Goal: Transaction & Acquisition: Purchase product/service

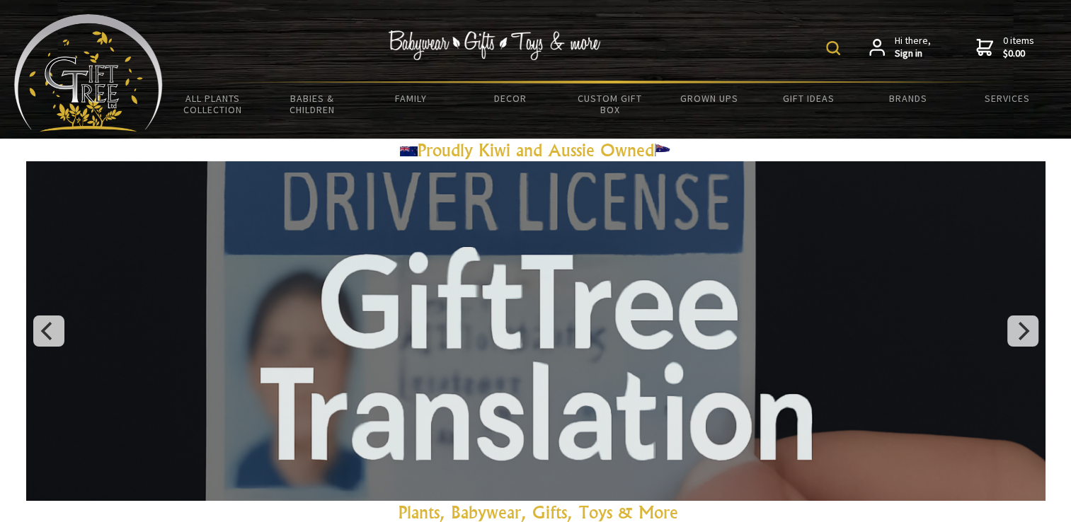
click at [834, 54] on img at bounding box center [833, 48] width 14 height 14
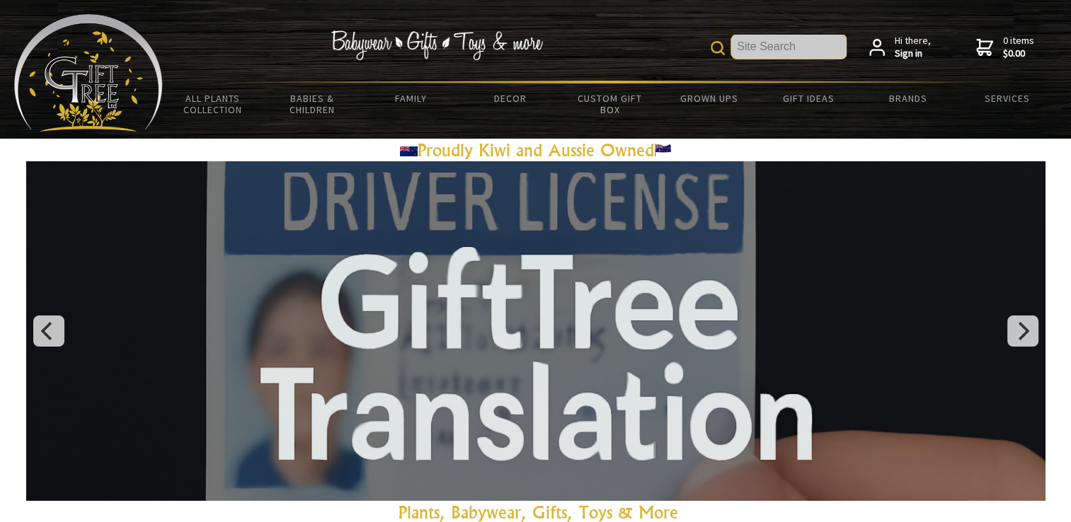
click at [790, 54] on input "text" at bounding box center [788, 47] width 115 height 24
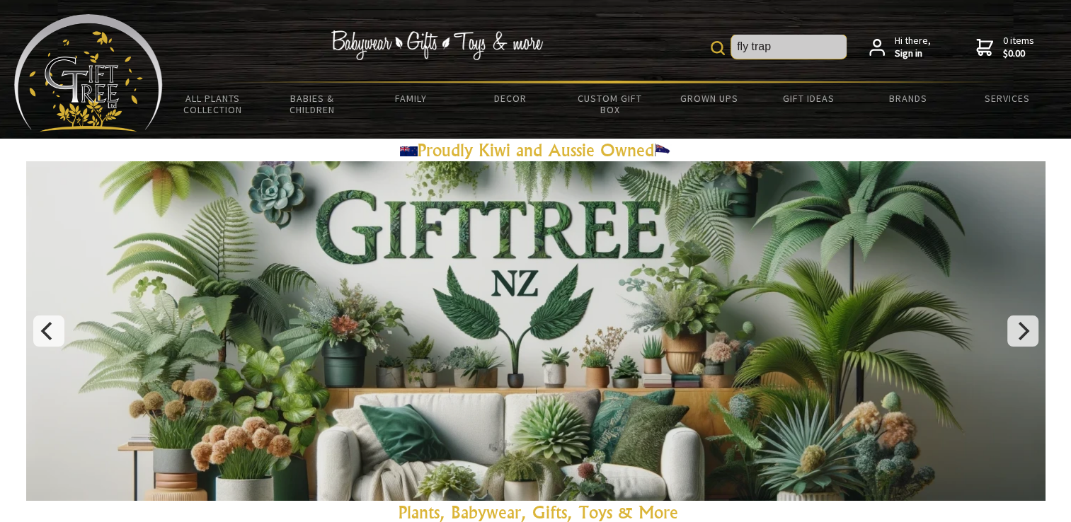
type input "fly trap"
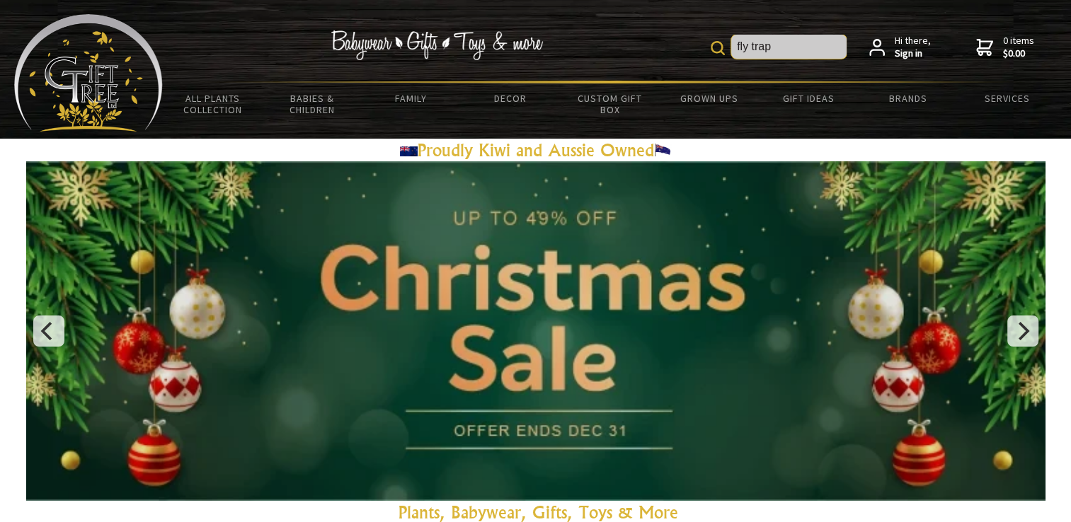
click at [799, 42] on input "fly trap" at bounding box center [788, 47] width 115 height 24
click at [725, 43] on img at bounding box center [717, 48] width 14 height 14
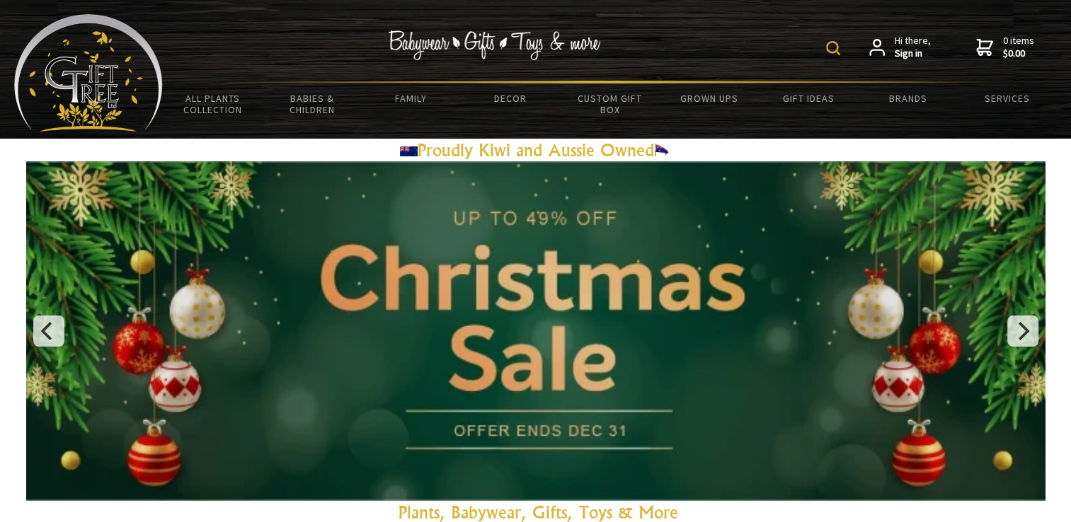
click at [718, 46] on div "fly trap Hi there, Sign in 0 items $0.00" at bounding box center [610, 47] width 894 height 67
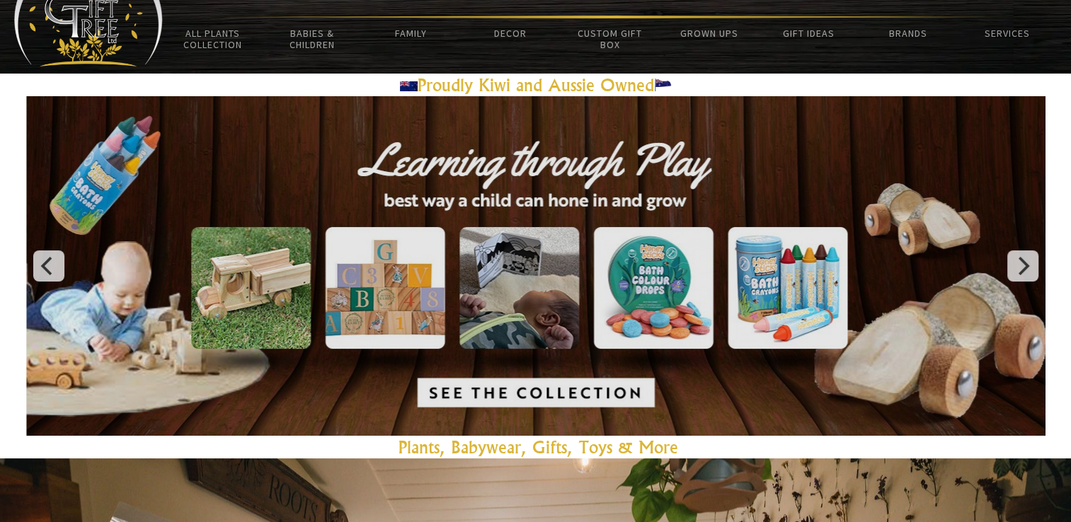
scroll to position [71, 0]
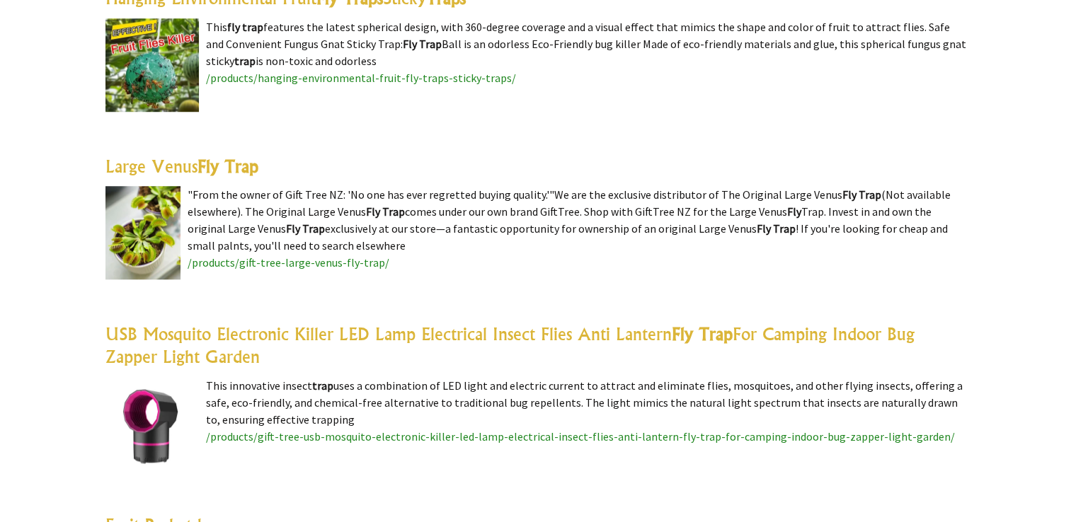
click at [232, 163] on highlight "Fly Trap" at bounding box center [227, 166] width 61 height 21
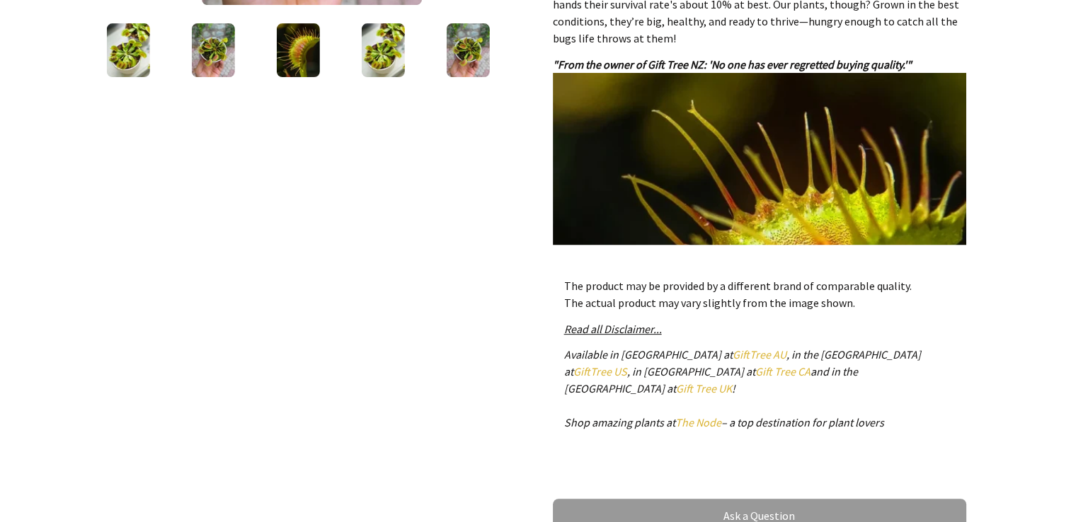
scroll to position [283, 0]
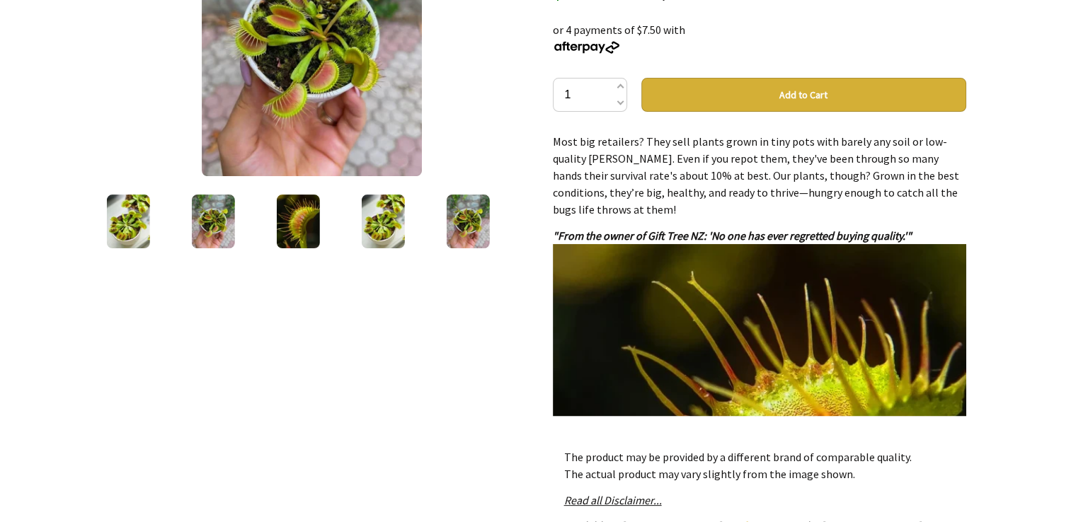
click at [393, 217] on img at bounding box center [383, 222] width 43 height 54
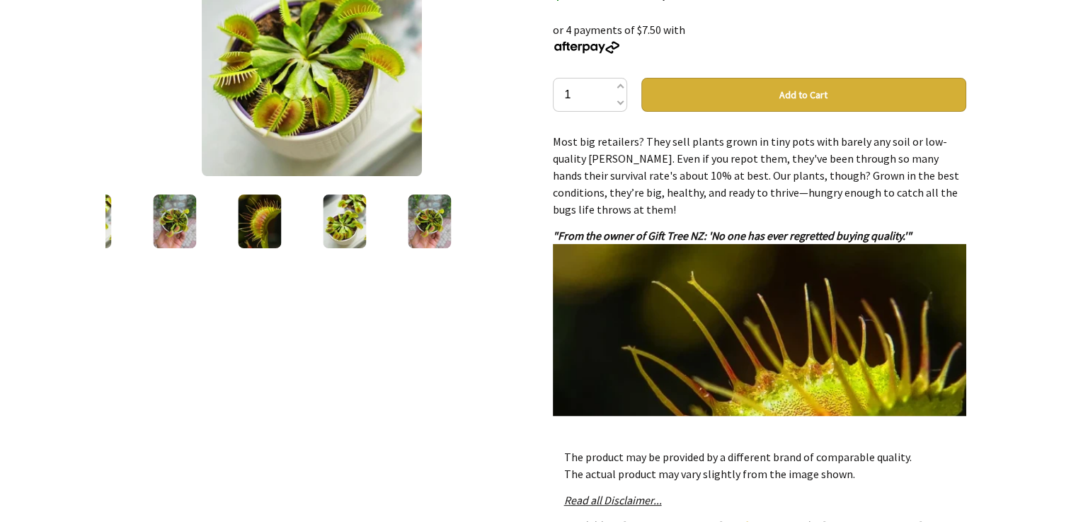
click at [435, 221] on img at bounding box center [429, 222] width 43 height 54
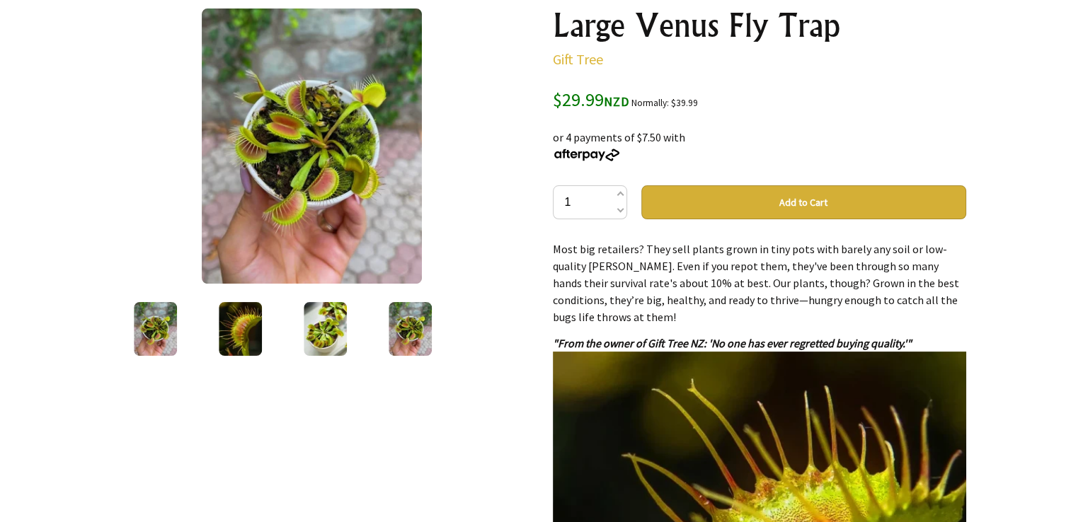
scroll to position [142, 0]
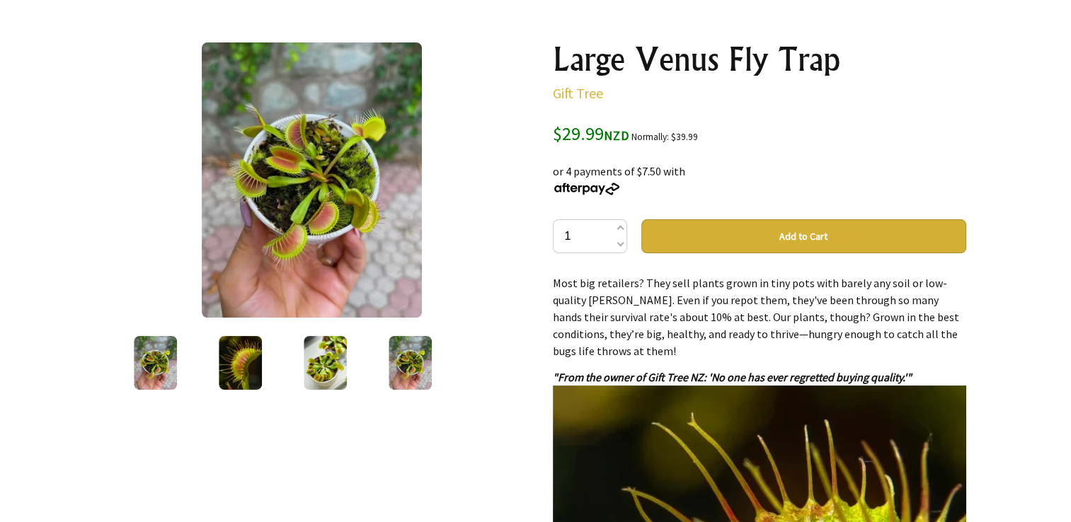
click at [346, 355] on img at bounding box center [325, 363] width 43 height 54
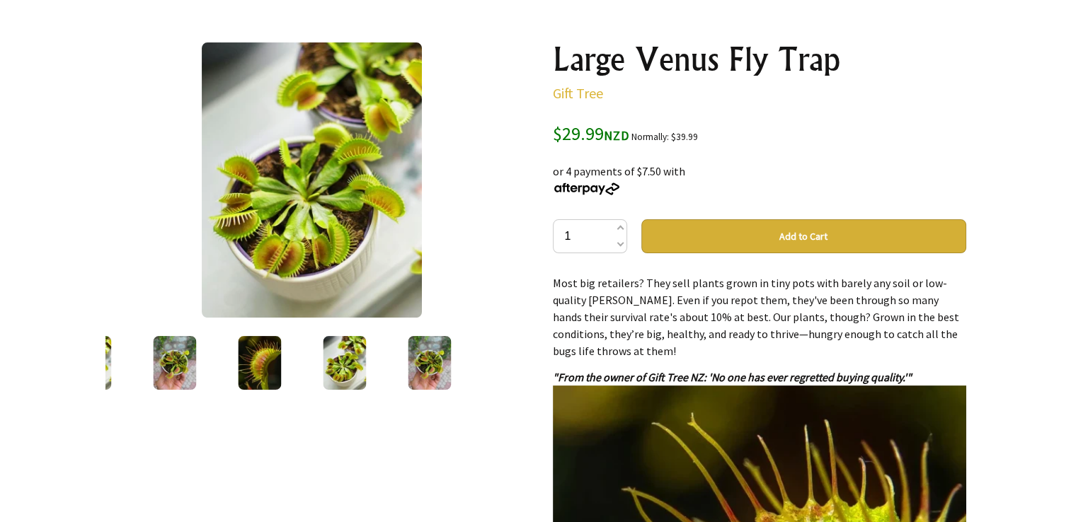
click at [253, 361] on img at bounding box center [259, 363] width 43 height 54
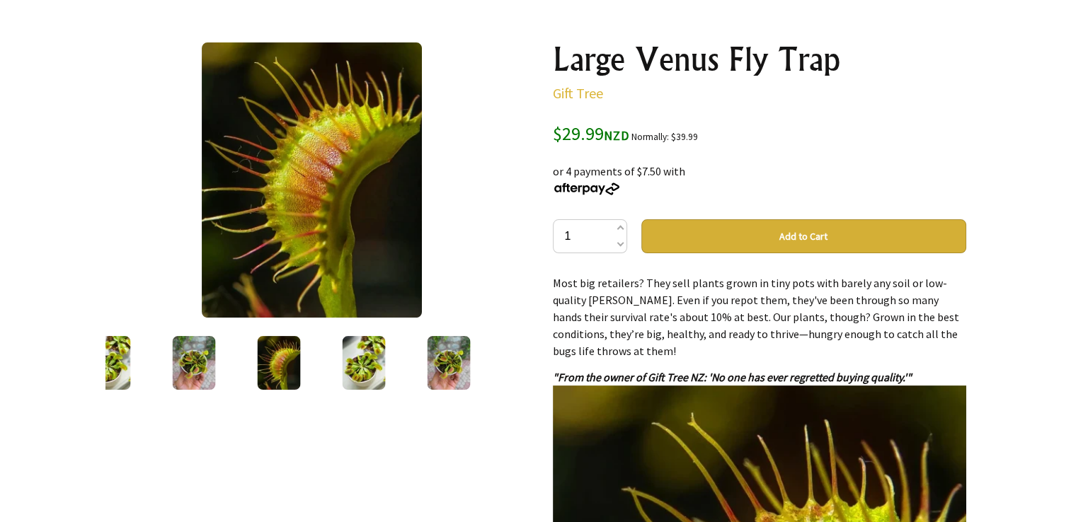
click at [204, 355] on img at bounding box center [194, 363] width 43 height 54
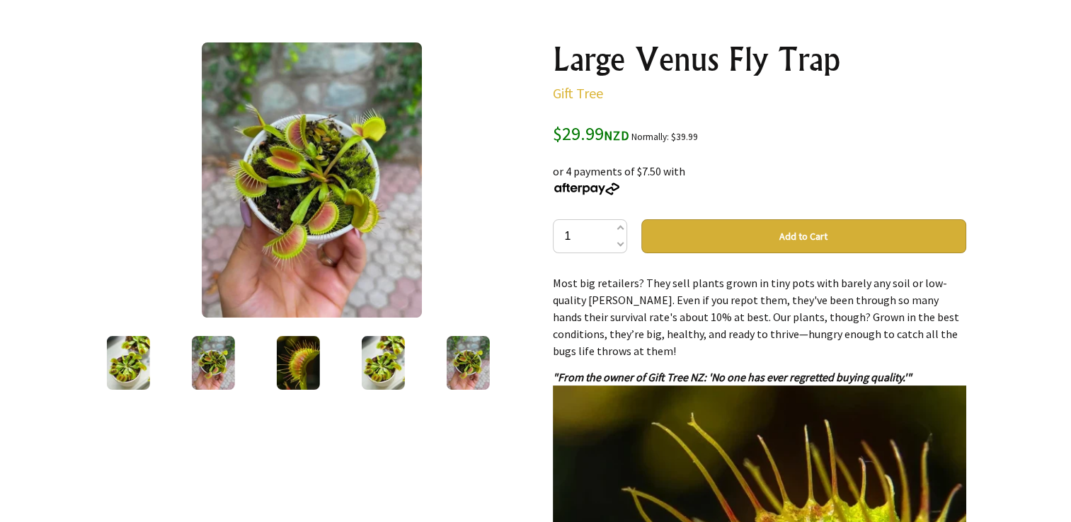
click at [146, 358] on img at bounding box center [128, 363] width 43 height 54
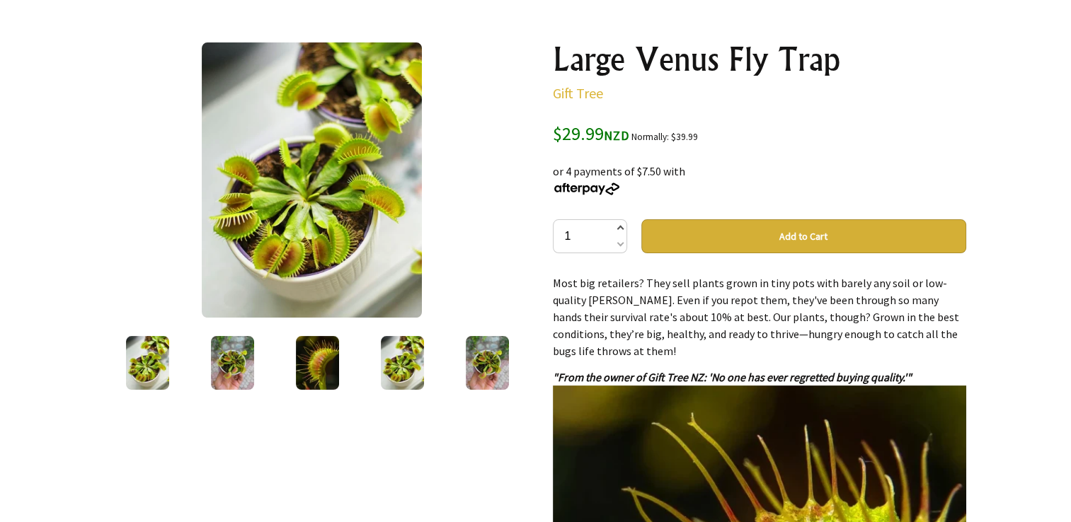
click at [621, 231] on span at bounding box center [619, 229] width 7 height 17
type input "2"
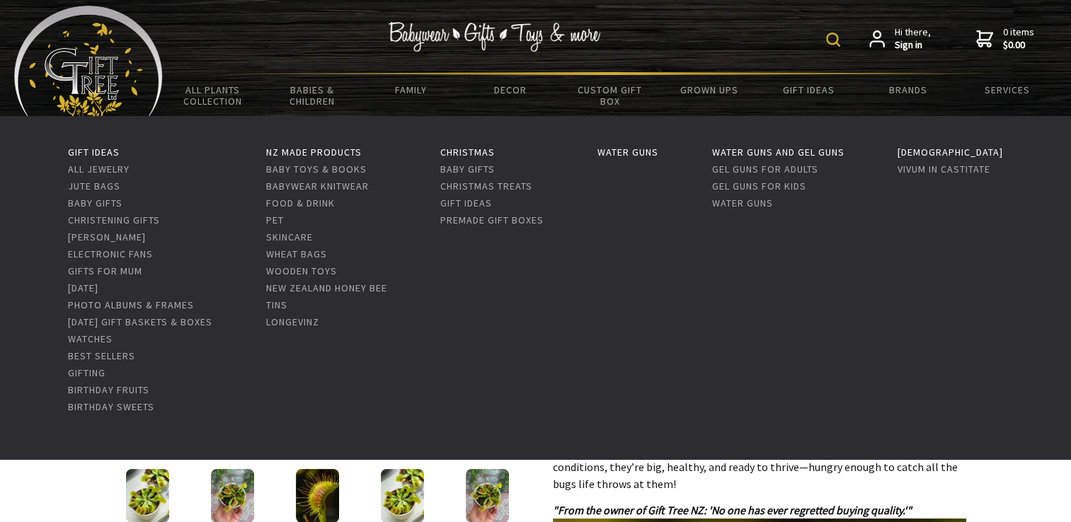
scroll to position [0, 0]
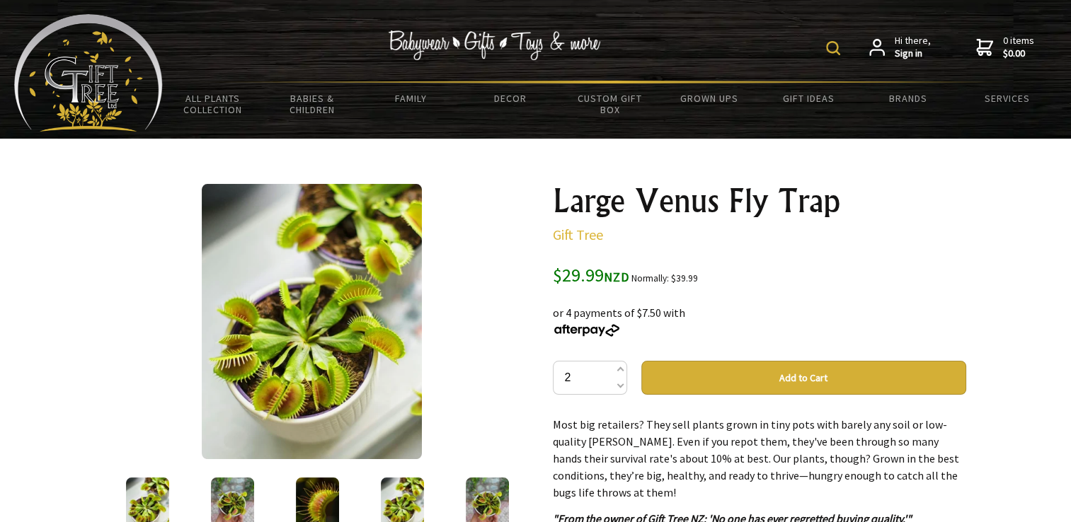
click at [821, 375] on button "Add to Cart" at bounding box center [803, 378] width 325 height 34
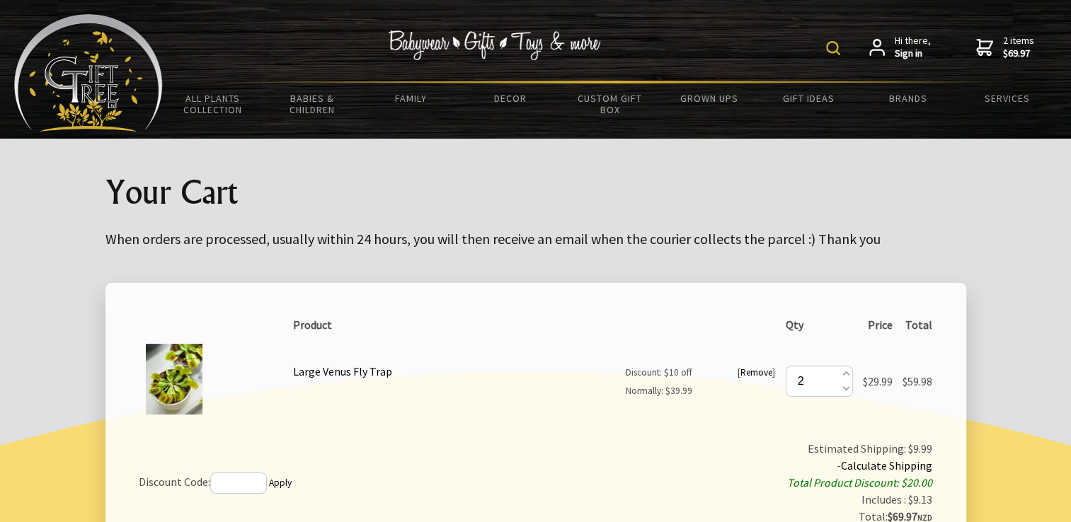
click at [907, 54] on strong "Sign in" at bounding box center [912, 53] width 36 height 13
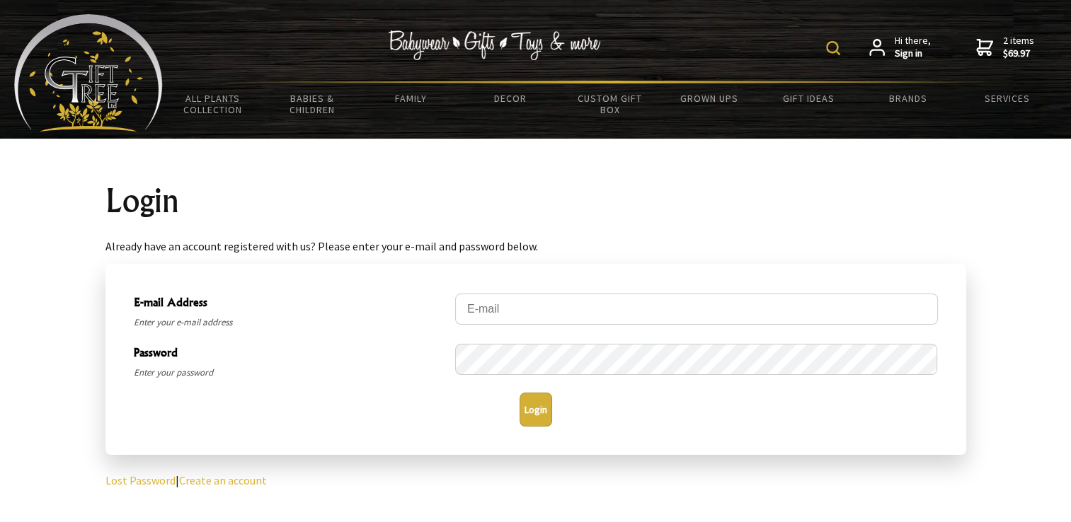
click at [899, 50] on strong "Sign in" at bounding box center [912, 53] width 36 height 13
click at [875, 45] on icon at bounding box center [877, 47] width 16 height 17
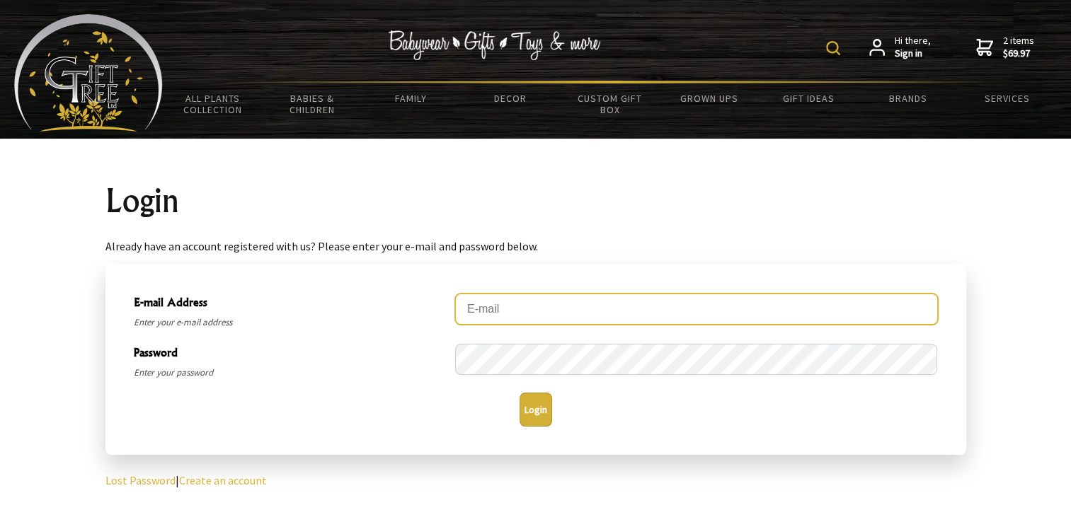
click at [507, 310] on input "E-mail Address" at bounding box center [696, 309] width 483 height 31
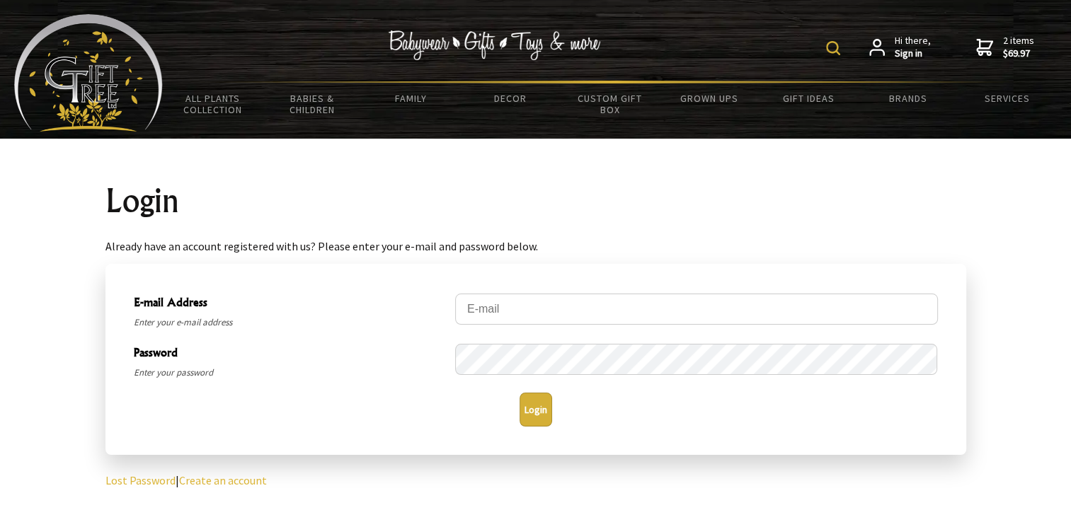
click at [836, 49] on img at bounding box center [833, 48] width 14 height 14
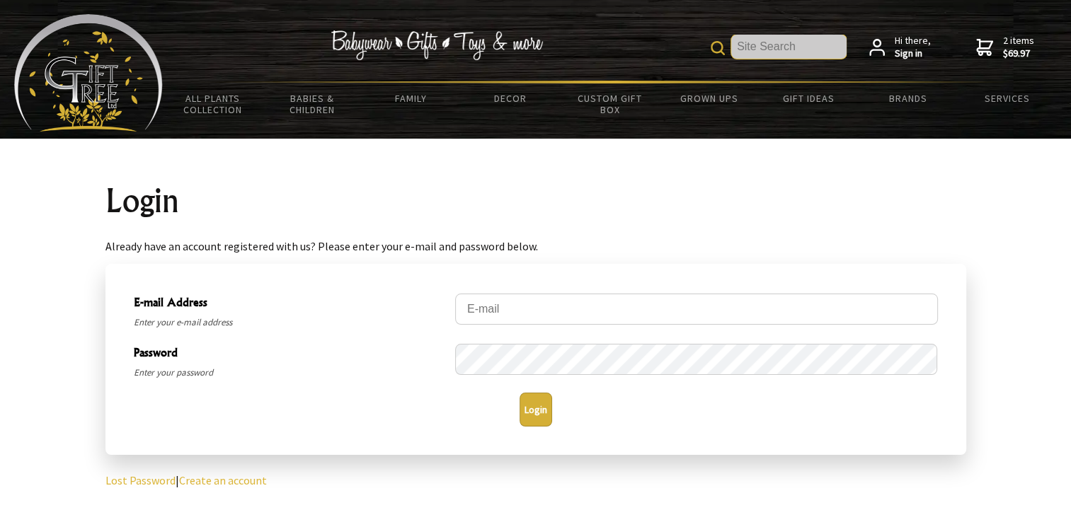
click at [797, 53] on input "text" at bounding box center [788, 47] width 115 height 24
type input "register"
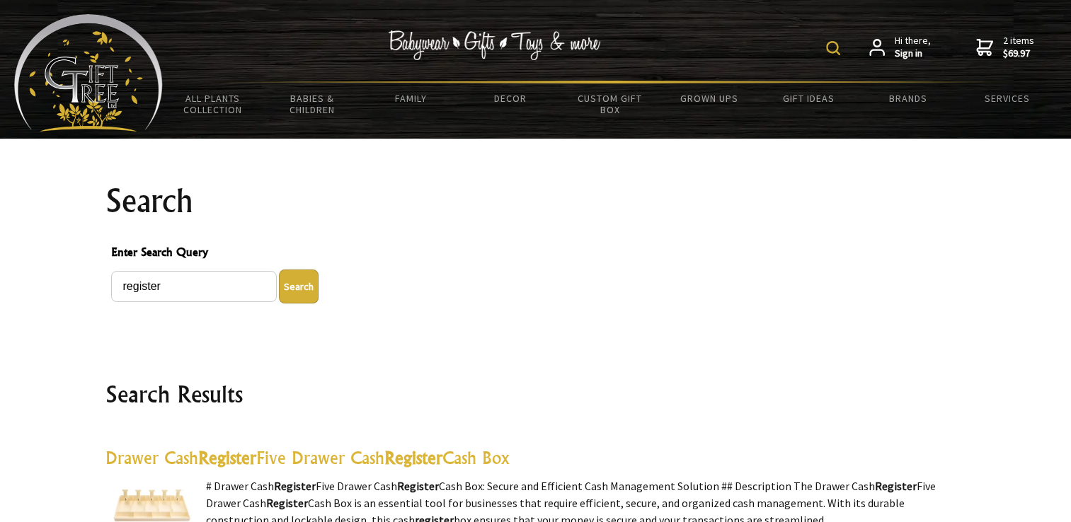
drag, startPoint x: 648, startPoint y: 336, endPoint x: 641, endPoint y: 129, distance: 207.4
click at [758, 41] on div "register Hi there, Sign in 2 items $69.97" at bounding box center [610, 47] width 894 height 67
click at [825, 45] on div "register Hi there, Sign in 2 items $69.97" at bounding box center [610, 47] width 894 height 67
click at [832, 47] on img at bounding box center [833, 48] width 14 height 14
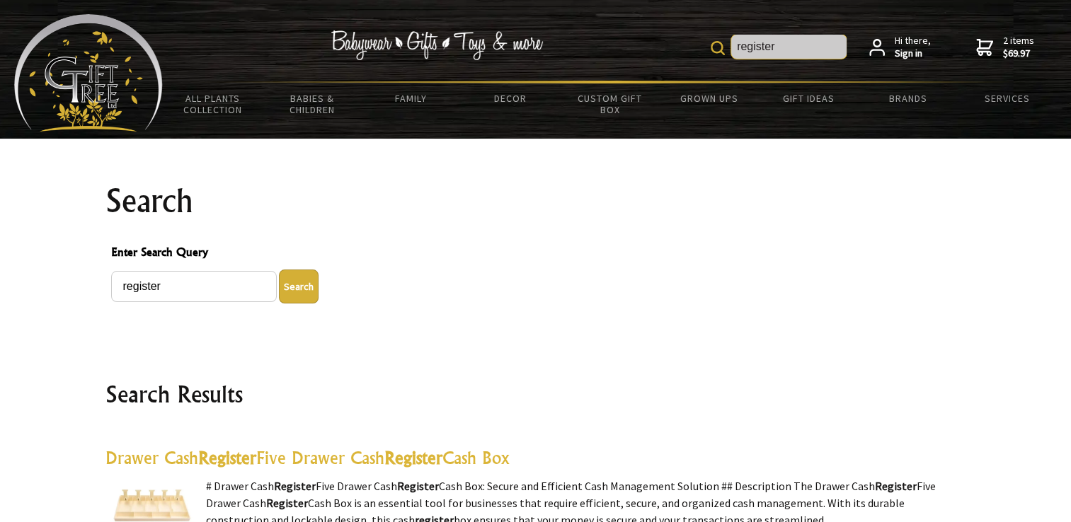
click at [766, 49] on input "register" at bounding box center [788, 47] width 115 height 24
drag, startPoint x: 767, startPoint y: 41, endPoint x: 713, endPoint y: 42, distance: 53.8
click at [718, 41] on form "registcutterer" at bounding box center [778, 47] width 136 height 25
type input "cutter"
click at [725, 50] on img at bounding box center [717, 48] width 14 height 14
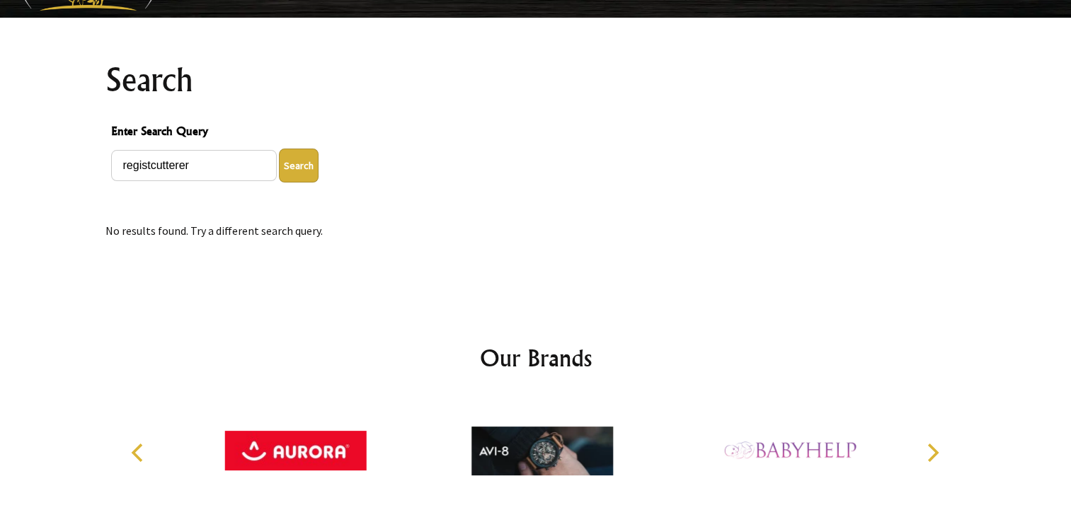
scroll to position [144, 0]
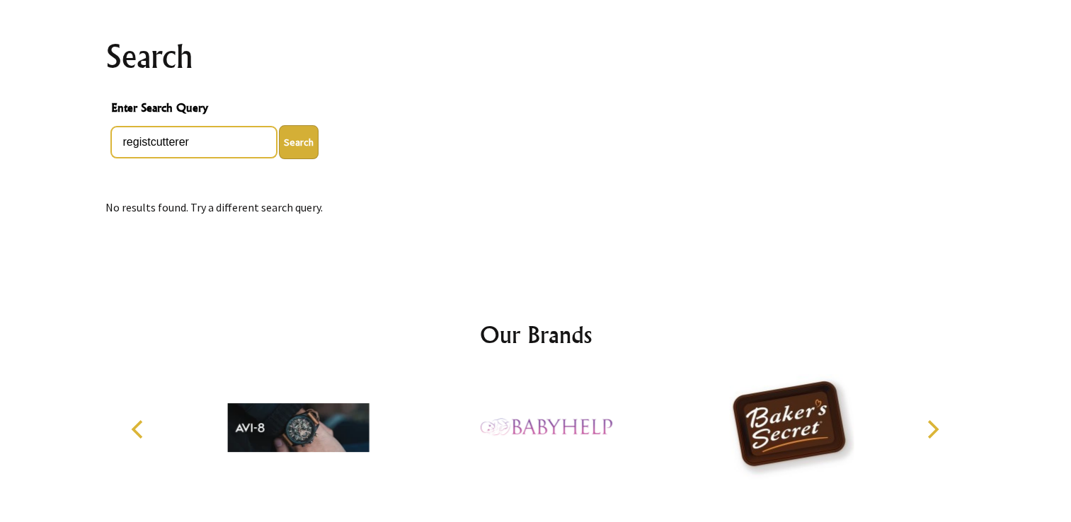
drag, startPoint x: 149, startPoint y: 142, endPoint x: 62, endPoint y: 138, distance: 87.1
click at [64, 139] on section "Search Enter Search Query registcutterer Search No results found. Try a differe…" at bounding box center [535, 127] width 1071 height 267
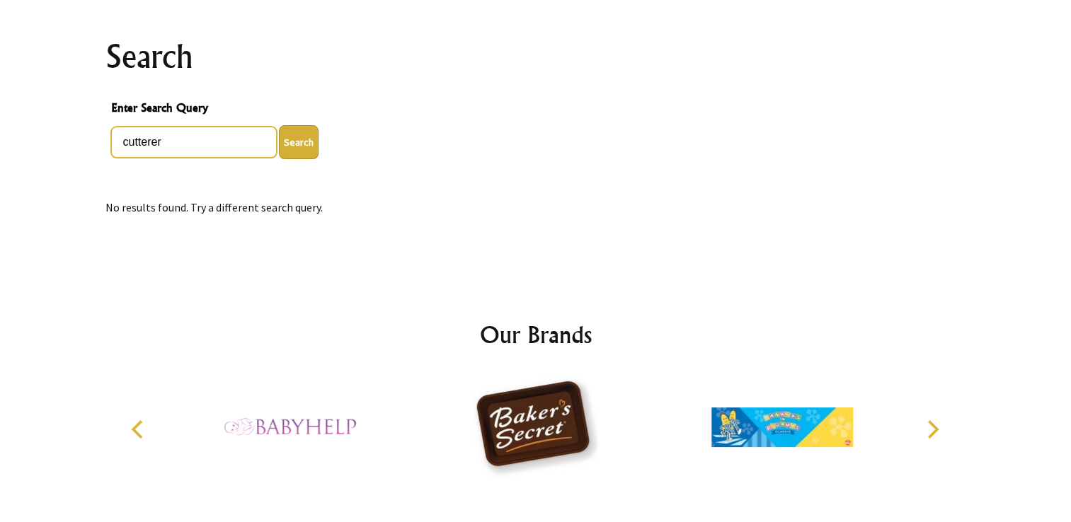
click at [166, 144] on input "cutterer" at bounding box center [194, 142] width 166 height 31
type input "cutter"
click at [302, 143] on button "Search" at bounding box center [299, 142] width 40 height 34
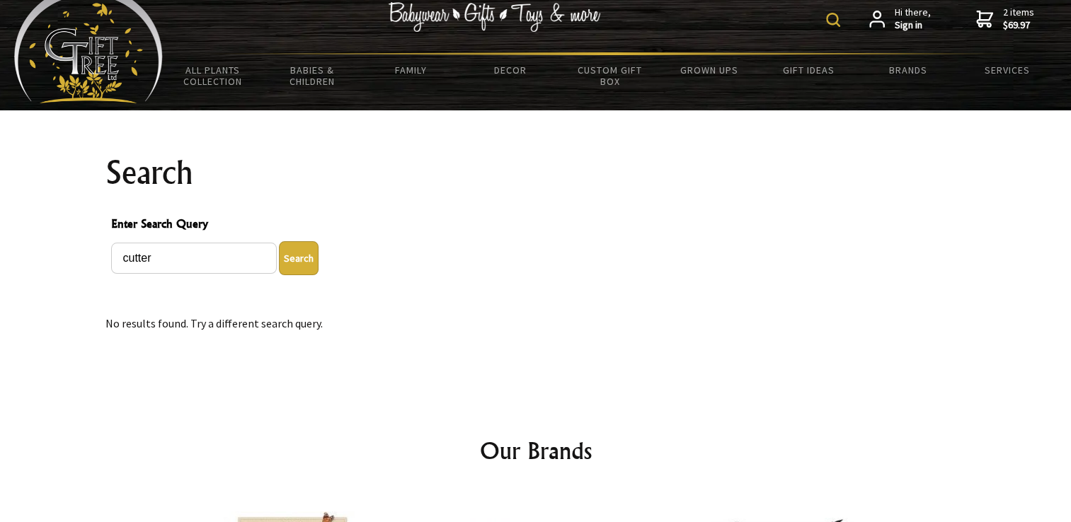
scroll to position [0, 0]
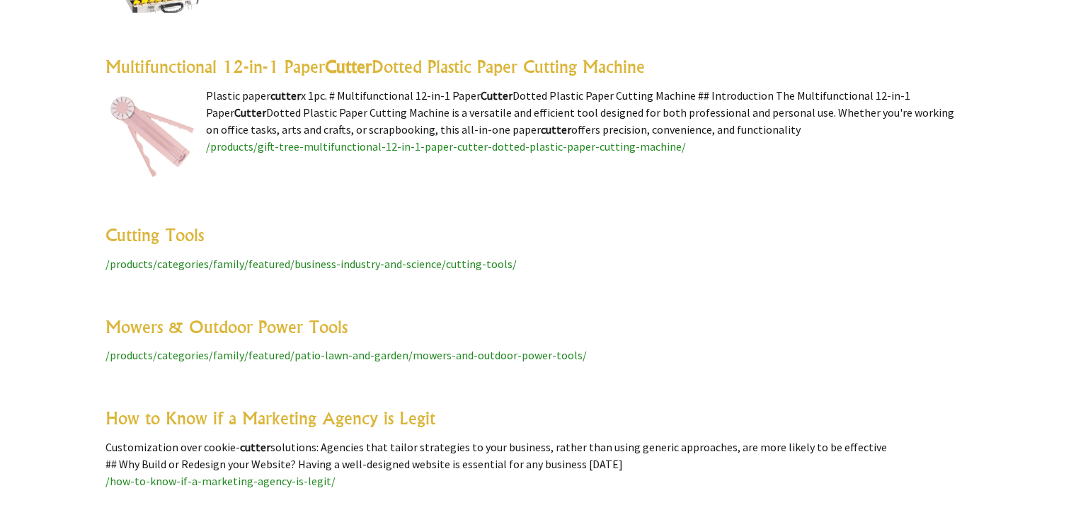
scroll to position [4599, 0]
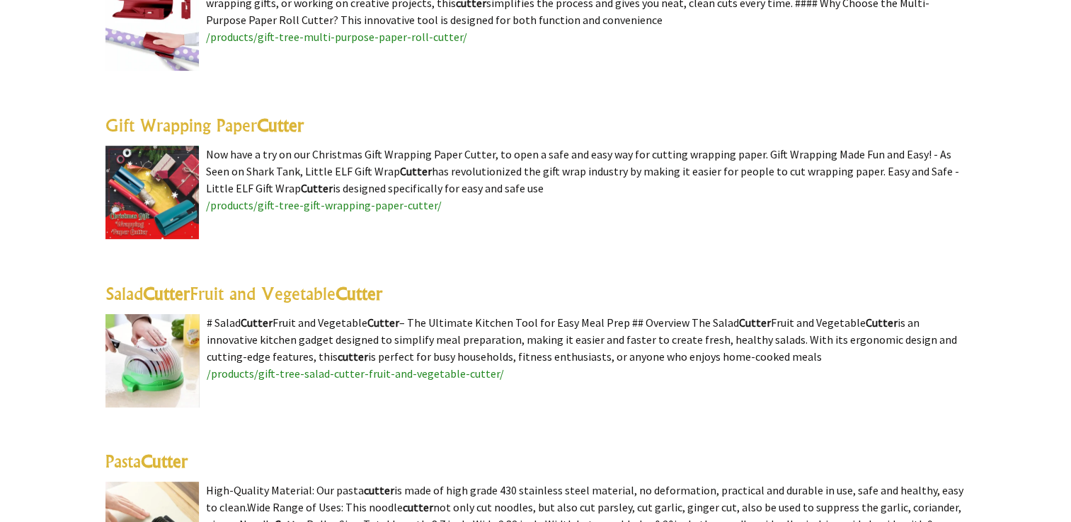
drag, startPoint x: 640, startPoint y: 262, endPoint x: 563, endPoint y: 25, distance: 249.3
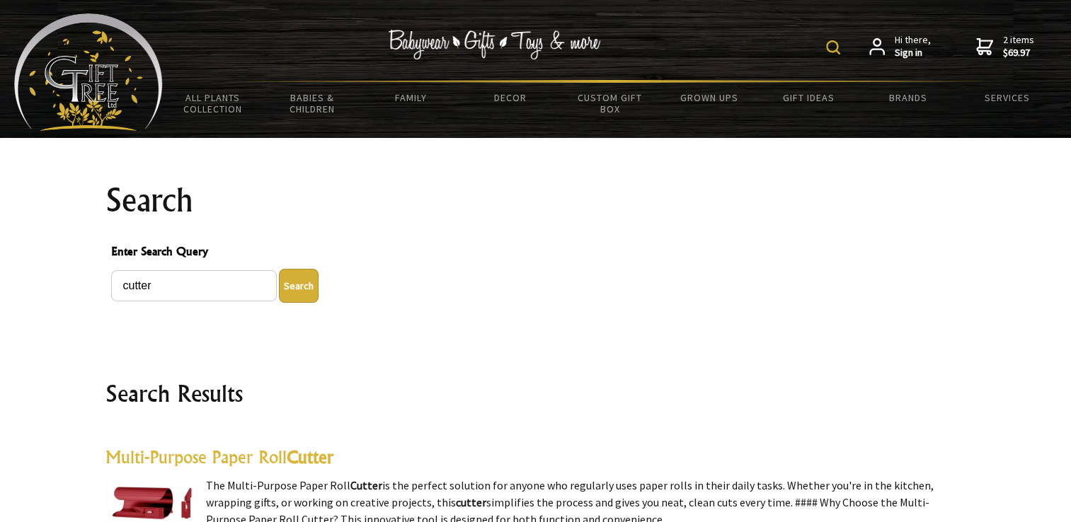
scroll to position [0, 0]
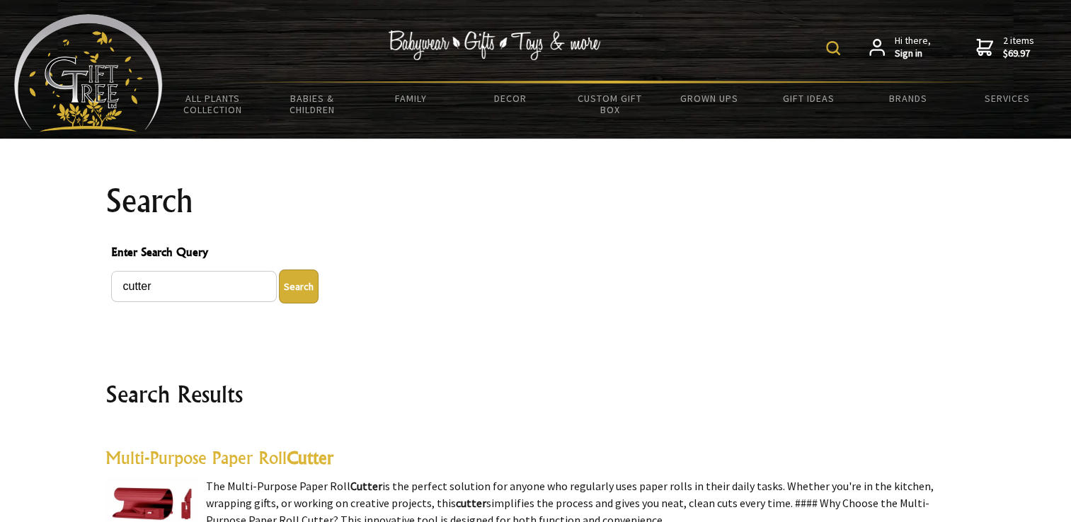
click at [1013, 48] on strong "$69.97" at bounding box center [1018, 53] width 31 height 13
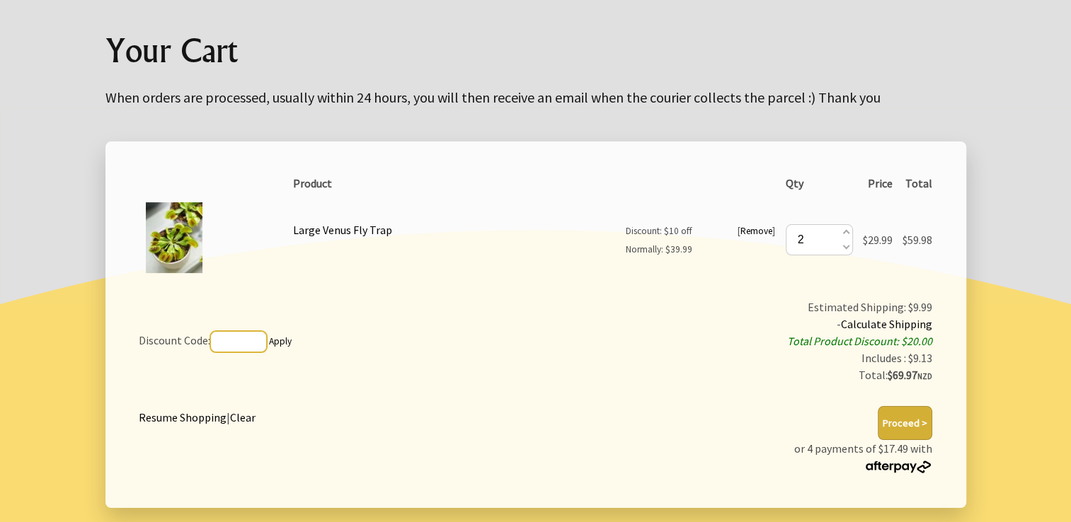
click at [236, 341] on input "text" at bounding box center [238, 341] width 57 height 21
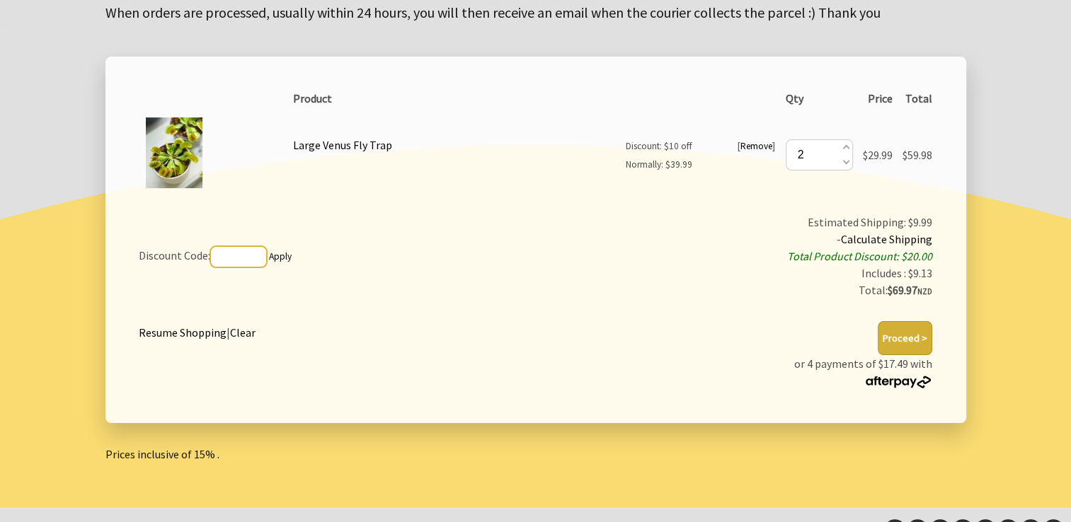
scroll to position [142, 0]
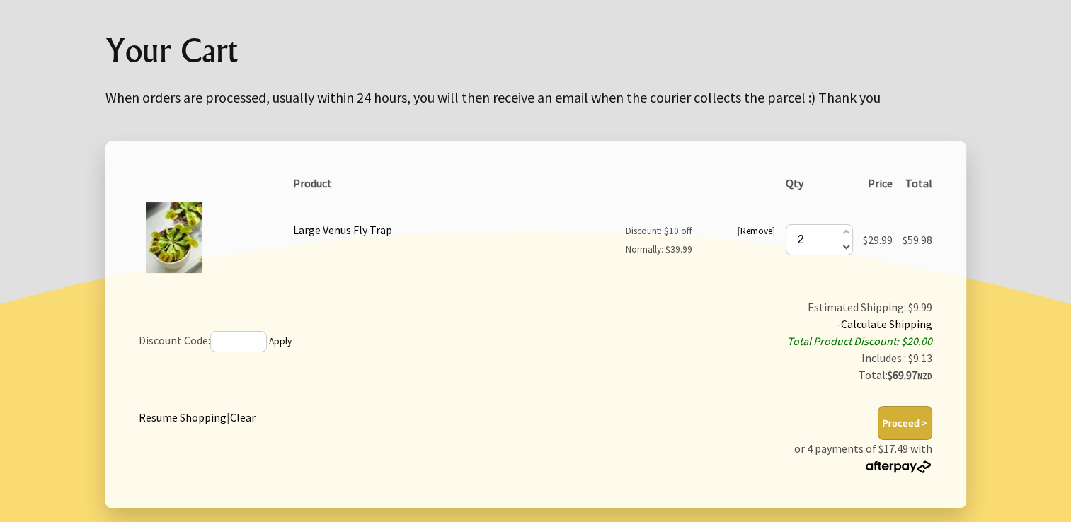
click at [843, 246] on span at bounding box center [844, 246] width 7 height 16
type input "1"
click at [917, 420] on button "Proceed >" at bounding box center [904, 423] width 54 height 34
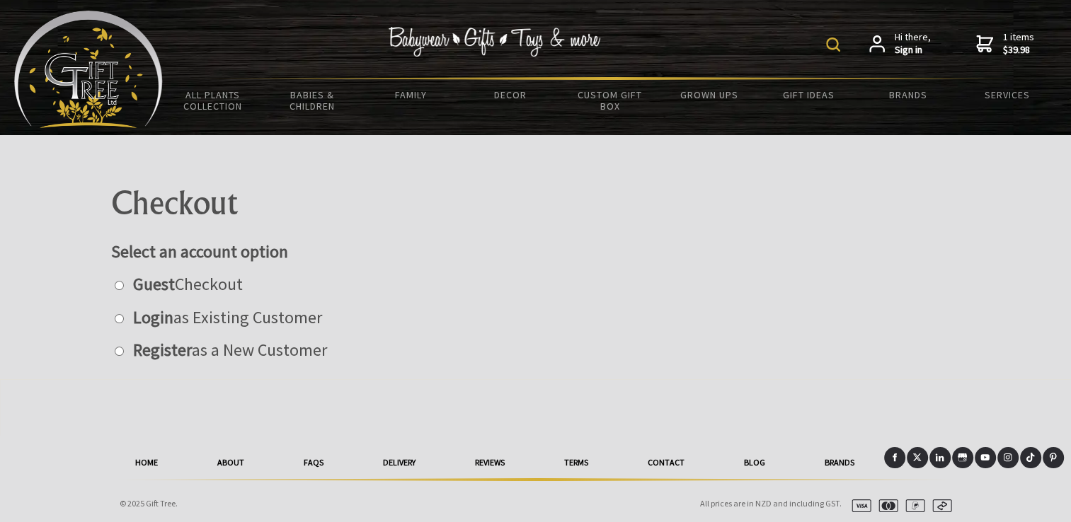
scroll to position [6, 0]
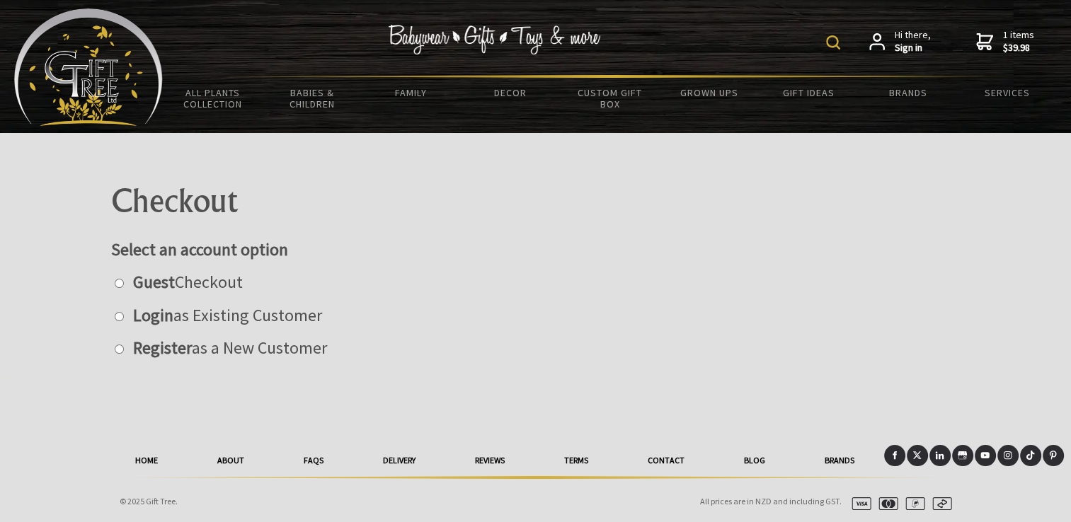
click at [126, 350] on label "Register as a New Customer" at bounding box center [226, 348] width 201 height 22
click at [124, 350] on input "radio" at bounding box center [119, 349] width 9 height 9
radio input "true"
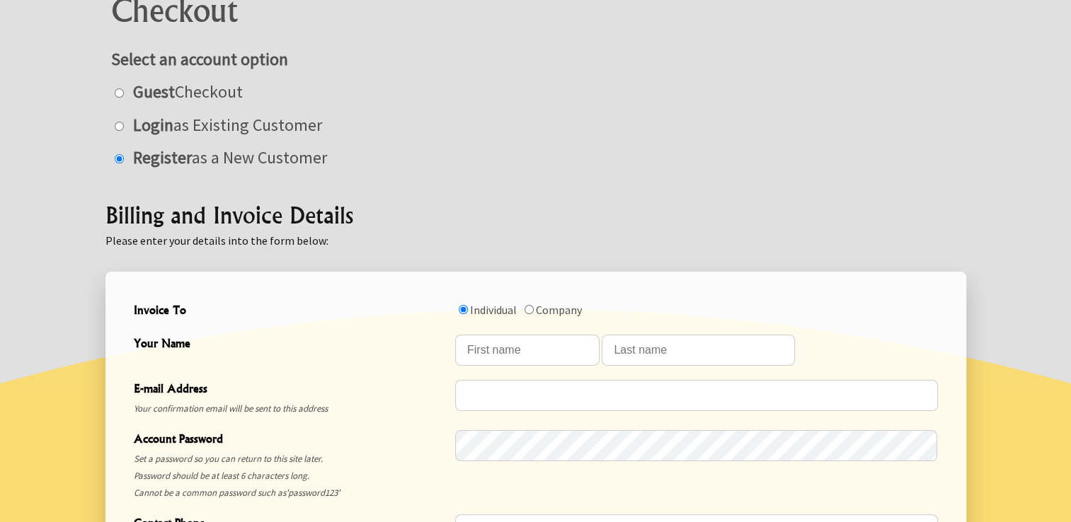
scroll to position [218, 0]
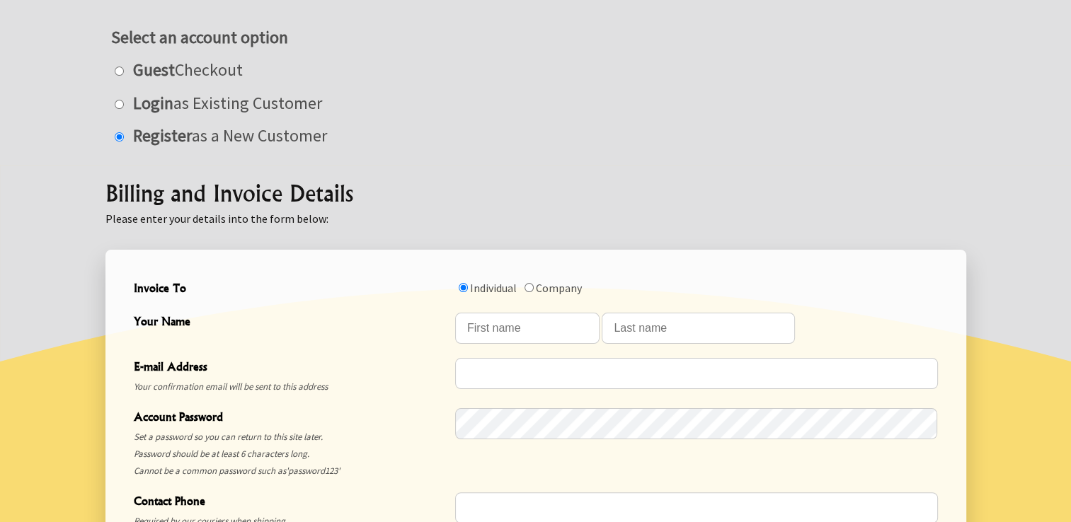
click at [265, 323] on span "Your Name" at bounding box center [291, 323] width 314 height 21
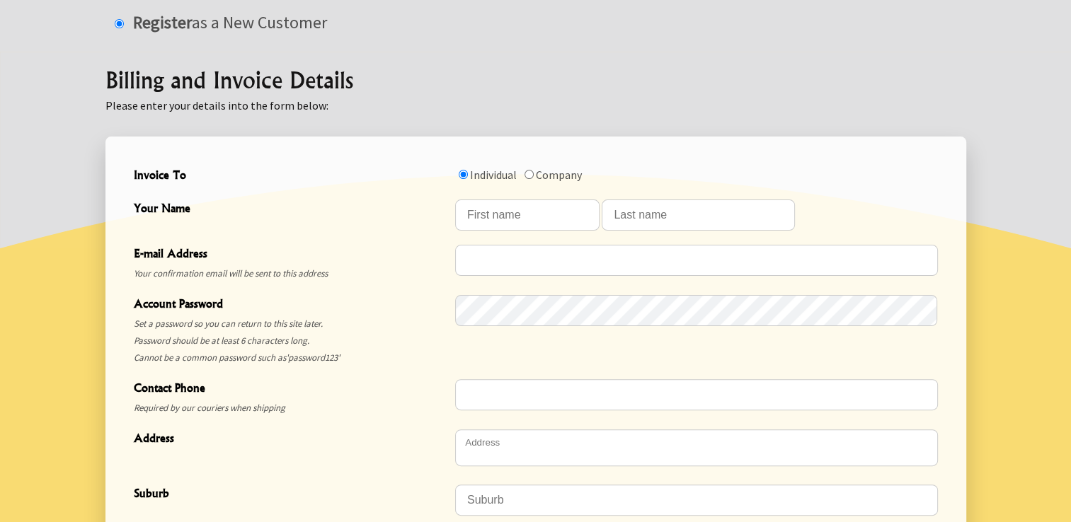
scroll to position [359, 0]
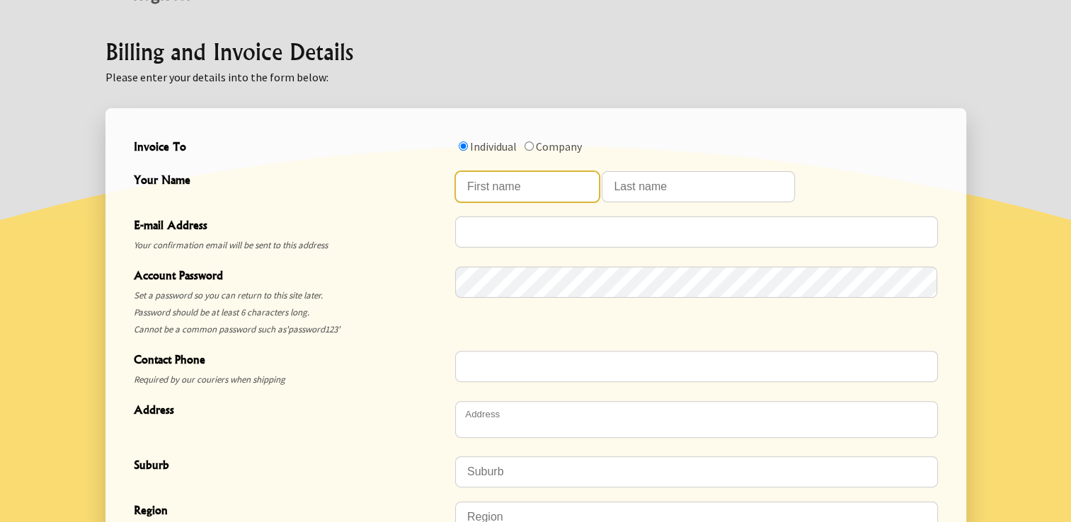
click at [558, 191] on input "Your Name" at bounding box center [527, 186] width 144 height 31
type input "andruth"
type input "[PERSON_NAME]"
type input "agpirani77u@gmail.com"
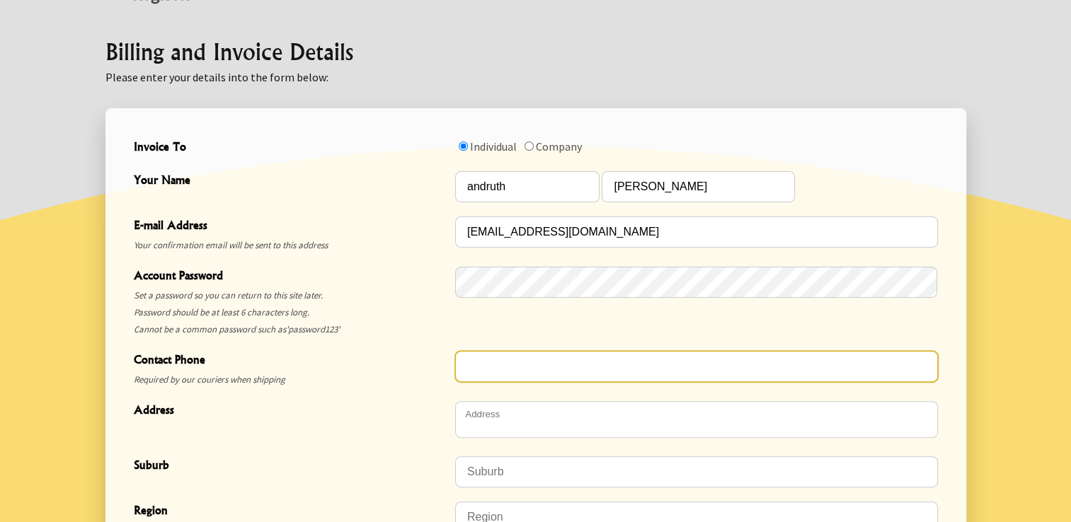
type input "0275007708"
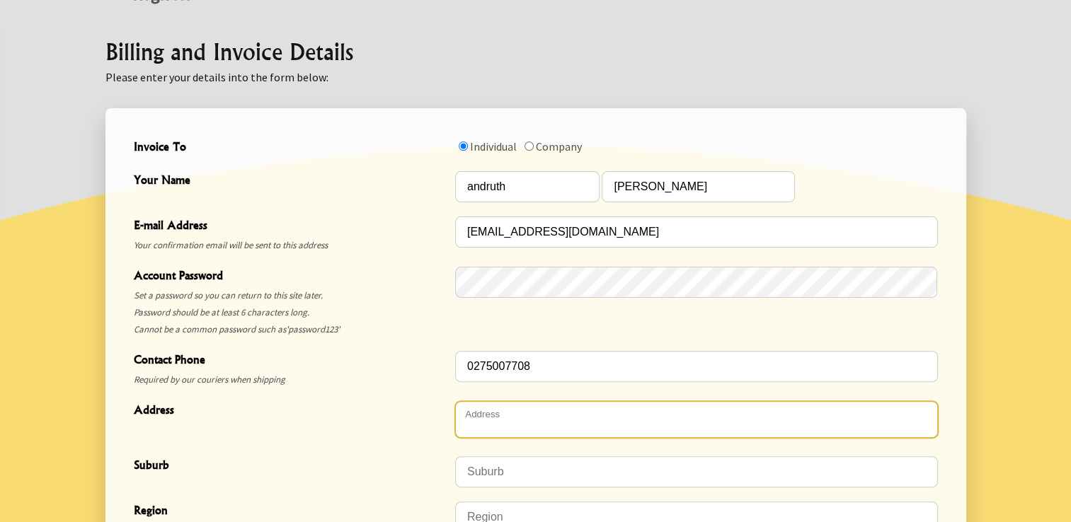
type textarea "[STREET_ADDRESS][PERSON_NAME]"
type input "4410"
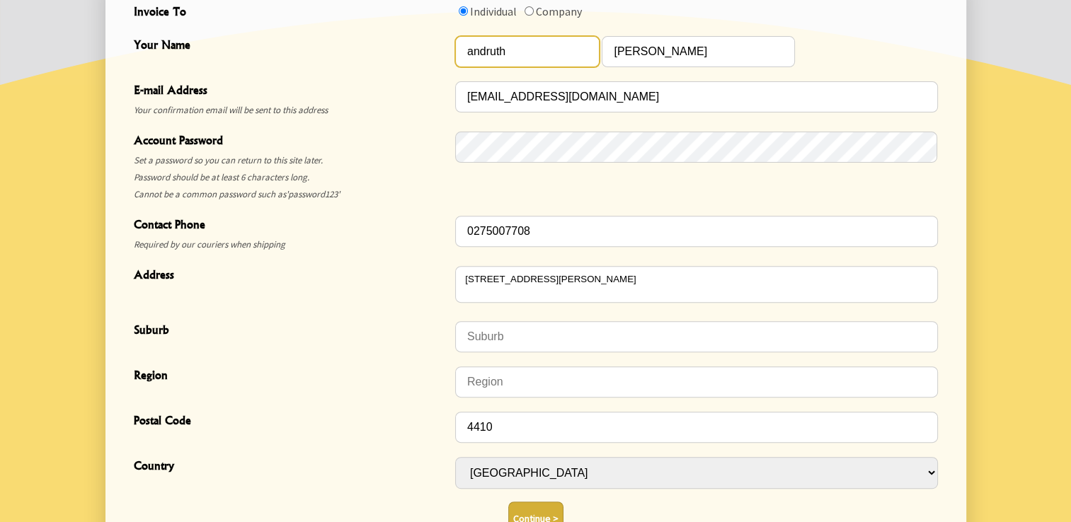
scroll to position [501, 0]
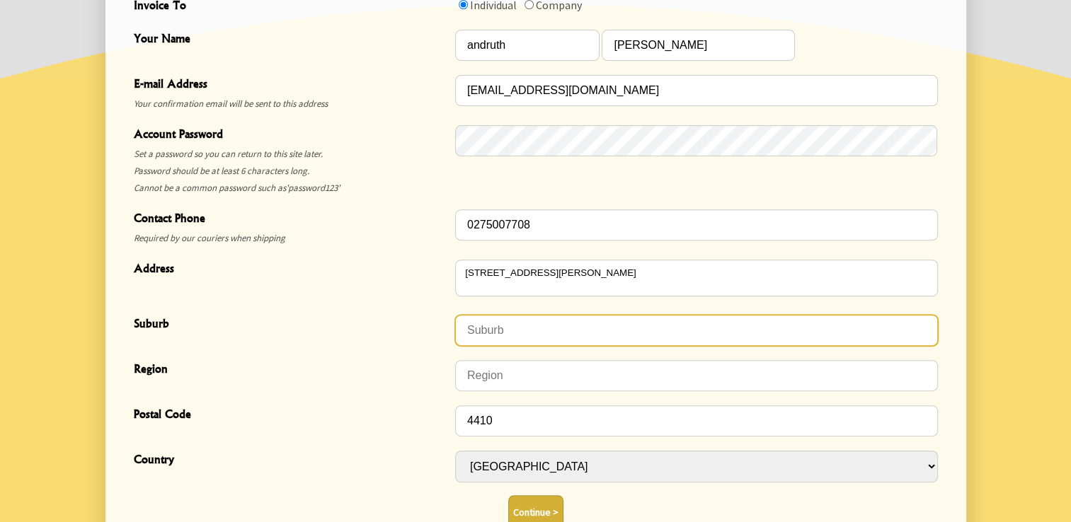
click at [549, 328] on input "Suburb" at bounding box center [696, 330] width 483 height 31
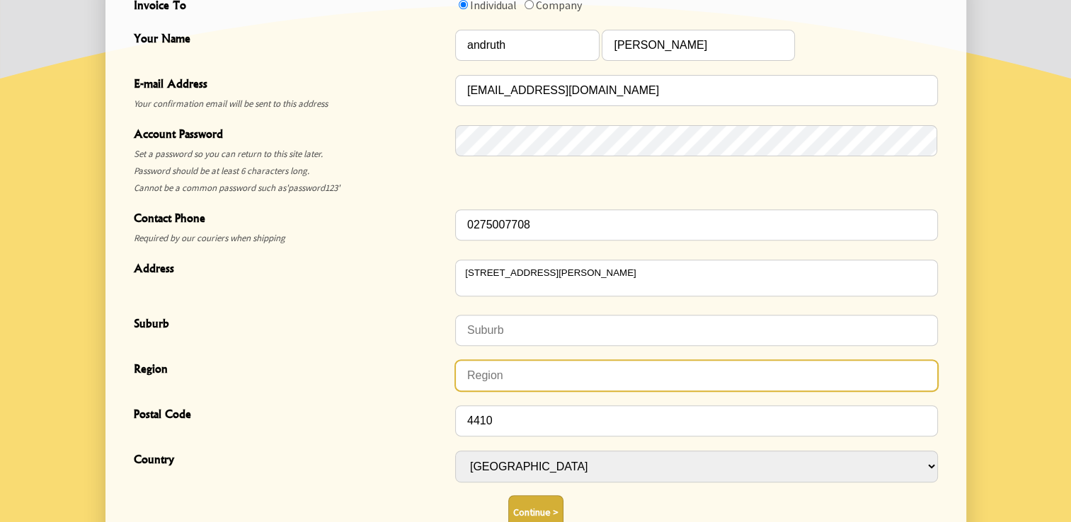
click at [546, 370] on input "Region" at bounding box center [696, 375] width 483 height 31
click at [541, 376] on input "Region" at bounding box center [696, 375] width 483 height 31
drag, startPoint x: 530, startPoint y: 375, endPoint x: 492, endPoint y: 372, distance: 37.6
click at [492, 372] on input "Region" at bounding box center [696, 375] width 483 height 31
click at [527, 379] on input "Region" at bounding box center [696, 375] width 483 height 31
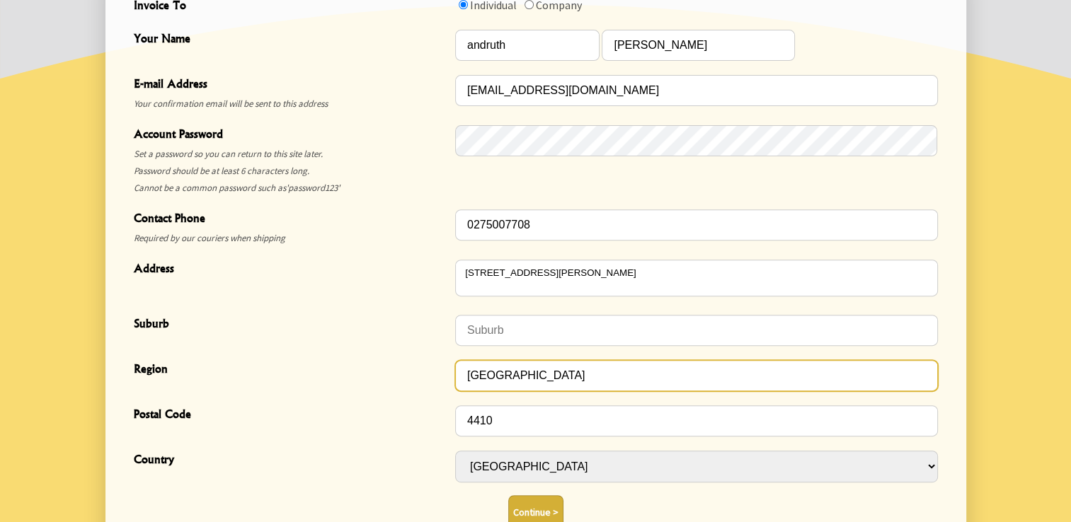
type input "[GEOGRAPHIC_DATA]"
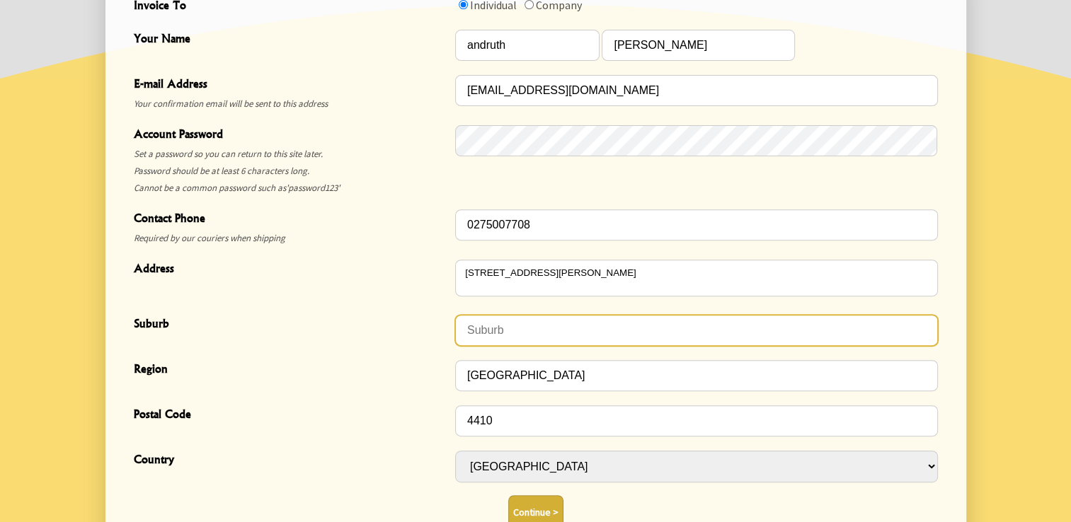
click at [603, 323] on input "Suburb" at bounding box center [696, 330] width 483 height 31
type input "city center"
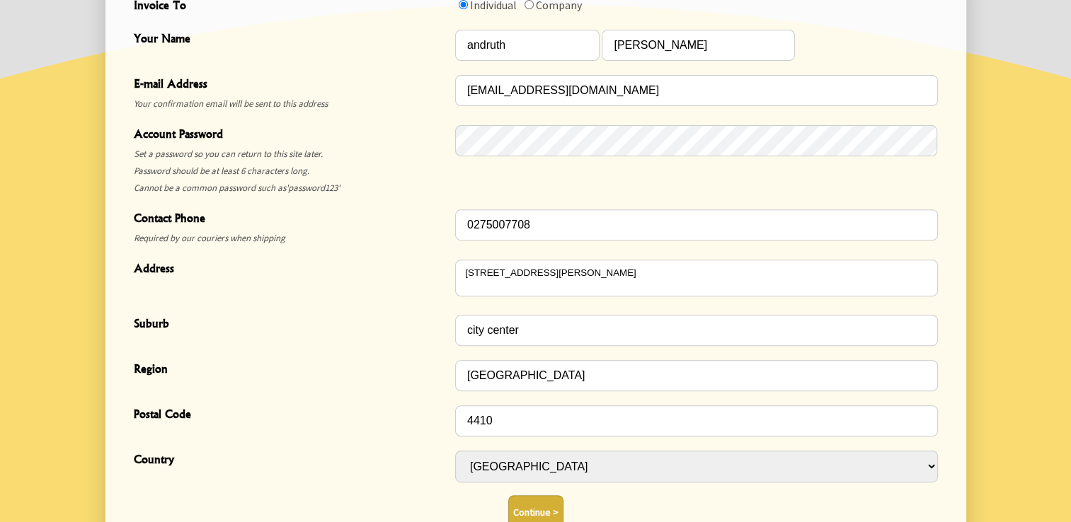
click at [417, 290] on div "Address" at bounding box center [294, 280] width 321 height 44
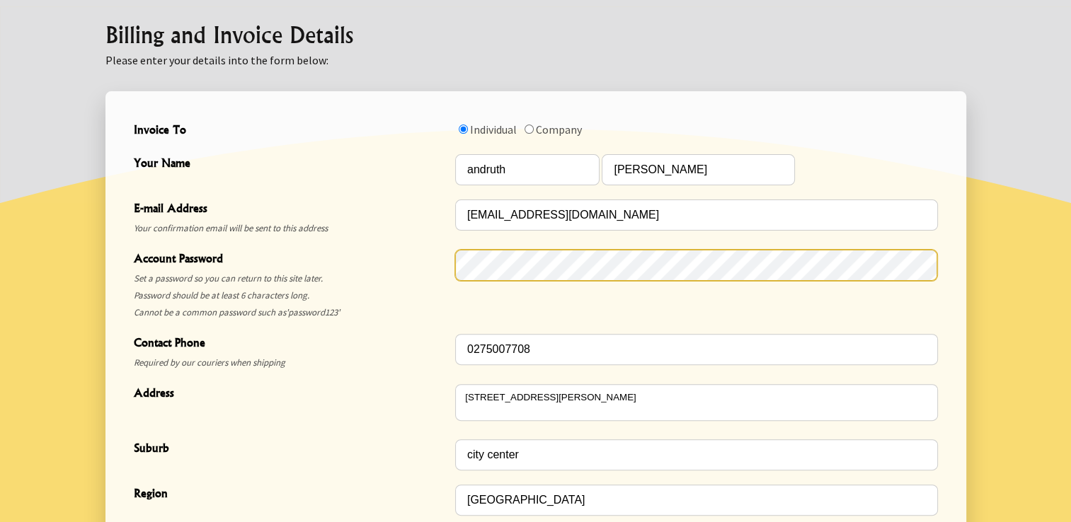
scroll to position [359, 0]
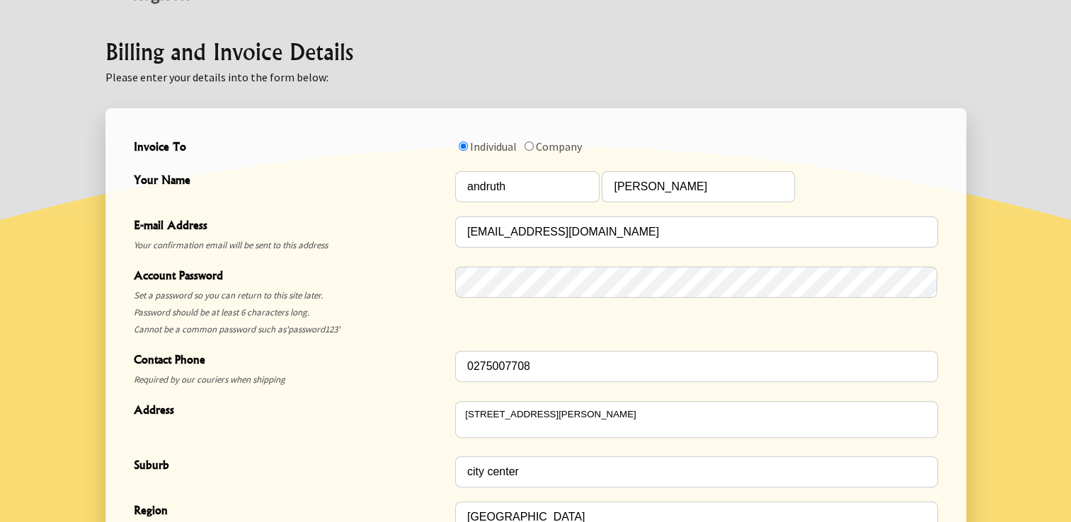
click at [841, 321] on div at bounding box center [696, 301] width 483 height 73
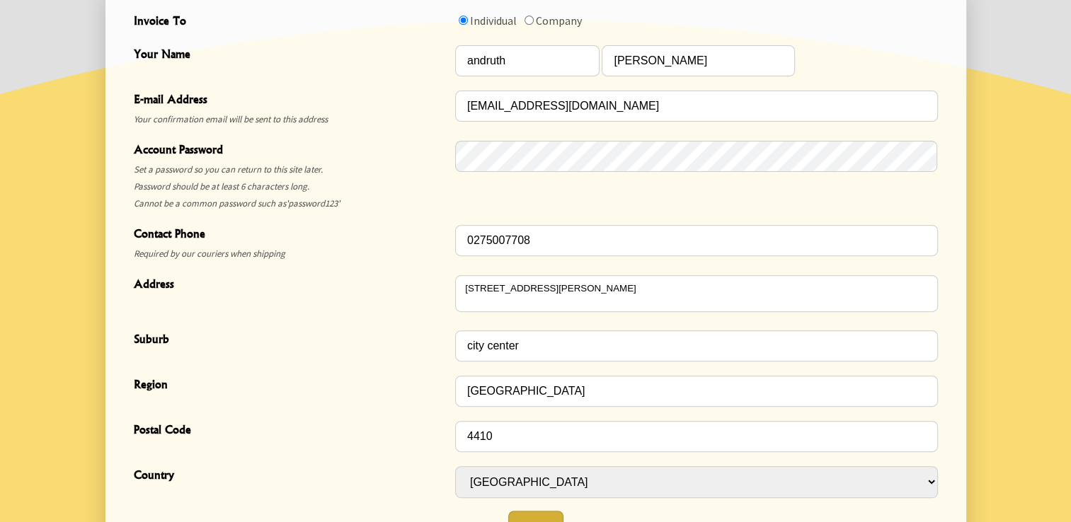
scroll to position [480, 0]
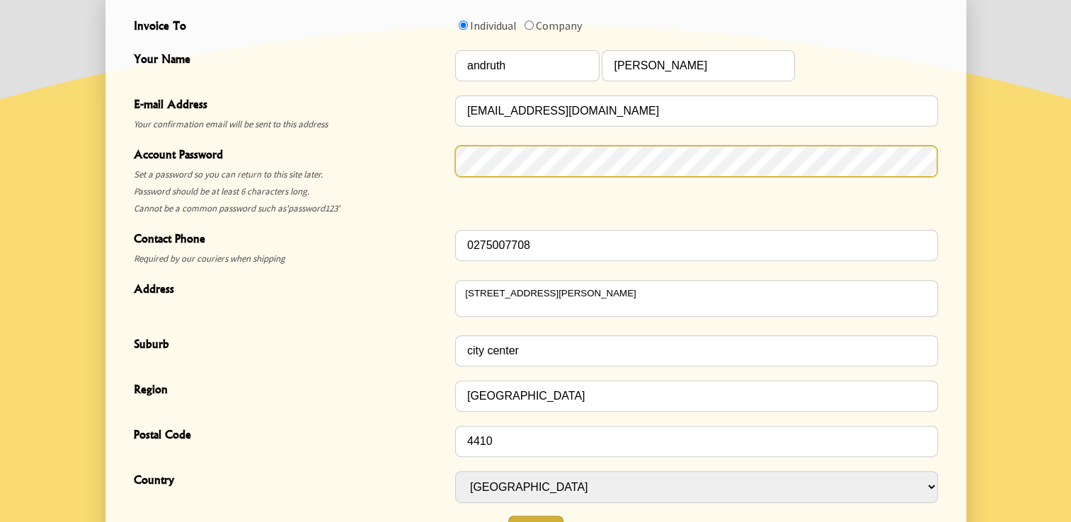
click at [333, 143] on div "Account Password Set a password so you can return to this site later. Password …" at bounding box center [535, 181] width 815 height 84
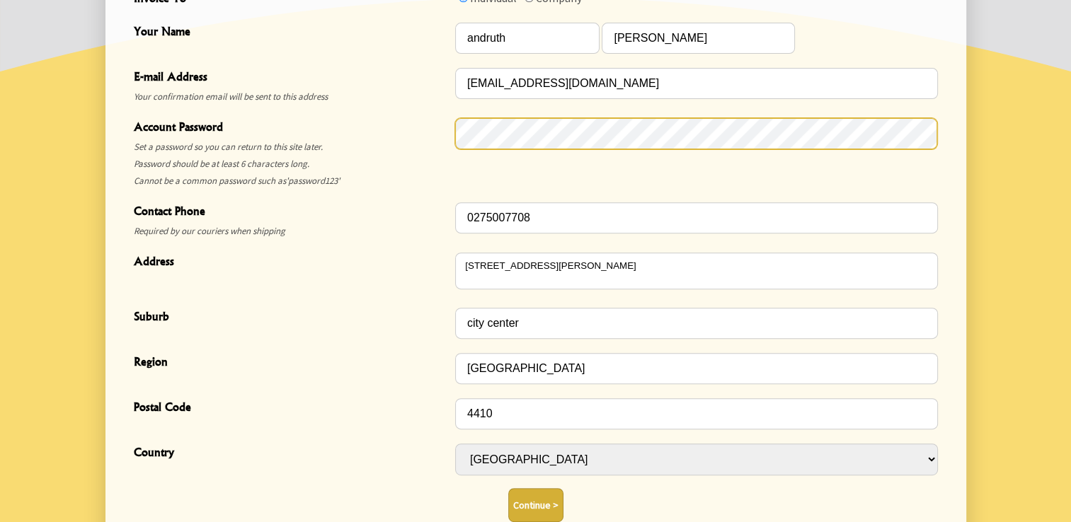
scroll to position [622, 0]
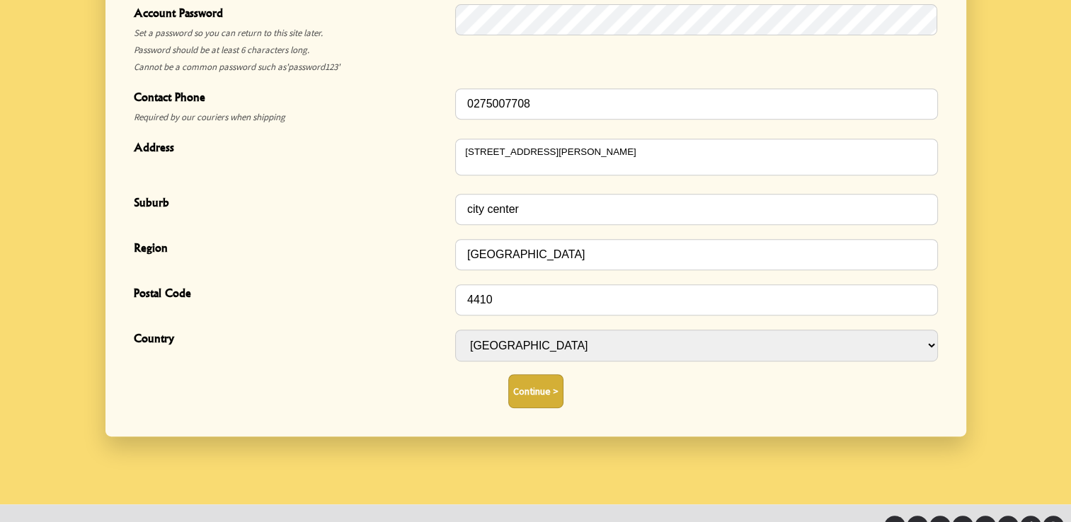
click at [553, 398] on button "Continue >" at bounding box center [535, 391] width 55 height 34
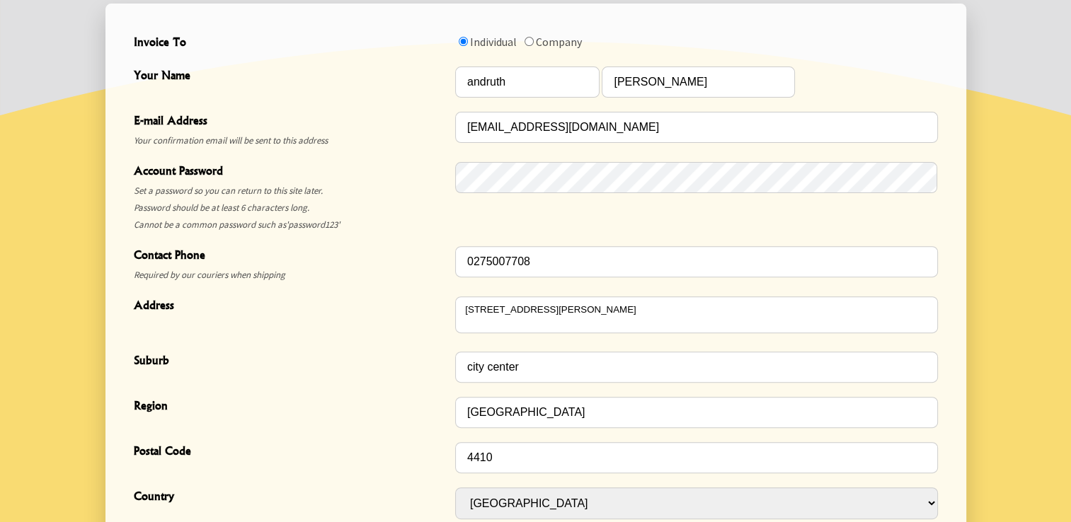
scroll to position [410, 0]
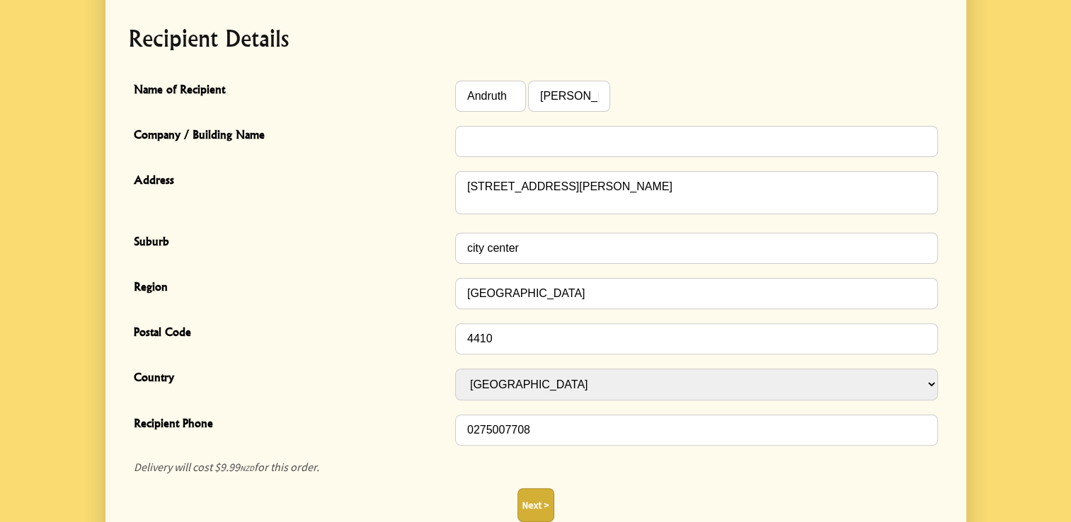
scroll to position [495, 0]
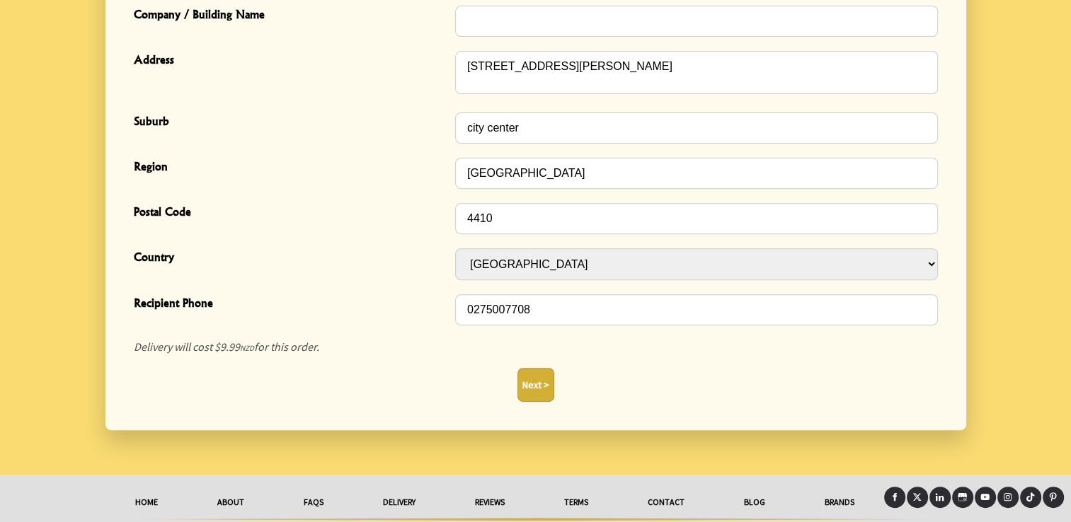
click at [531, 379] on button "Next >" at bounding box center [535, 385] width 37 height 34
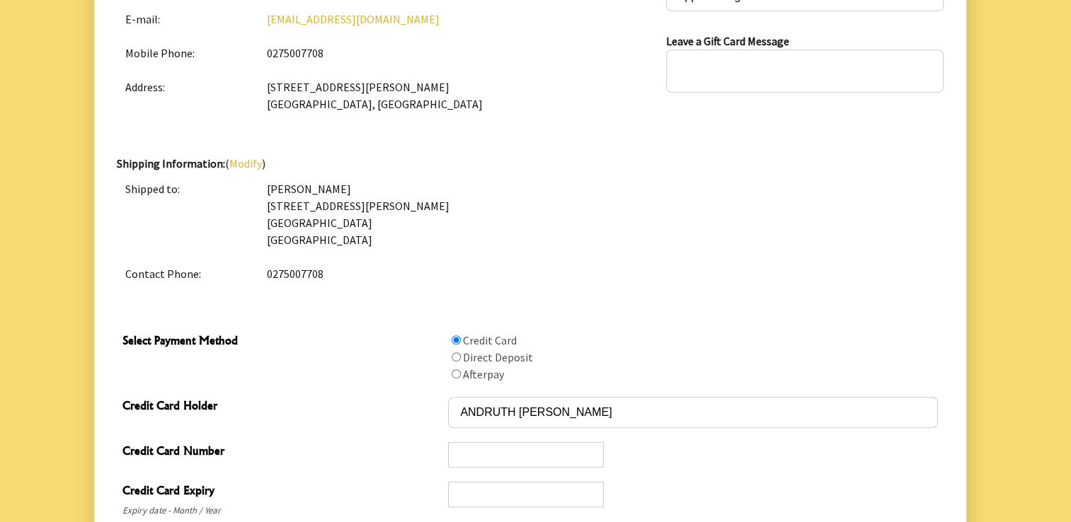
scroll to position [566, 0]
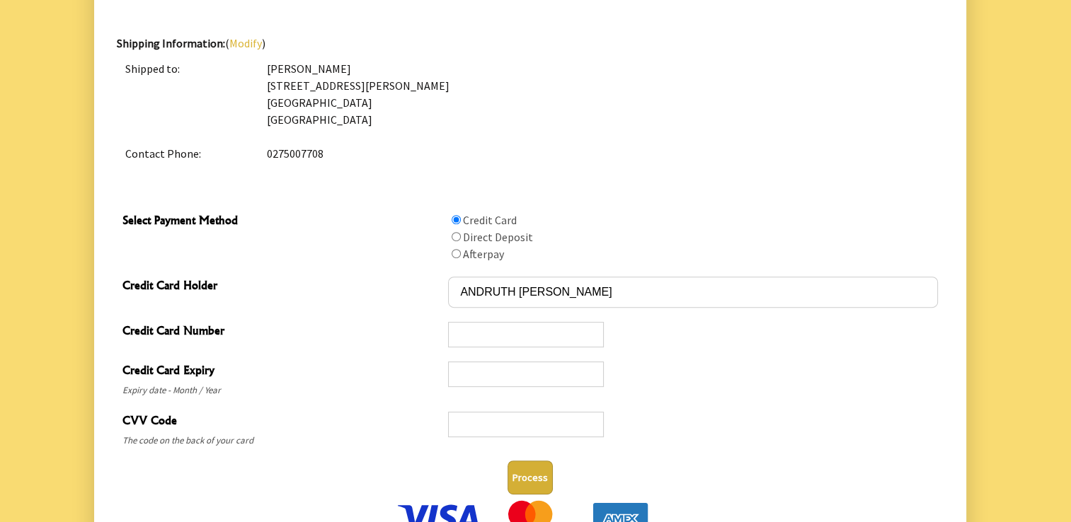
type textarea "leave on deck to the right side of the house when approaching unit"
click at [538, 323] on div at bounding box center [526, 334] width 156 height 25
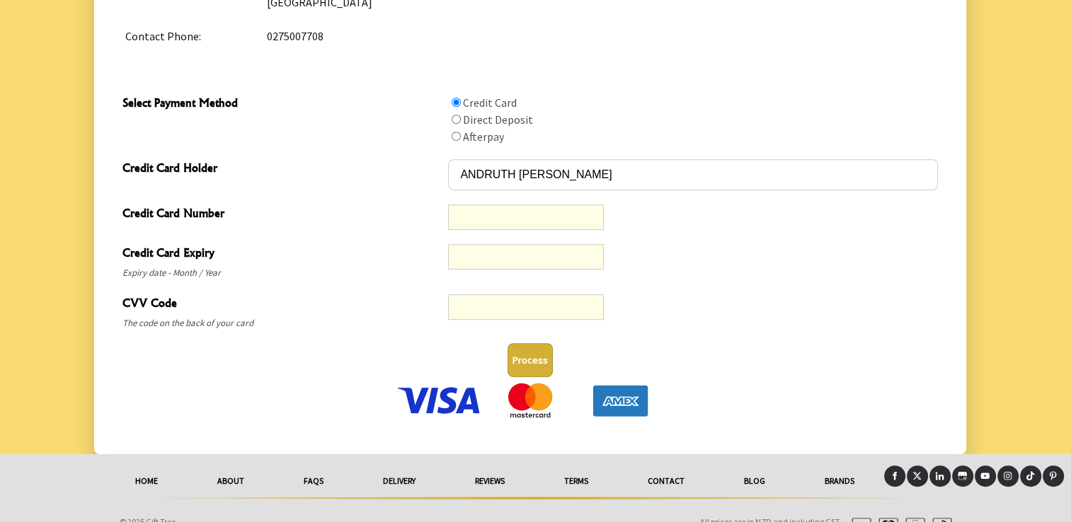
scroll to position [703, 0]
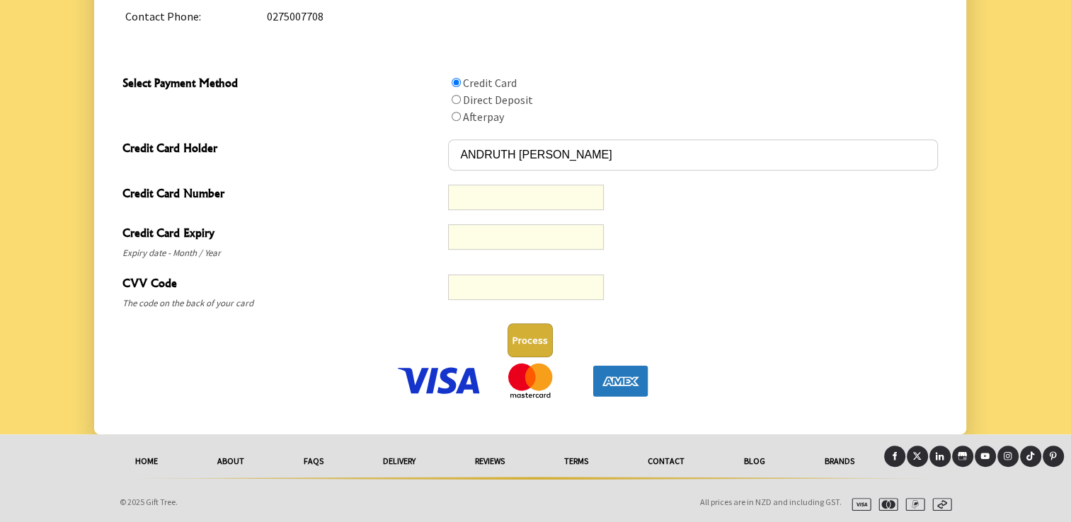
click at [534, 337] on button "Process" at bounding box center [529, 340] width 45 height 34
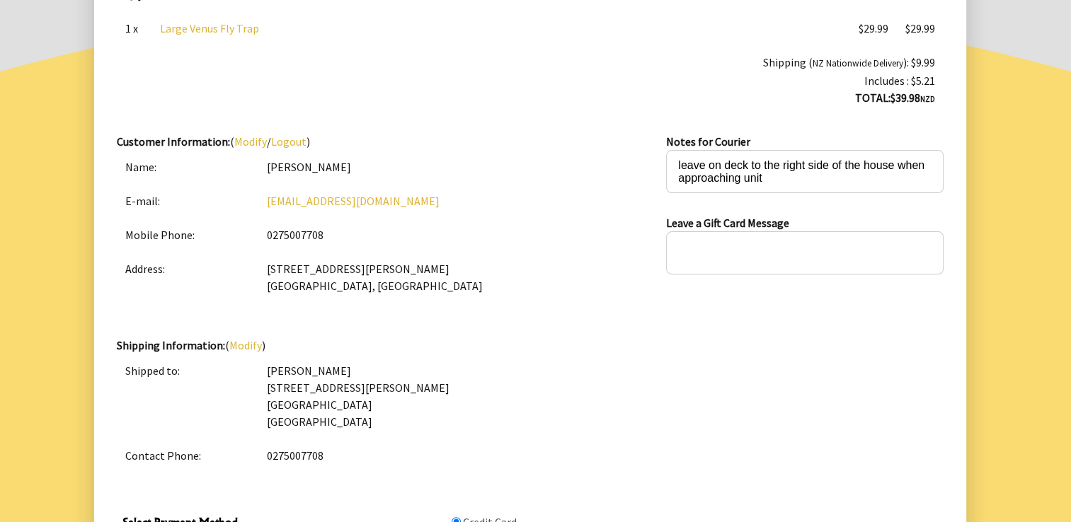
scroll to position [279, 0]
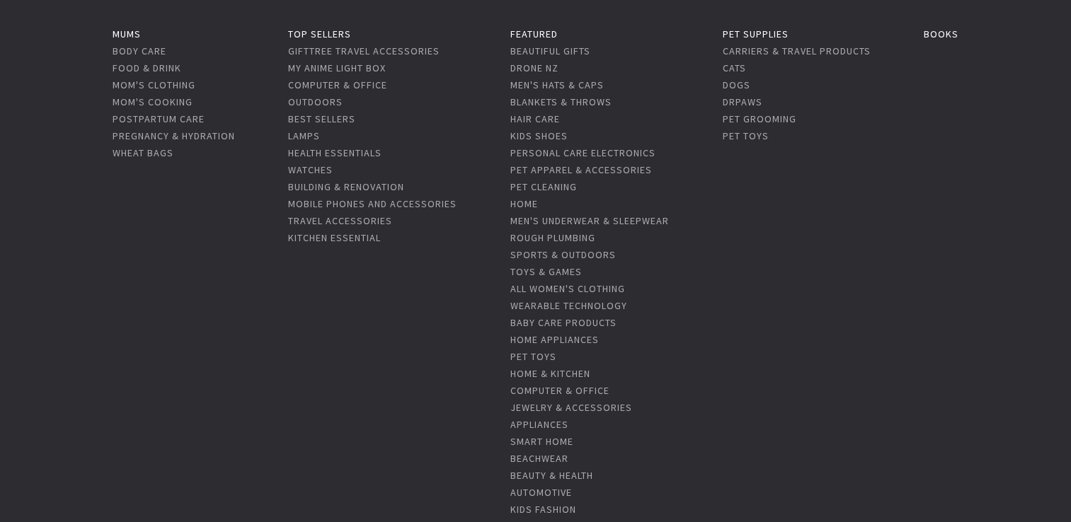
scroll to position [142, 0]
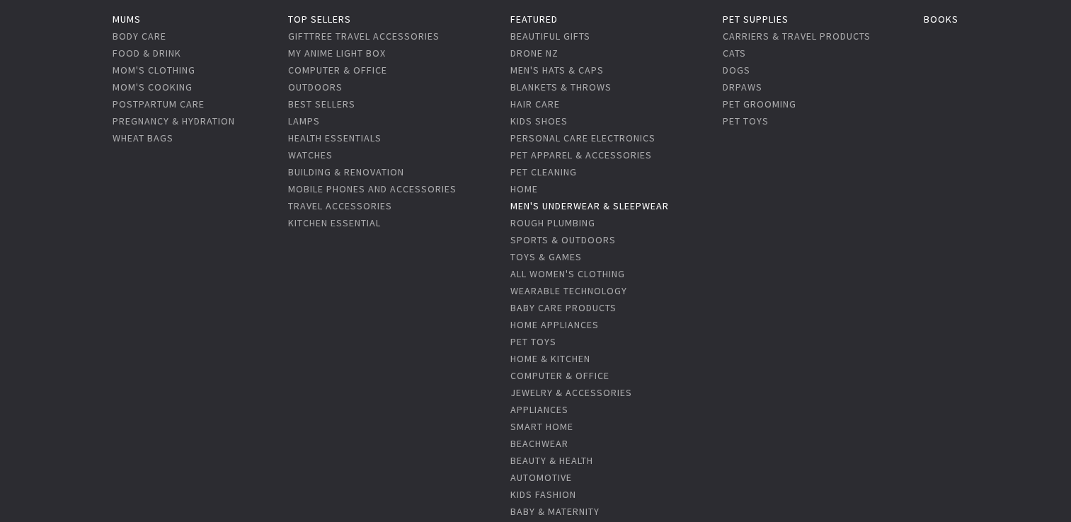
click at [596, 209] on link "Men's Underwear & Sleepwear" at bounding box center [589, 206] width 158 height 13
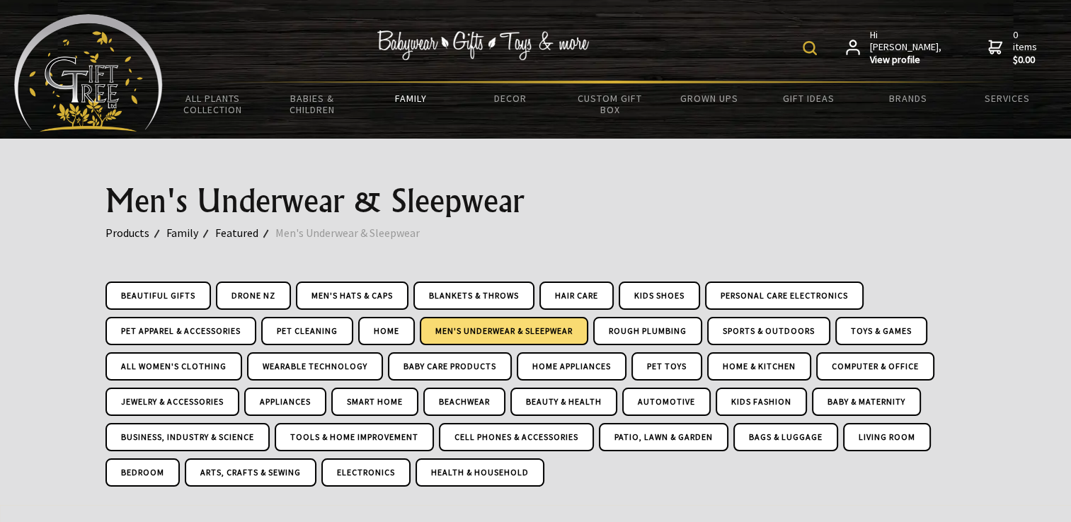
drag, startPoint x: 945, startPoint y: 379, endPoint x: 879, endPoint y: 113, distance: 273.5
click at [107, 66] on img at bounding box center [88, 72] width 149 height 117
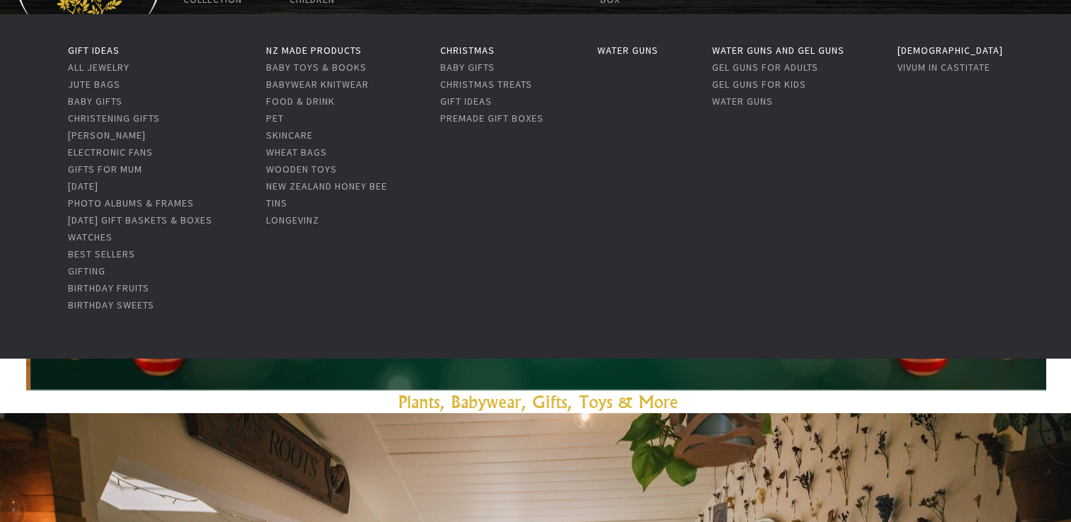
scroll to position [142, 0]
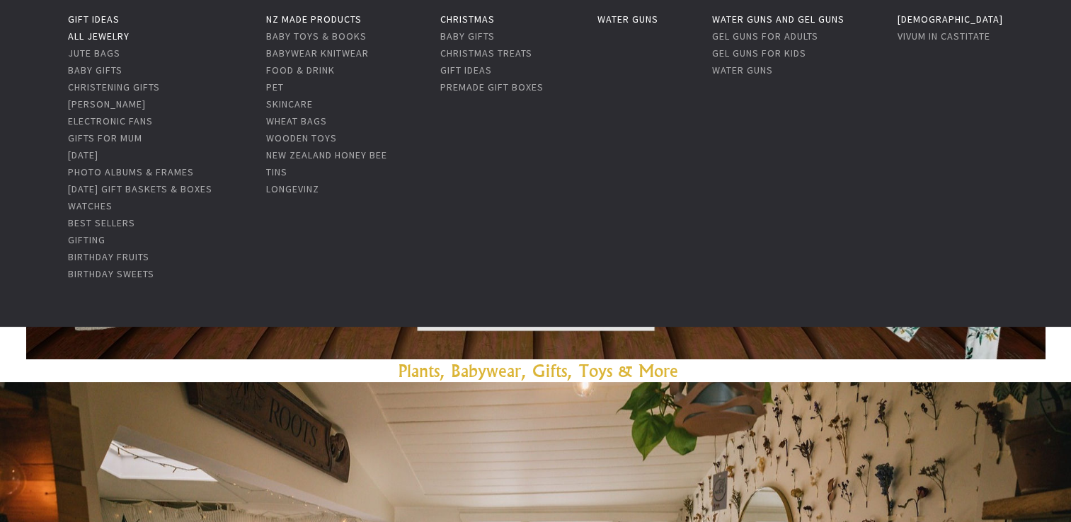
click at [99, 35] on link "All Jewelry" at bounding box center [99, 36] width 62 height 13
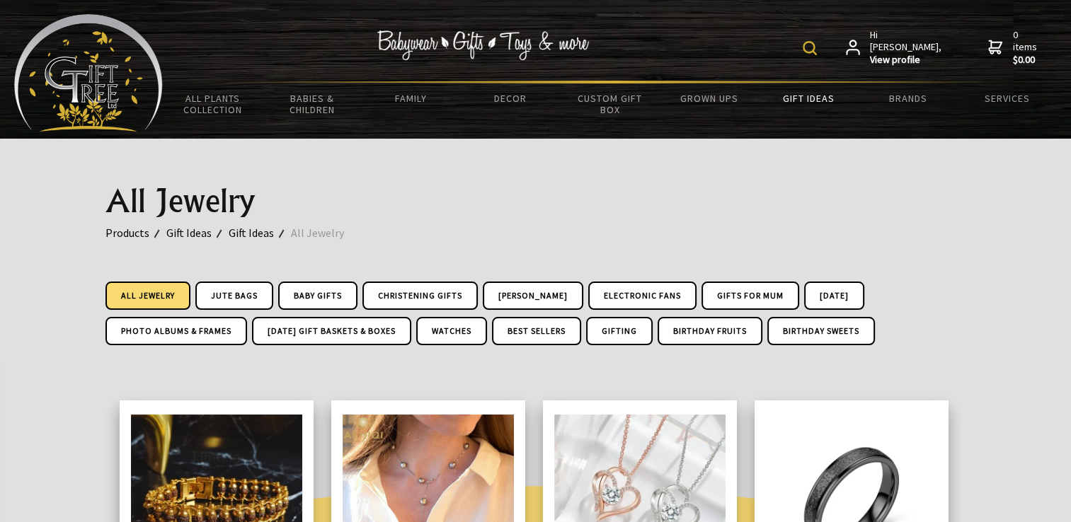
drag, startPoint x: 1027, startPoint y: 405, endPoint x: 1022, endPoint y: 137, distance: 268.2
click at [814, 48] on img at bounding box center [809, 48] width 14 height 14
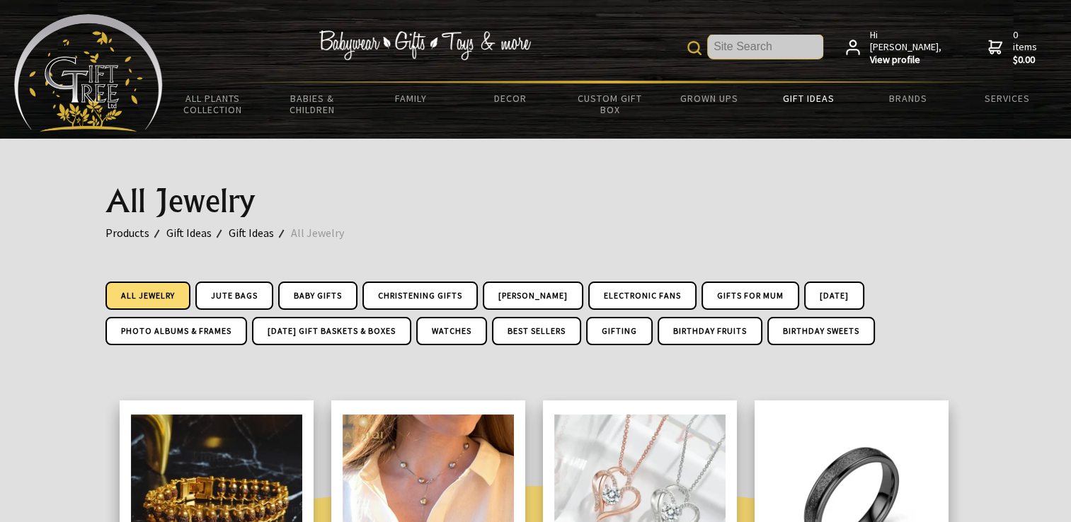
click at [794, 54] on input "text" at bounding box center [765, 47] width 115 height 24
type input "fossil"
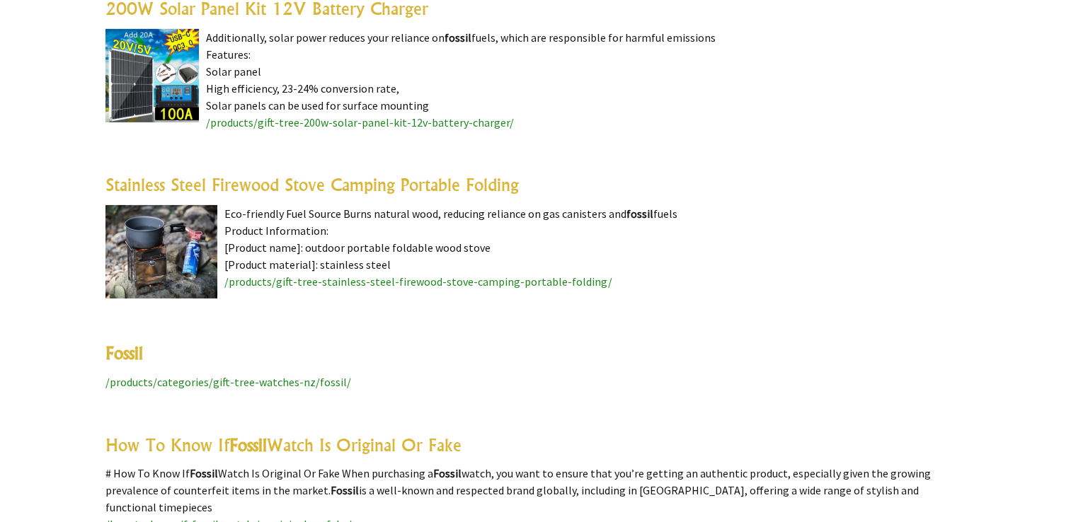
scroll to position [4458, 0]
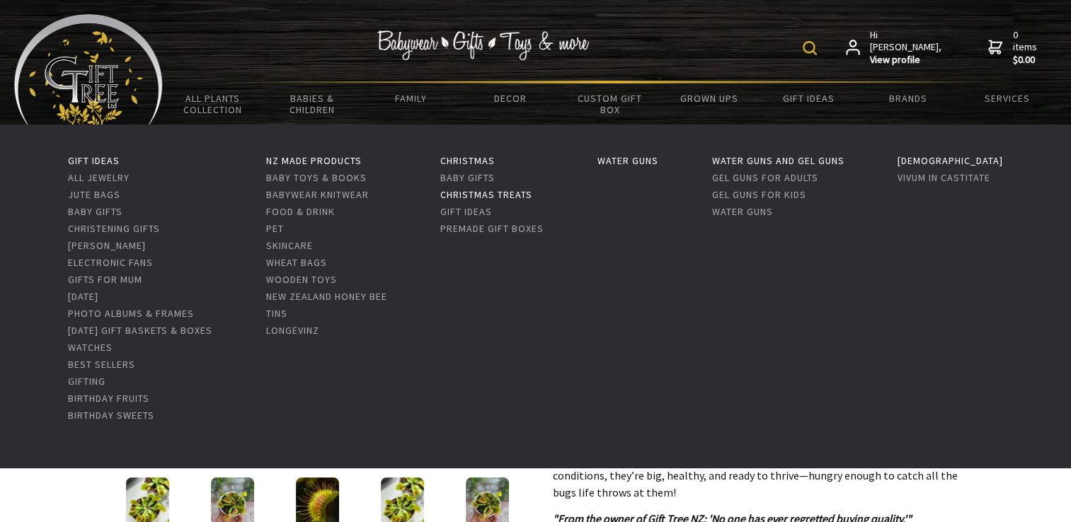
click at [532, 191] on link "Christmas Treats" at bounding box center [486, 194] width 92 height 13
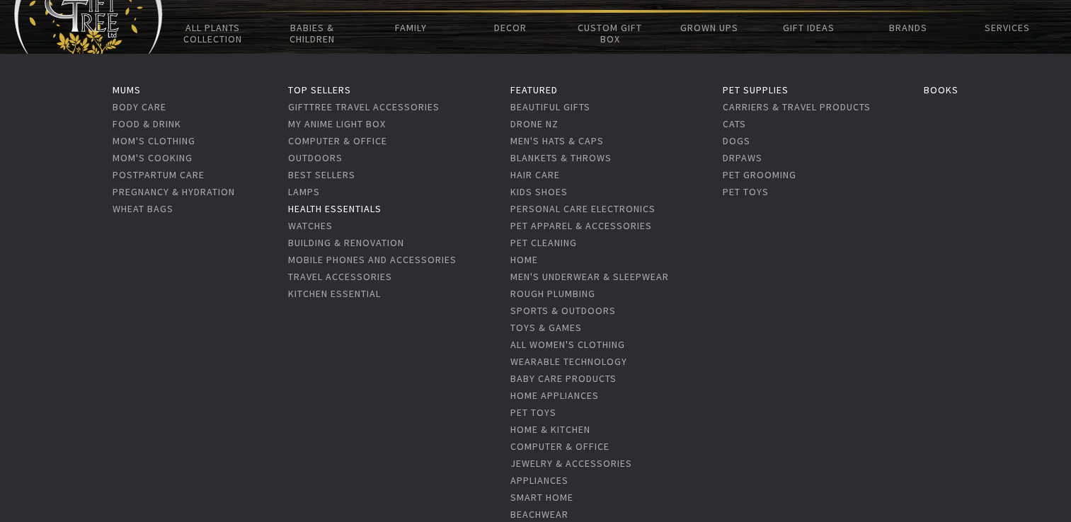
click at [369, 209] on link "Health Essentials" at bounding box center [334, 208] width 93 height 13
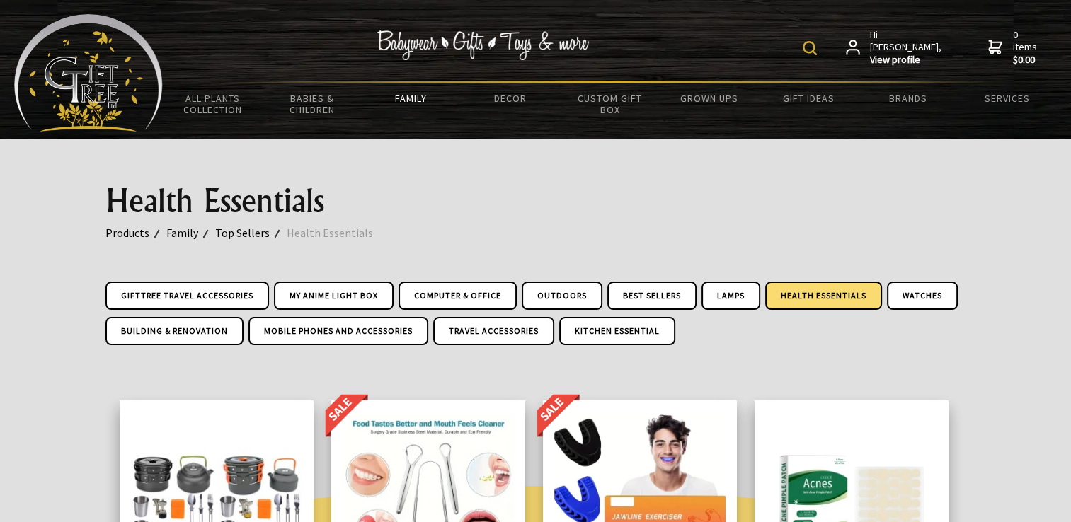
drag, startPoint x: 979, startPoint y: 298, endPoint x: 978, endPoint y: 23, distance: 275.2
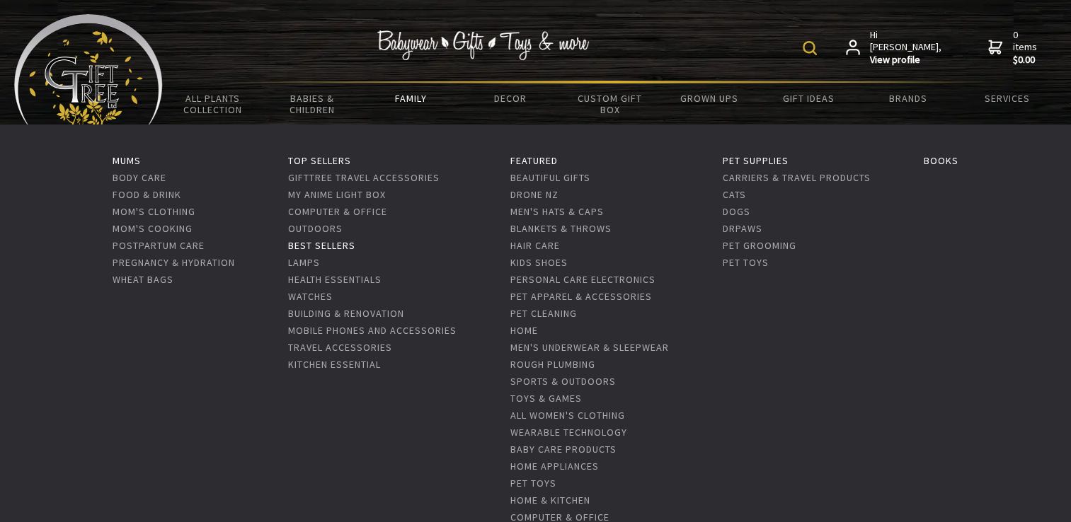
click at [335, 244] on link "Best Sellers" at bounding box center [321, 245] width 67 height 13
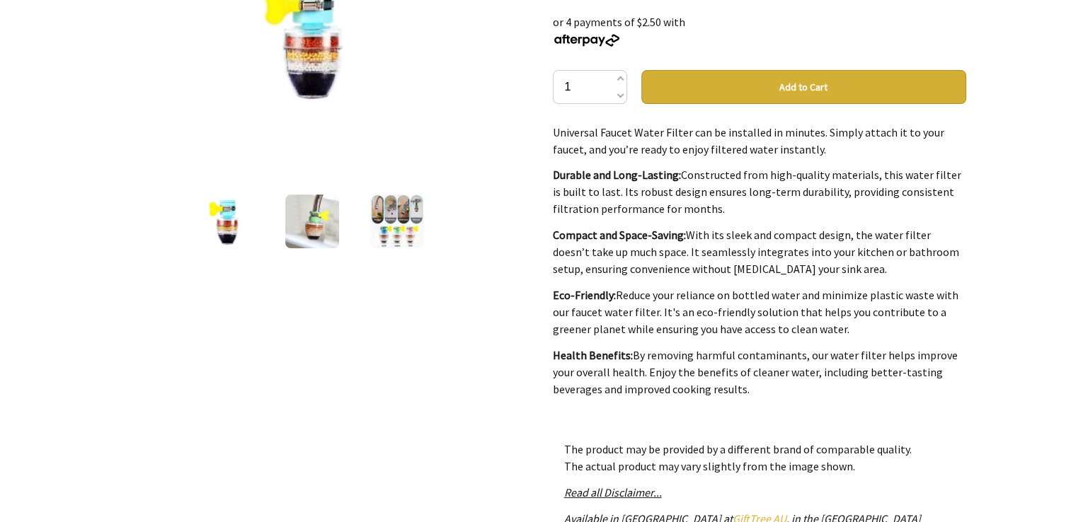
scroll to position [354, 0]
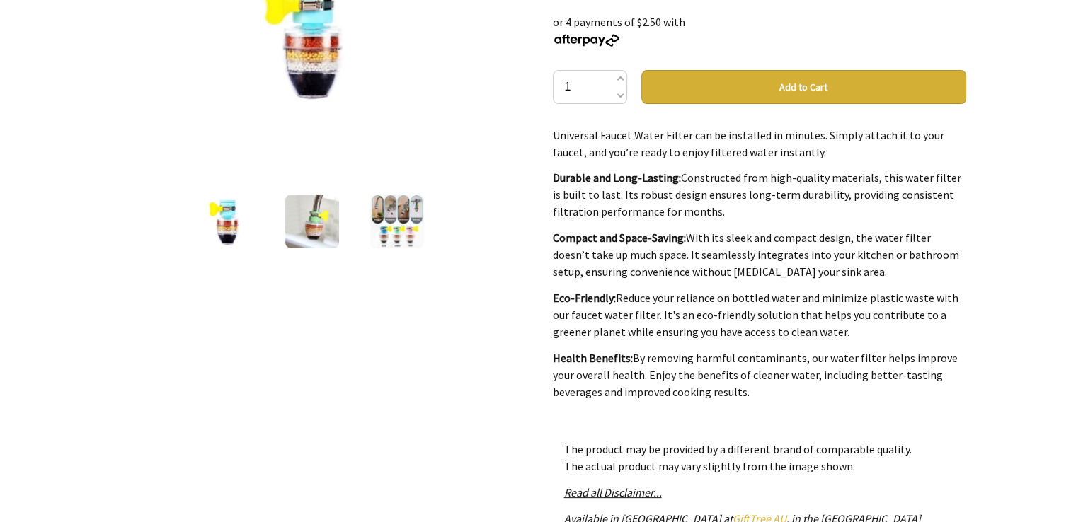
click at [383, 219] on img at bounding box center [397, 222] width 54 height 54
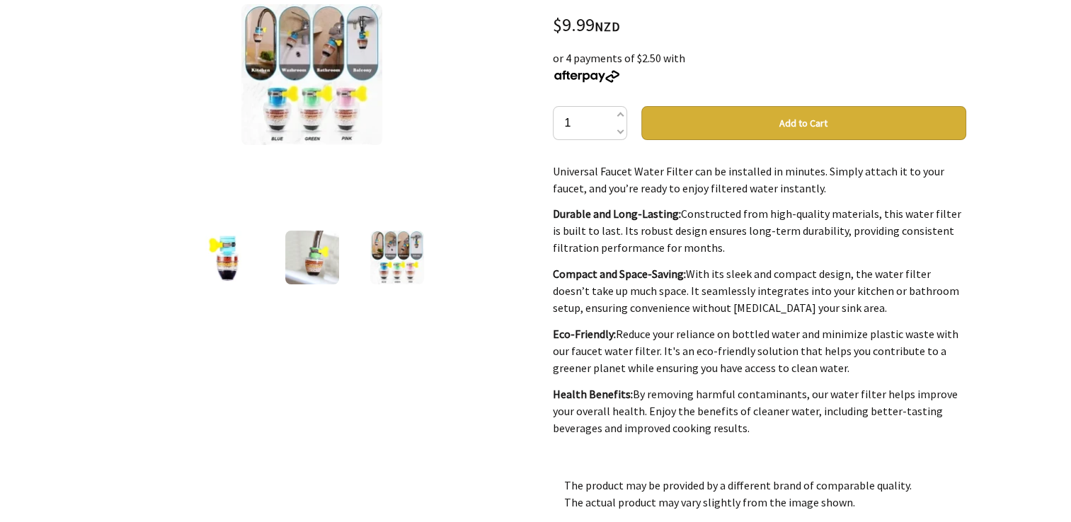
scroll to position [142, 0]
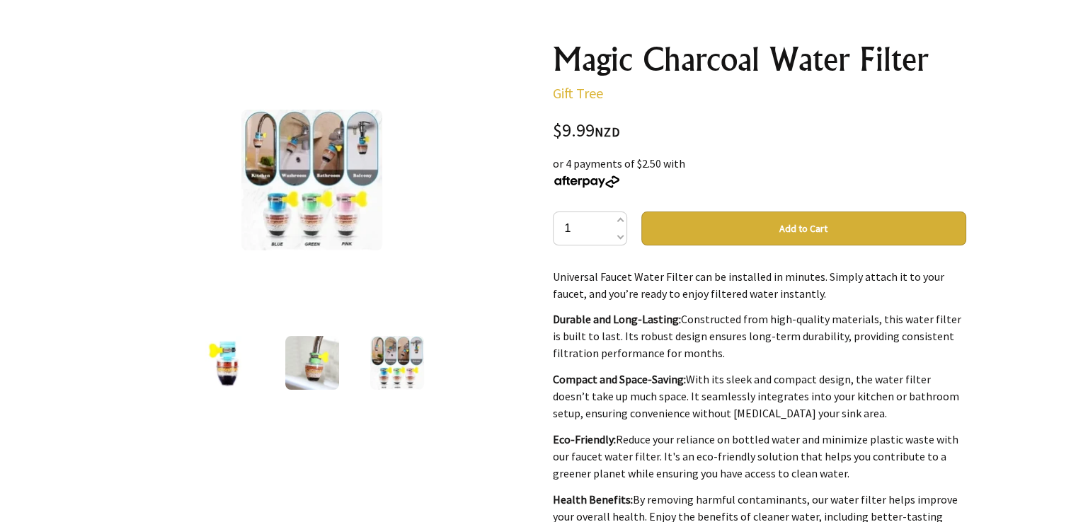
click at [301, 359] on img at bounding box center [312, 363] width 54 height 54
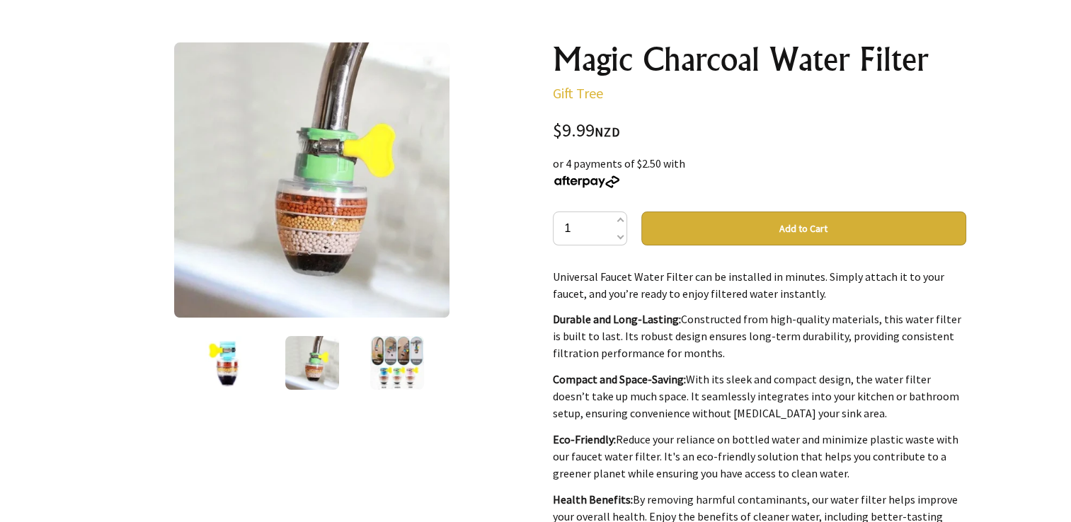
click at [216, 362] on img at bounding box center [227, 363] width 54 height 54
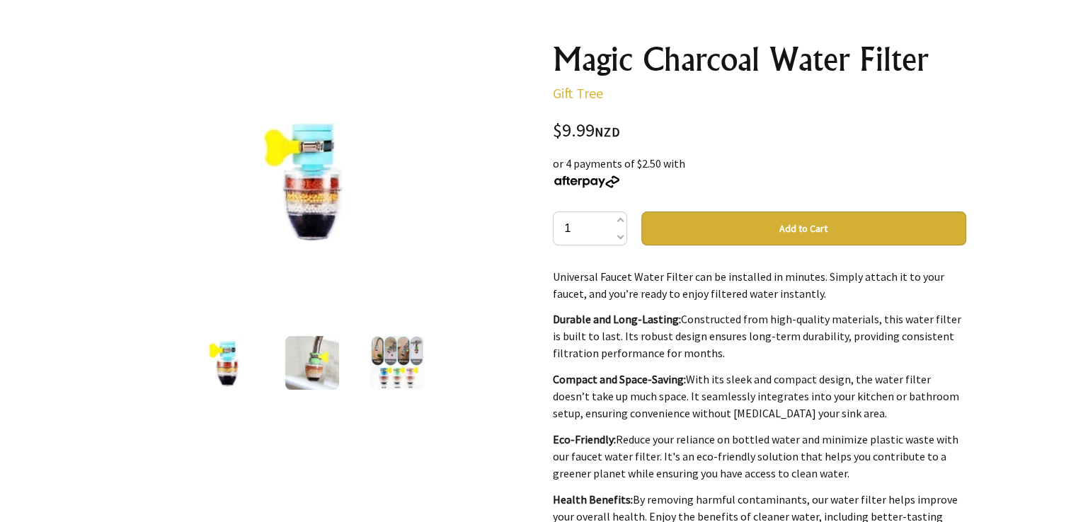
click at [312, 351] on img at bounding box center [312, 363] width 54 height 54
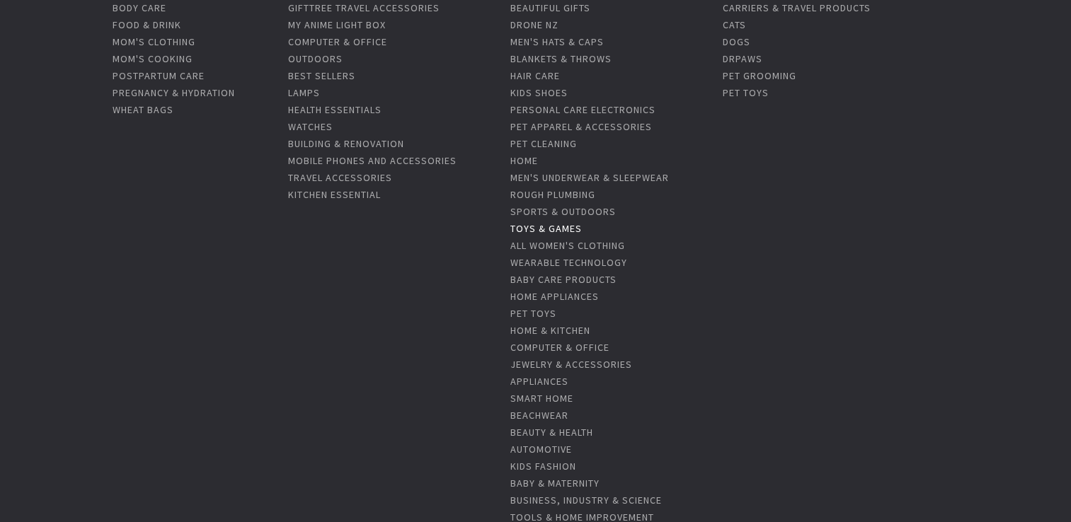
scroll to position [212, 0]
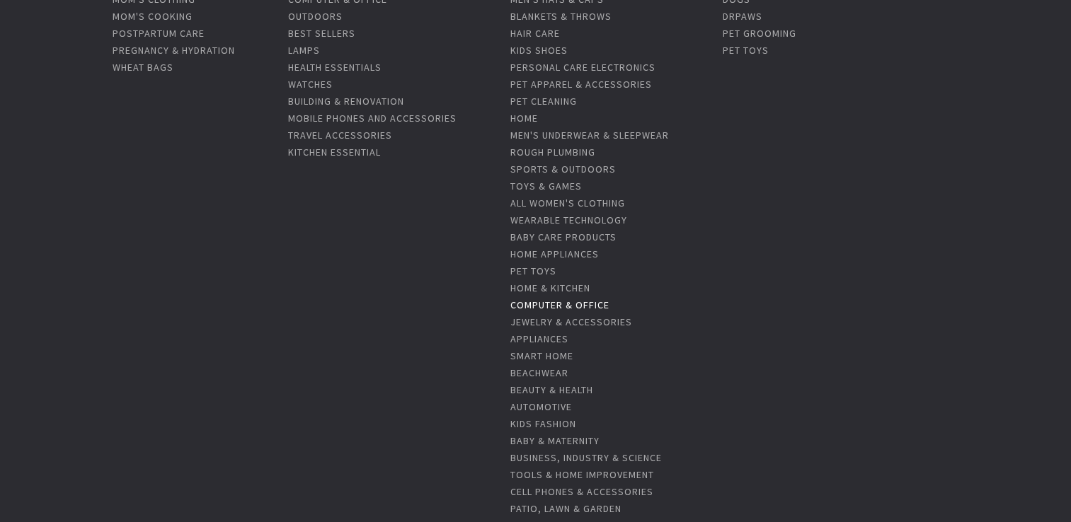
click at [582, 304] on link "Computer & Office" at bounding box center [559, 305] width 99 height 13
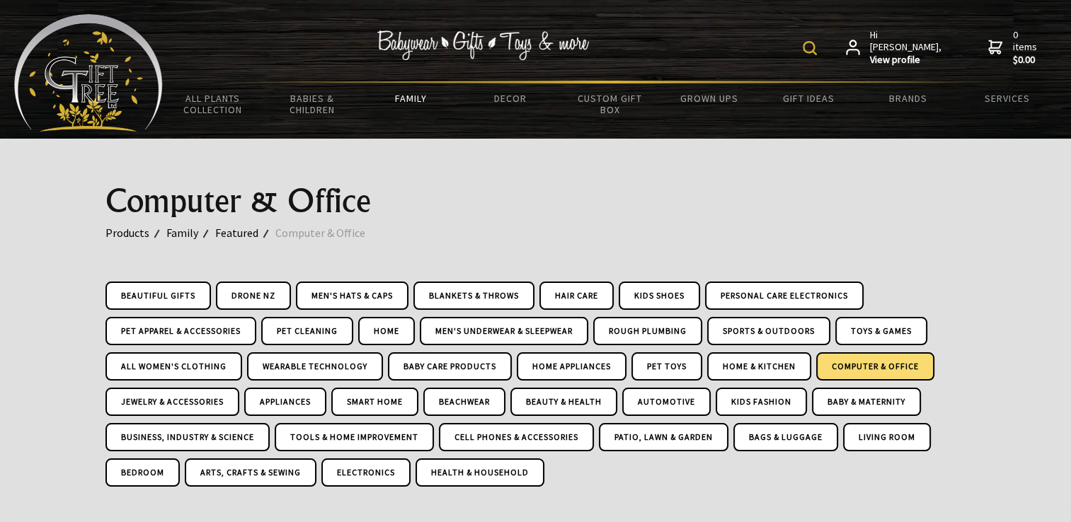
drag, startPoint x: 1013, startPoint y: 149, endPoint x: 1073, endPoint y: -52, distance: 210.2
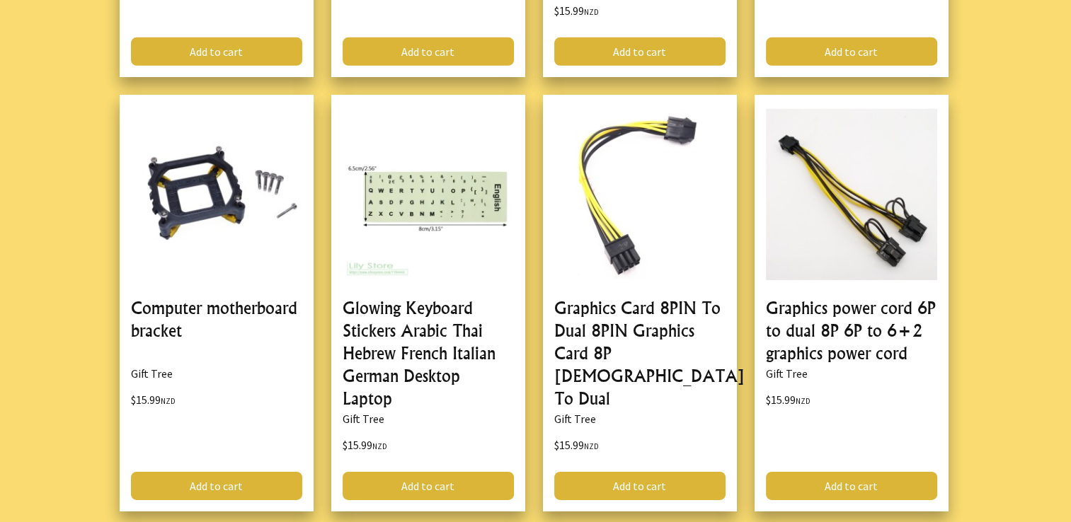
scroll to position [4528, 0]
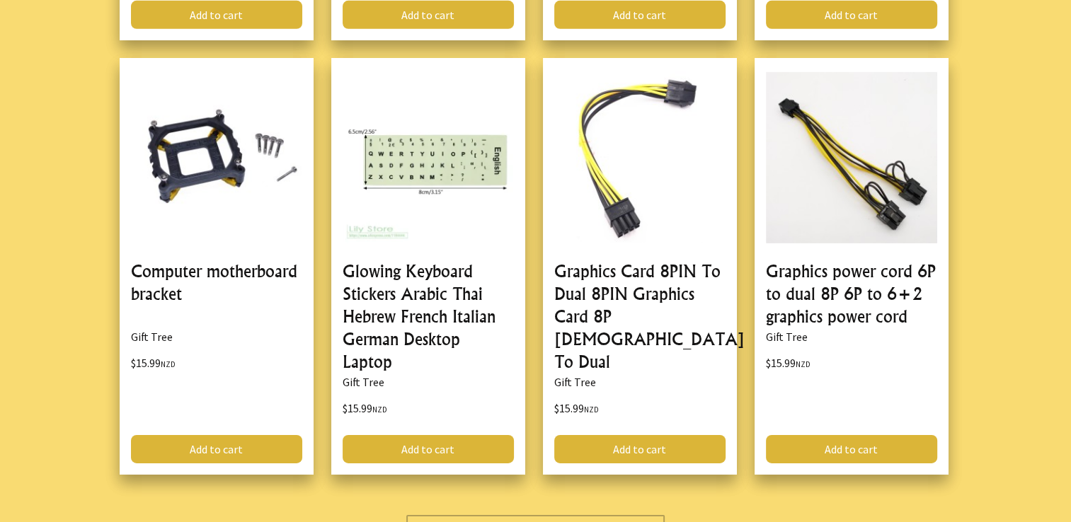
click at [577, 515] on link "Show More" at bounding box center [535, 530] width 258 height 31
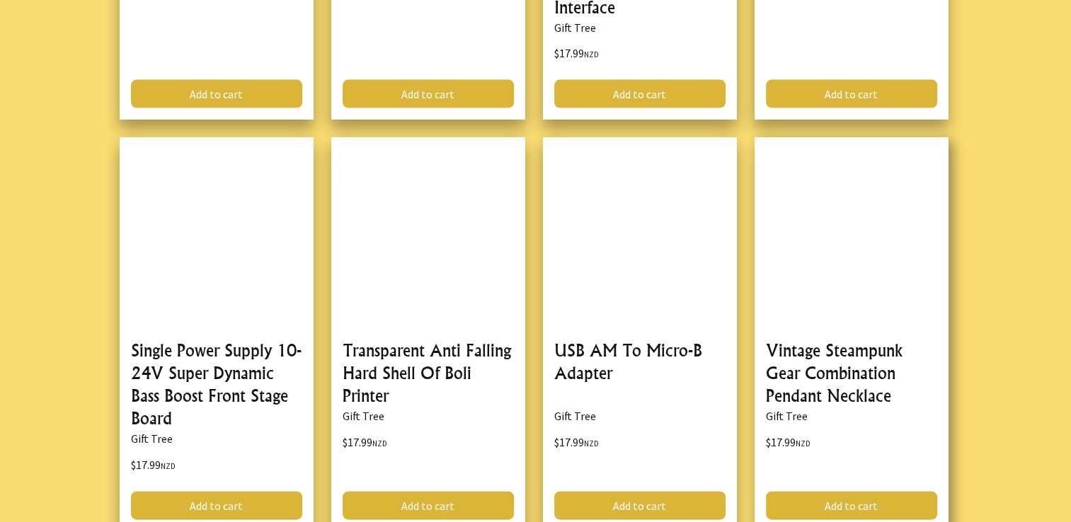
scroll to position [8420, 0]
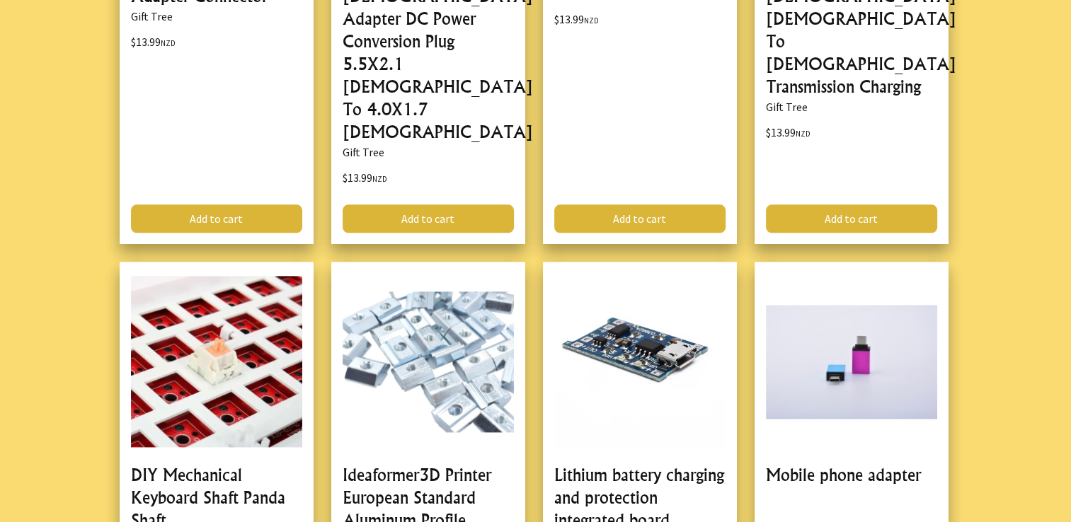
drag, startPoint x: 1029, startPoint y: 200, endPoint x: 1068, endPoint y: -21, distance: 224.2
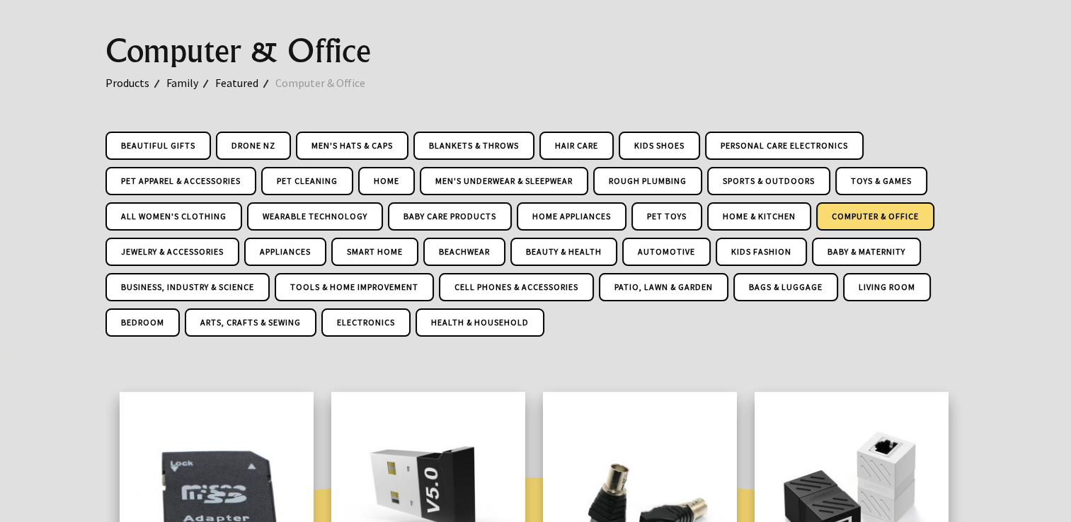
scroll to position [0, 0]
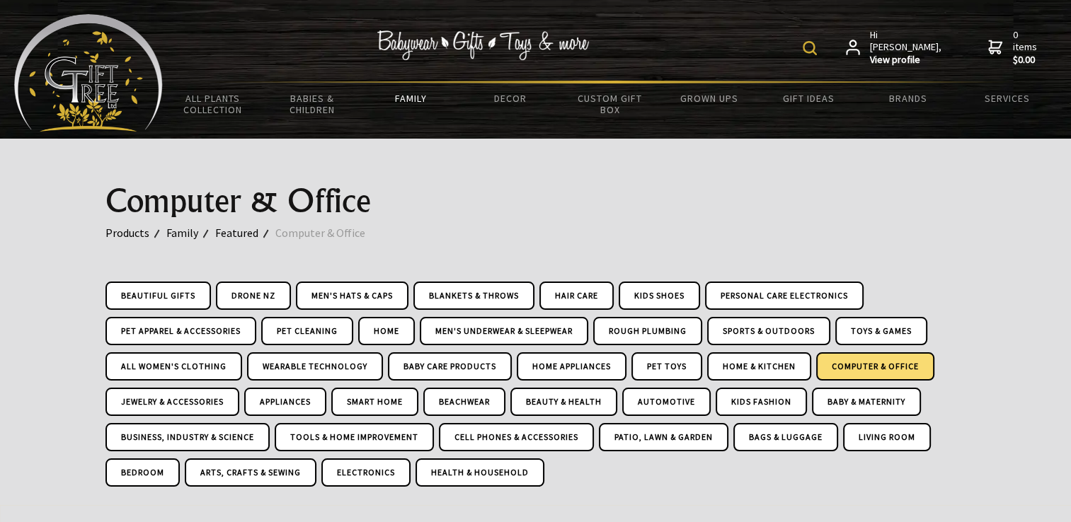
drag, startPoint x: 1063, startPoint y: 172, endPoint x: 1081, endPoint y: -52, distance: 225.0
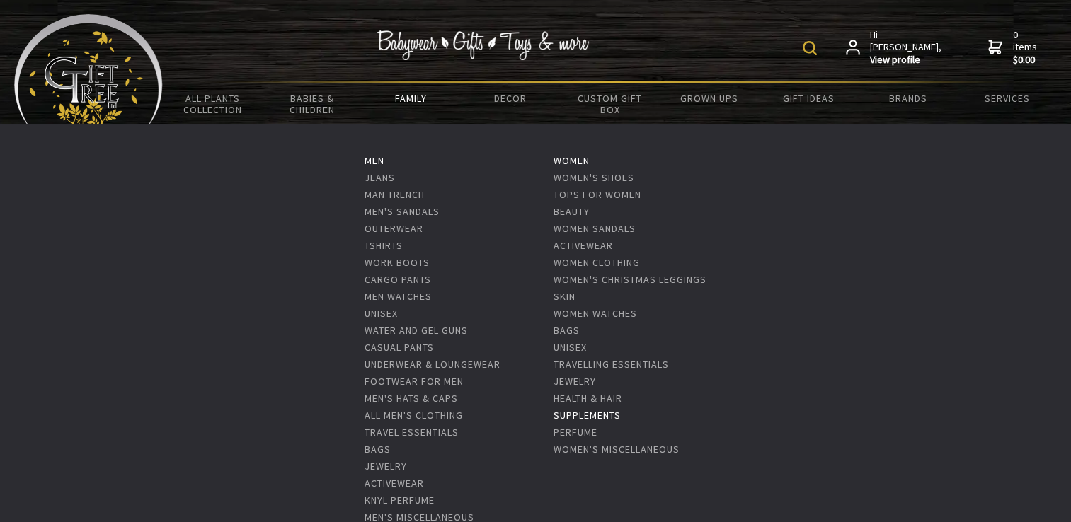
click at [612, 413] on link "Supplements" at bounding box center [586, 415] width 67 height 13
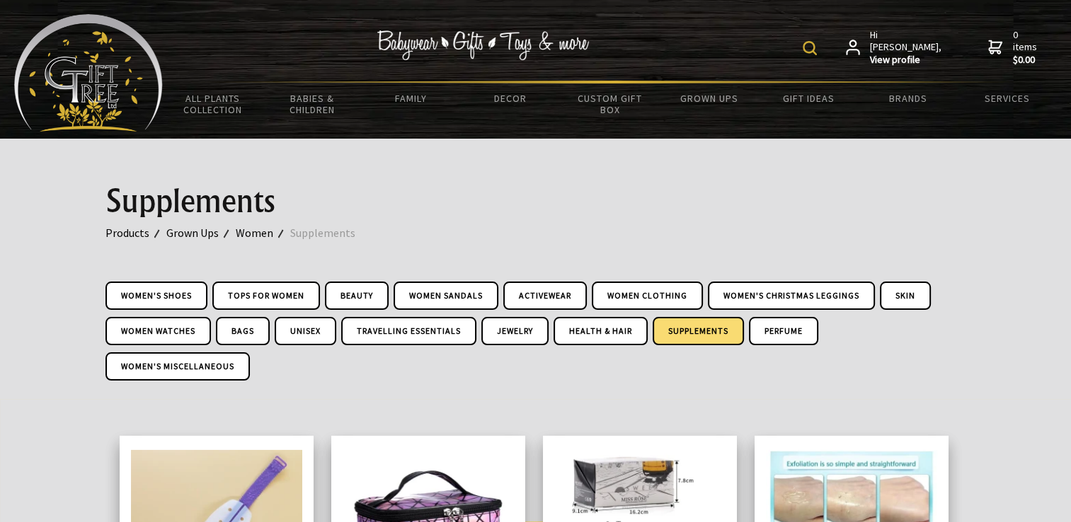
drag, startPoint x: 758, startPoint y: 270, endPoint x: 869, endPoint y: 13, distance: 280.2
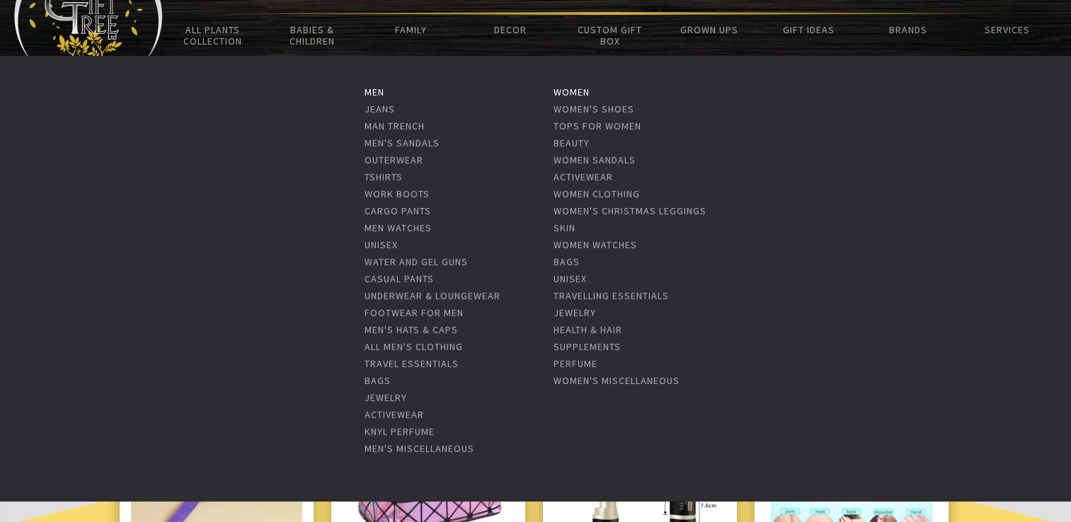
scroll to position [71, 0]
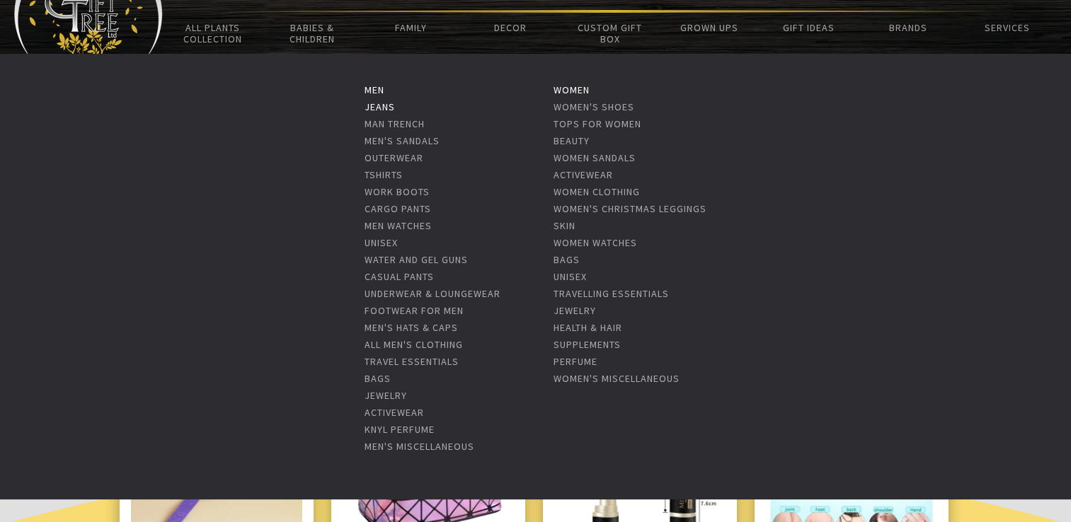
click at [388, 106] on link "Jeans" at bounding box center [379, 106] width 30 height 13
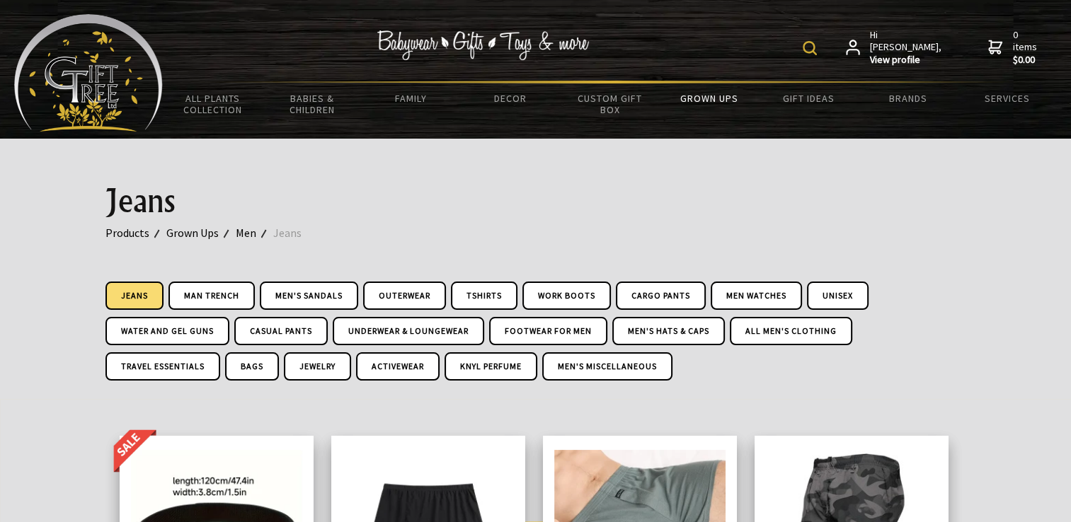
drag, startPoint x: 1081, startPoint y: 220, endPoint x: 1083, endPoint y: 134, distance: 85.6
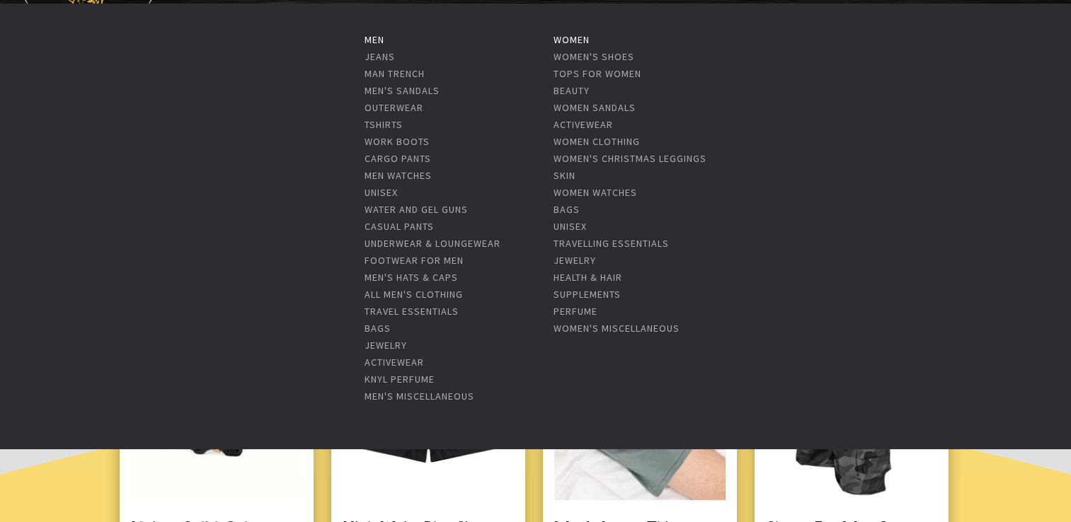
scroll to position [71, 0]
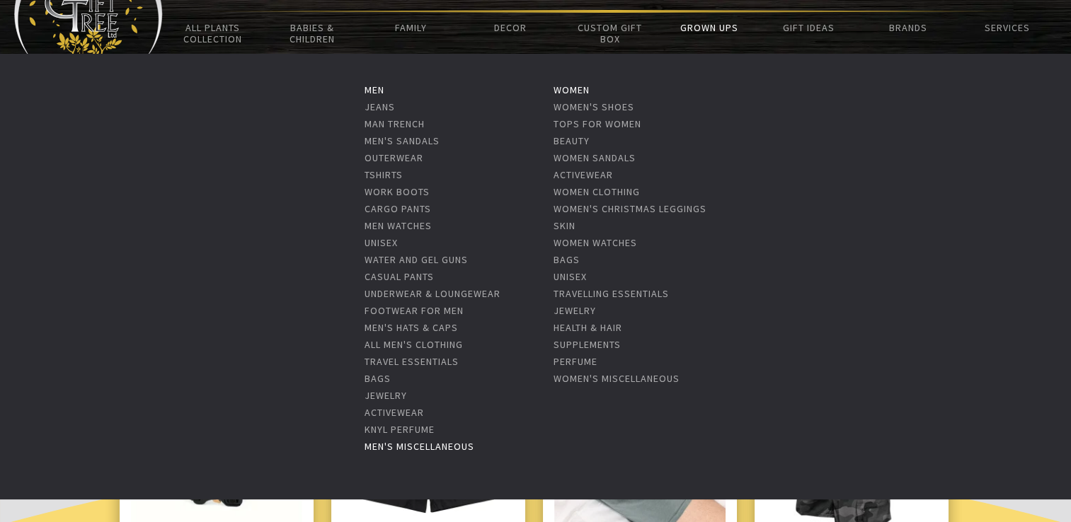
click at [444, 443] on link "Men's Miscellaneous" at bounding box center [419, 446] width 110 height 13
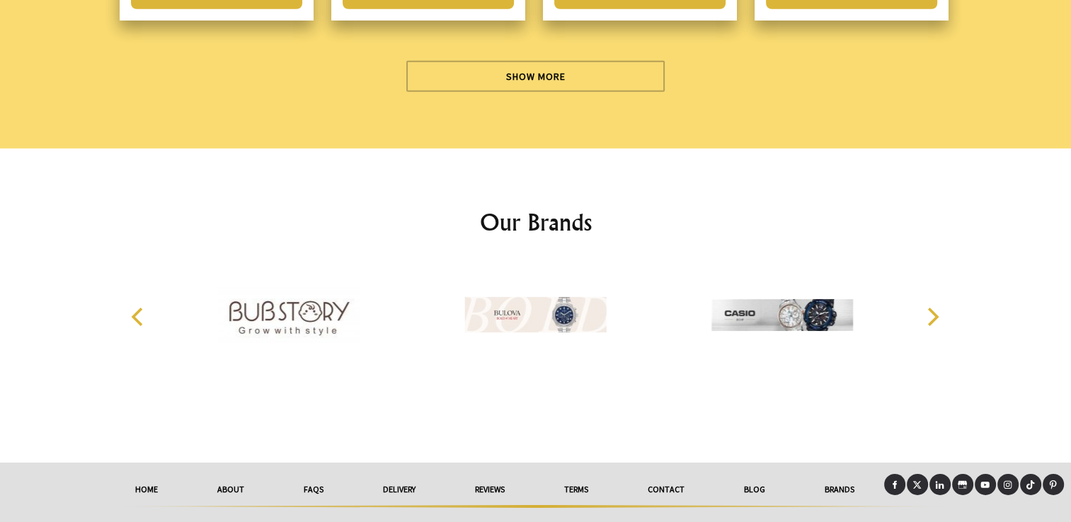
scroll to position [4538, 0]
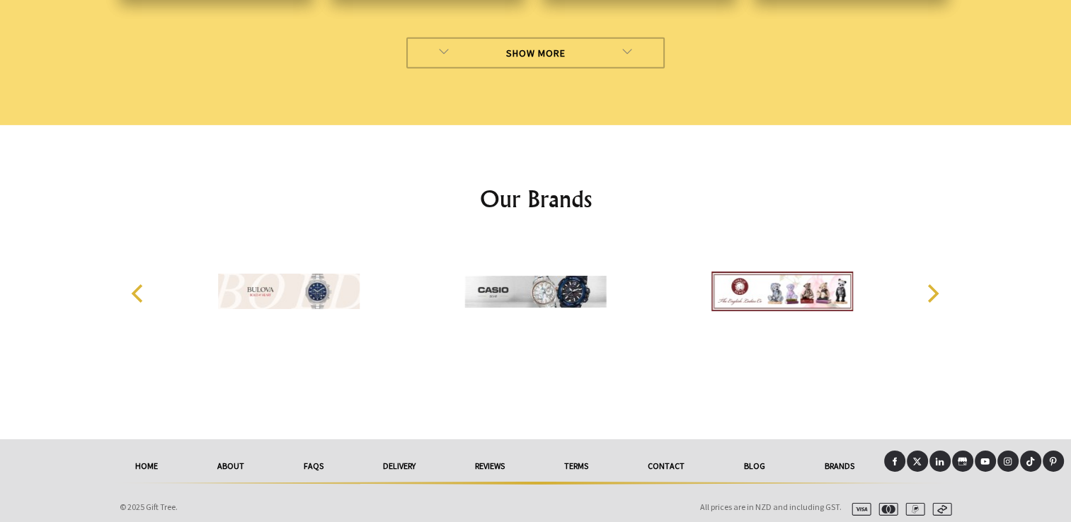
click at [578, 55] on link "Show More" at bounding box center [535, 53] width 258 height 31
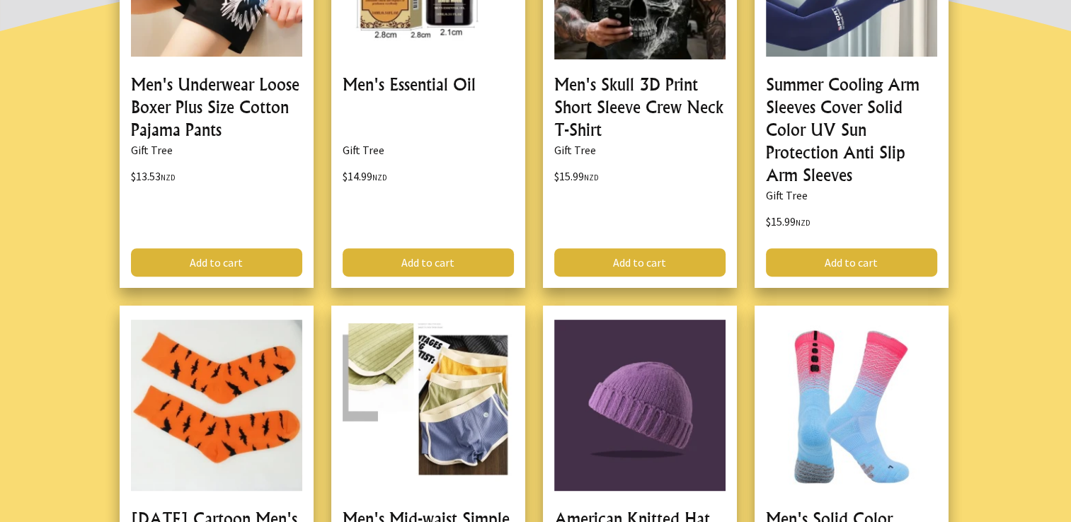
drag, startPoint x: 1042, startPoint y: 409, endPoint x: 1034, endPoint y: 142, distance: 267.5
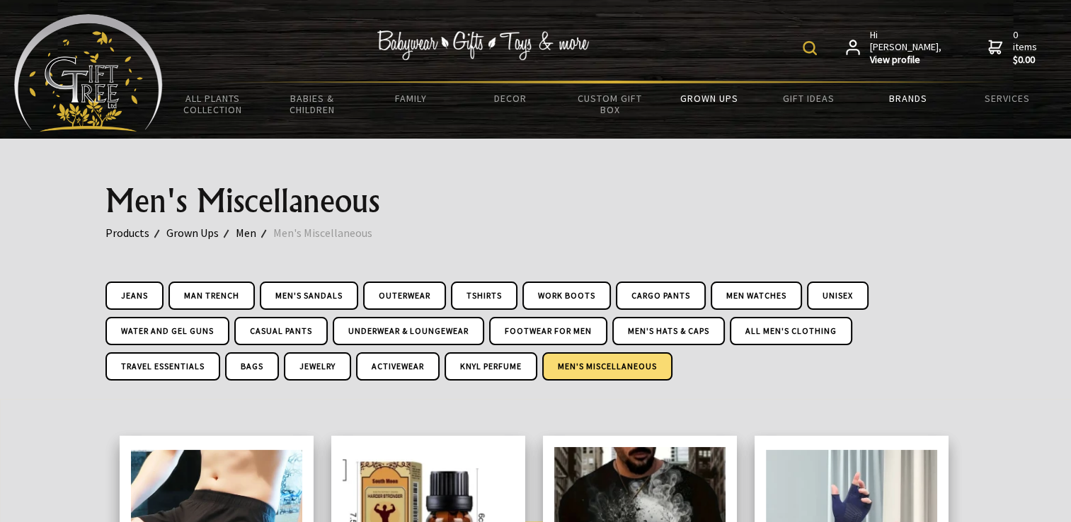
click at [916, 102] on link "Brands" at bounding box center [907, 98] width 99 height 30
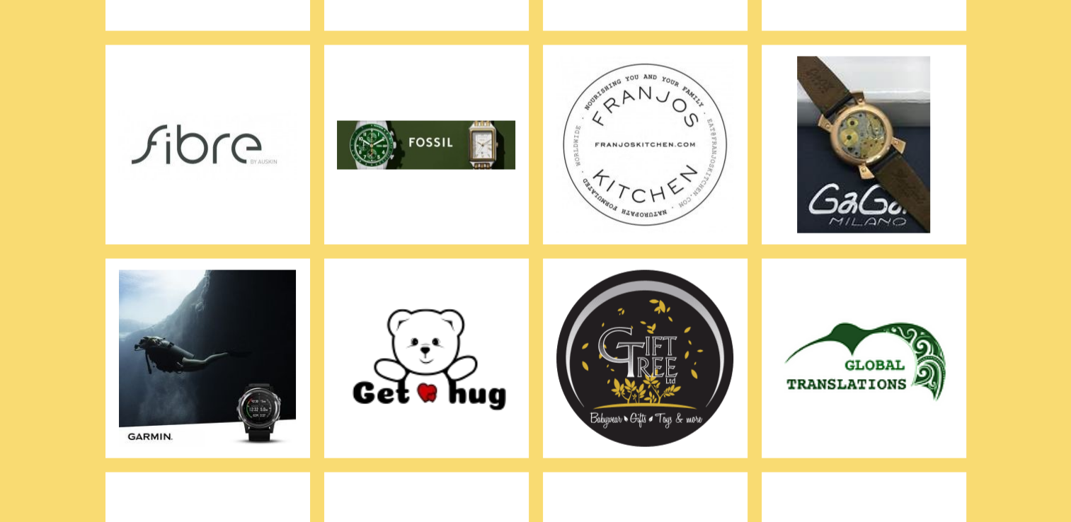
scroll to position [2689, 0]
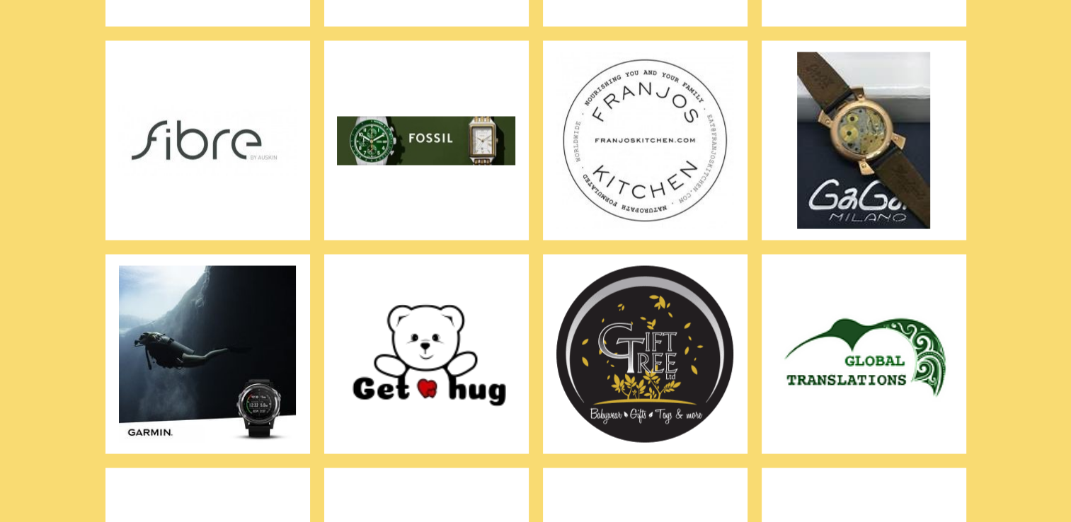
click at [442, 155] on img at bounding box center [426, 140] width 178 height 177
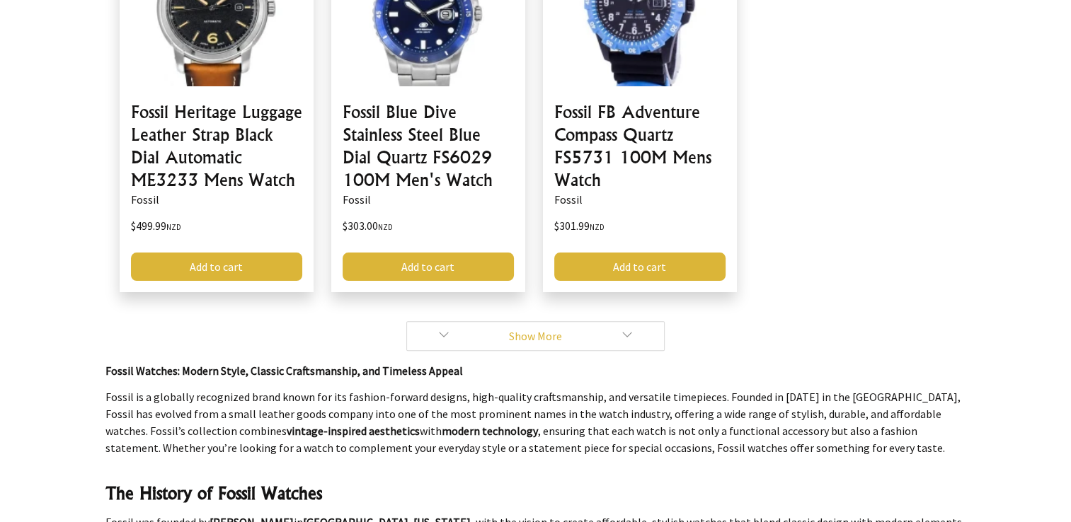
click at [617, 336] on link "Show More" at bounding box center [535, 336] width 258 height 30
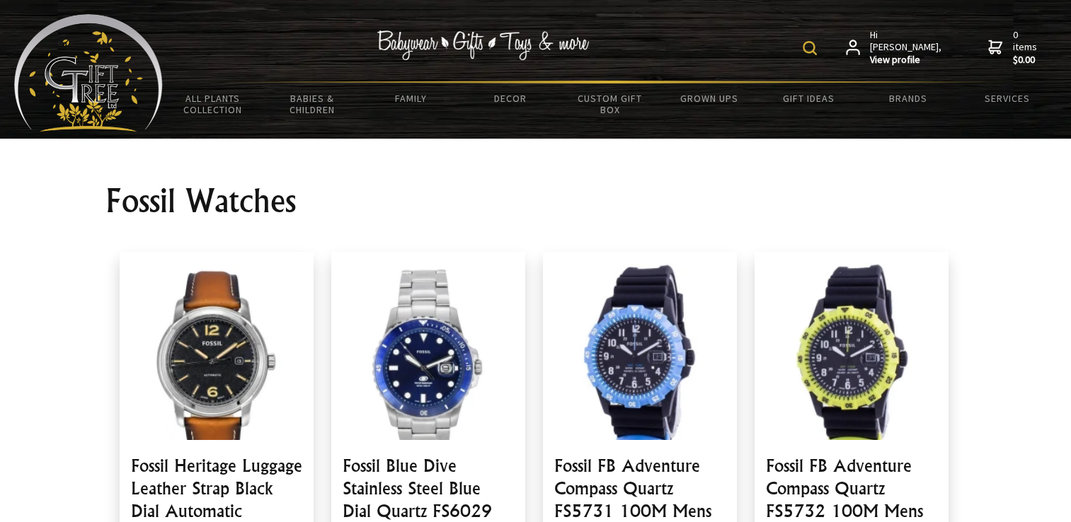
drag, startPoint x: 747, startPoint y: 333, endPoint x: 716, endPoint y: 120, distance: 215.2
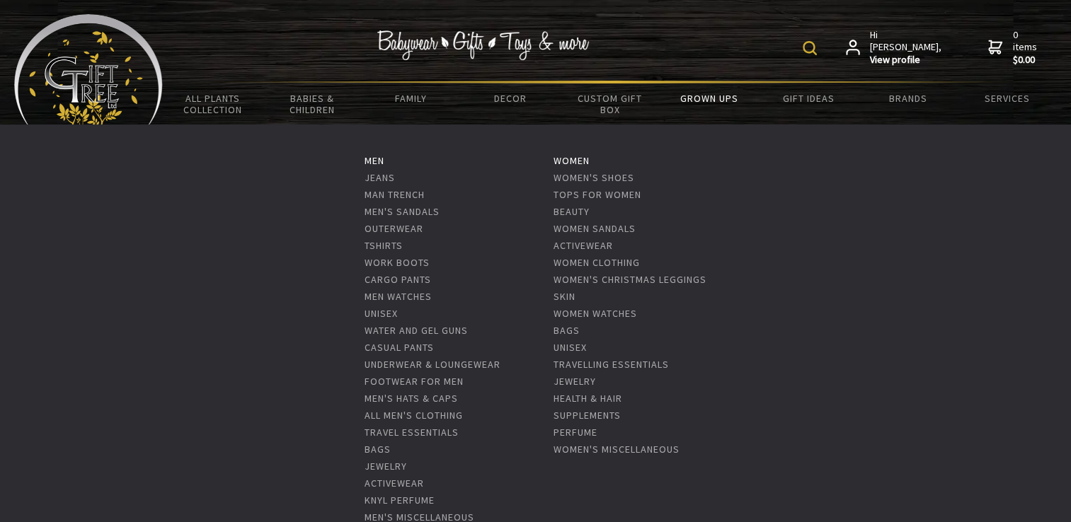
click at [717, 98] on link "Grown Ups" at bounding box center [708, 98] width 99 height 30
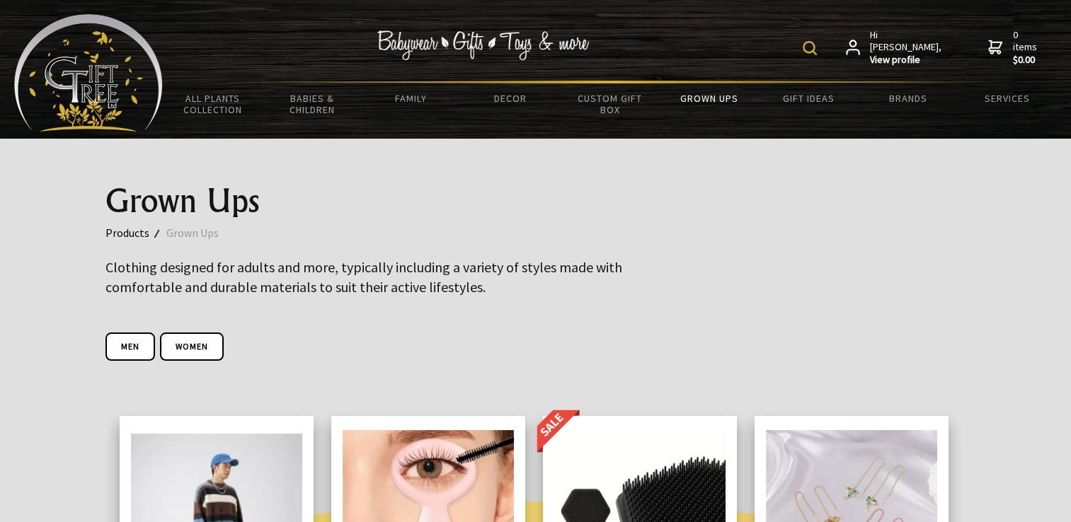
click at [815, 47] on img at bounding box center [809, 48] width 14 height 14
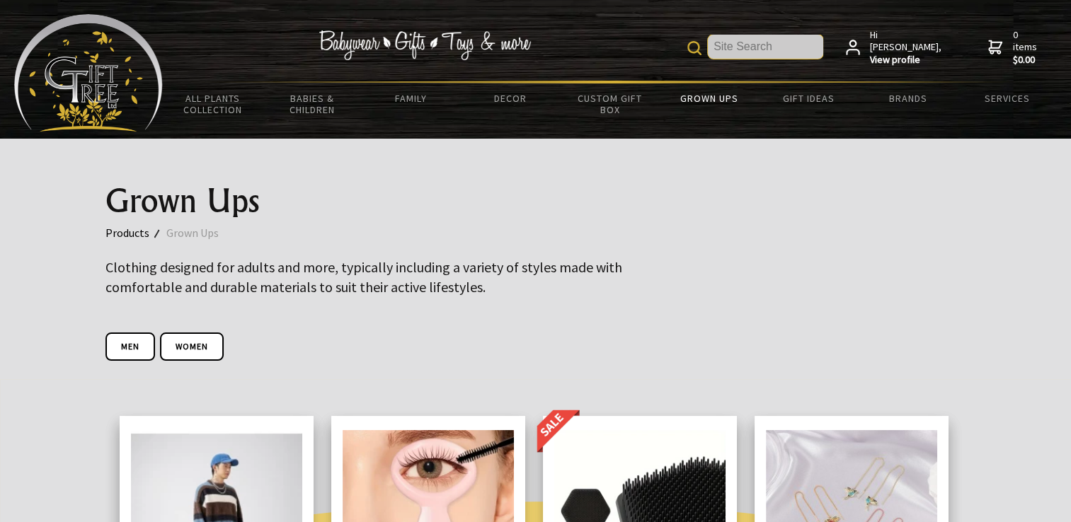
click at [804, 48] on input "text" at bounding box center [765, 47] width 115 height 24
type input "bonsai cutter"
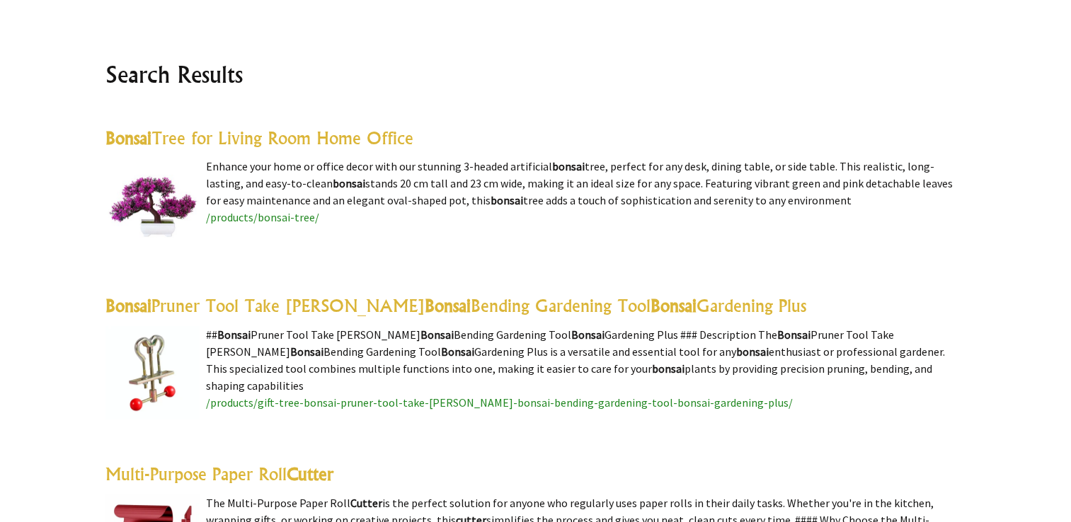
scroll to position [283, 0]
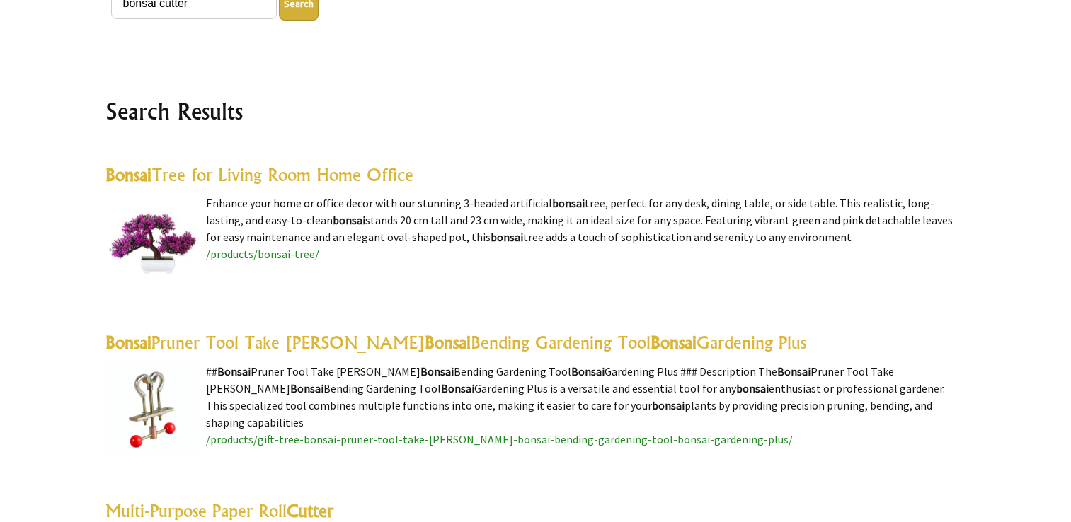
click at [168, 233] on img at bounding box center [151, 241] width 93 height 93
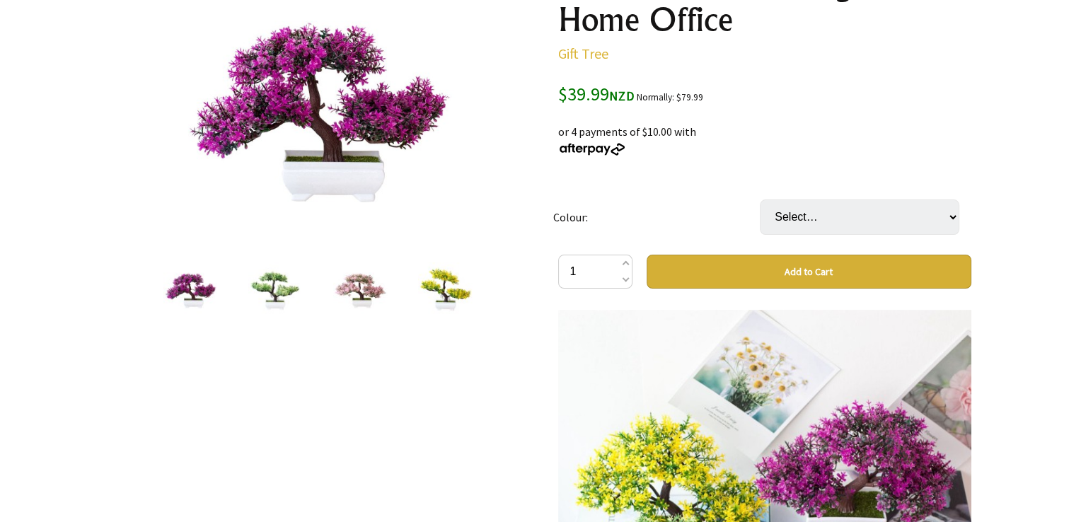
scroll to position [212, 0]
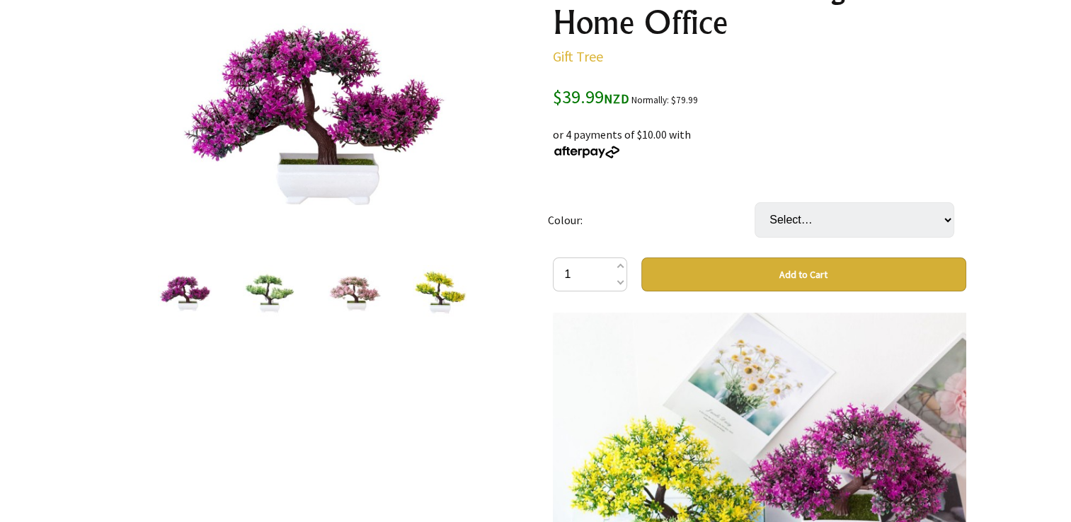
click at [349, 178] on img at bounding box center [311, 109] width 275 height 275
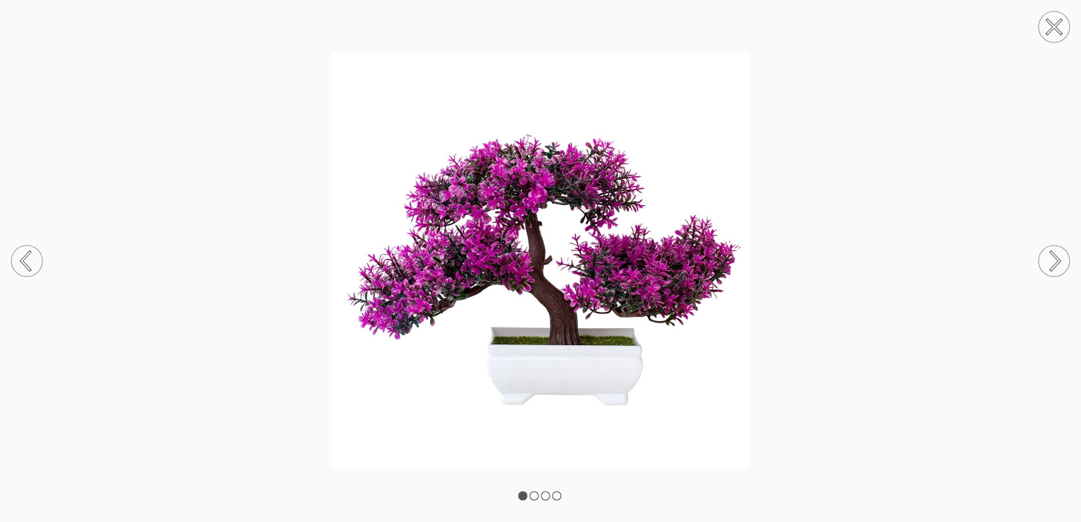
click at [218, 188] on img at bounding box center [540, 260] width 1081 height 417
click at [36, 267] on circle at bounding box center [26, 261] width 31 height 31
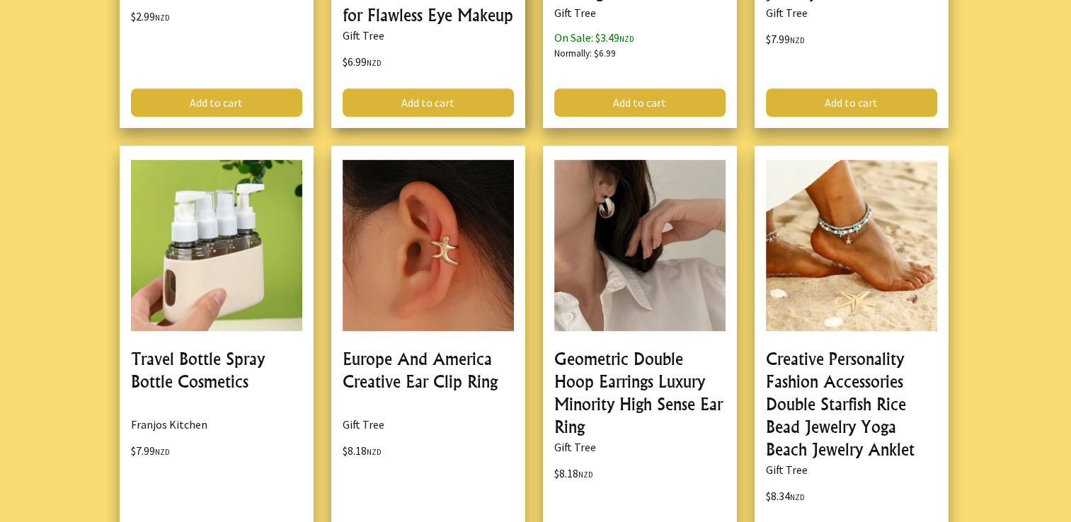
scroll to position [708, 0]
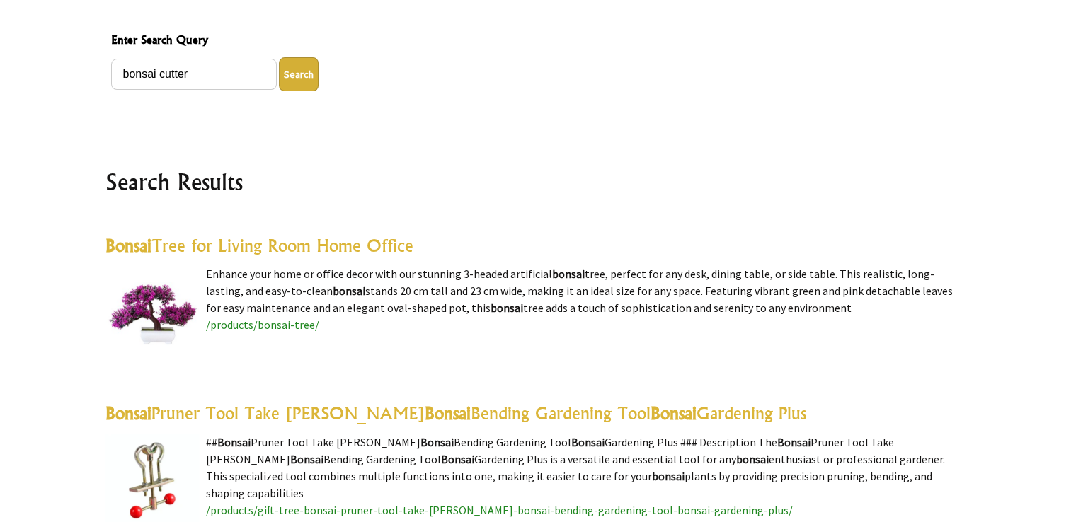
click at [168, 306] on img at bounding box center [151, 311] width 93 height 93
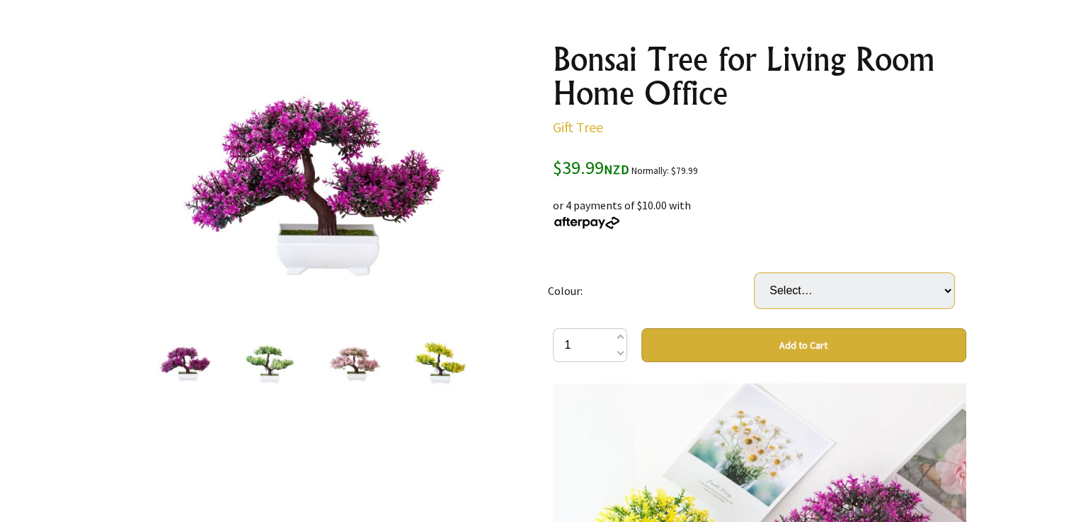
click at [863, 296] on select "Select… Pink Red White Yellow" at bounding box center [854, 290] width 200 height 35
click at [851, 287] on select "Select… Pink Red White Yellow" at bounding box center [854, 290] width 200 height 35
click at [288, 358] on img at bounding box center [270, 363] width 54 height 54
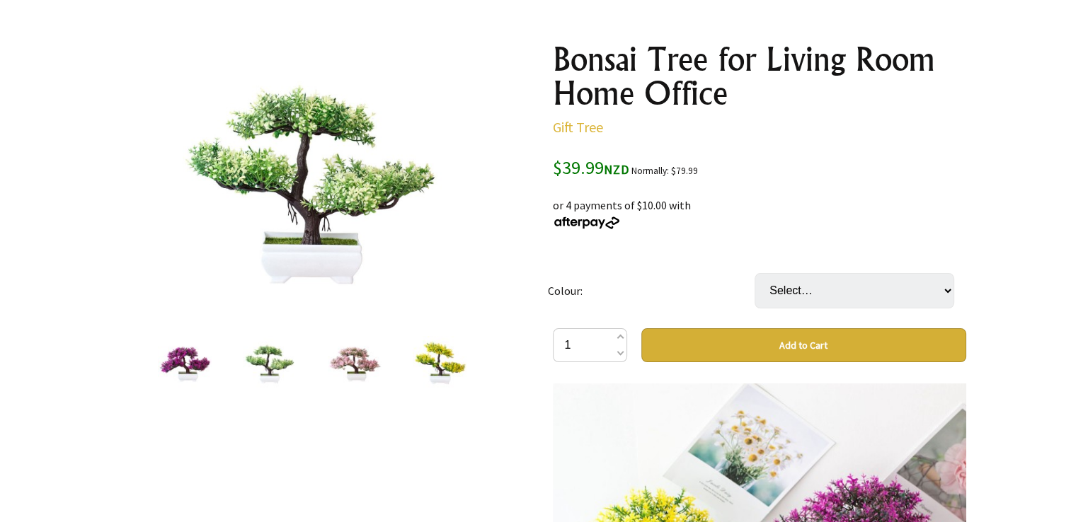
click at [191, 369] on img at bounding box center [185, 363] width 54 height 54
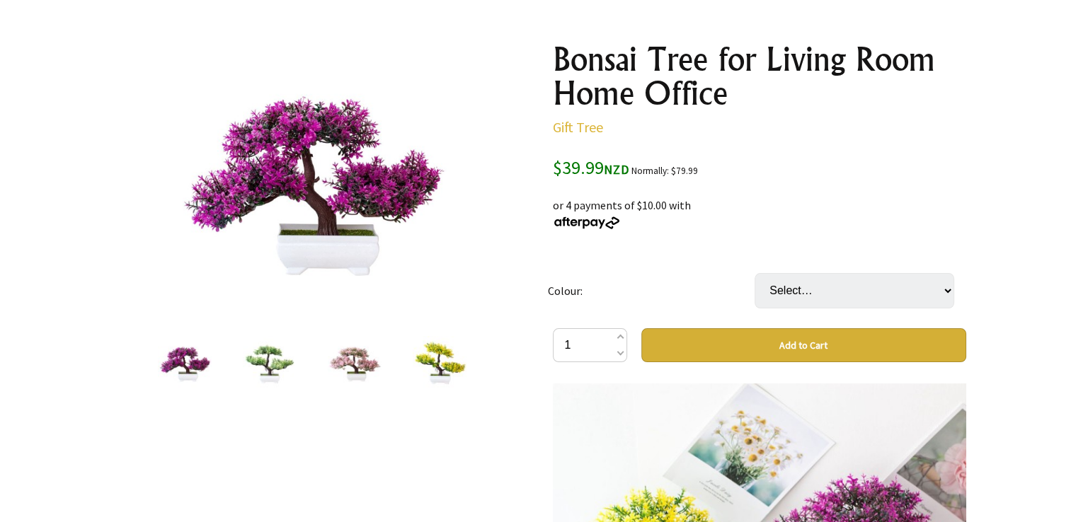
click at [346, 360] on img at bounding box center [355, 363] width 54 height 54
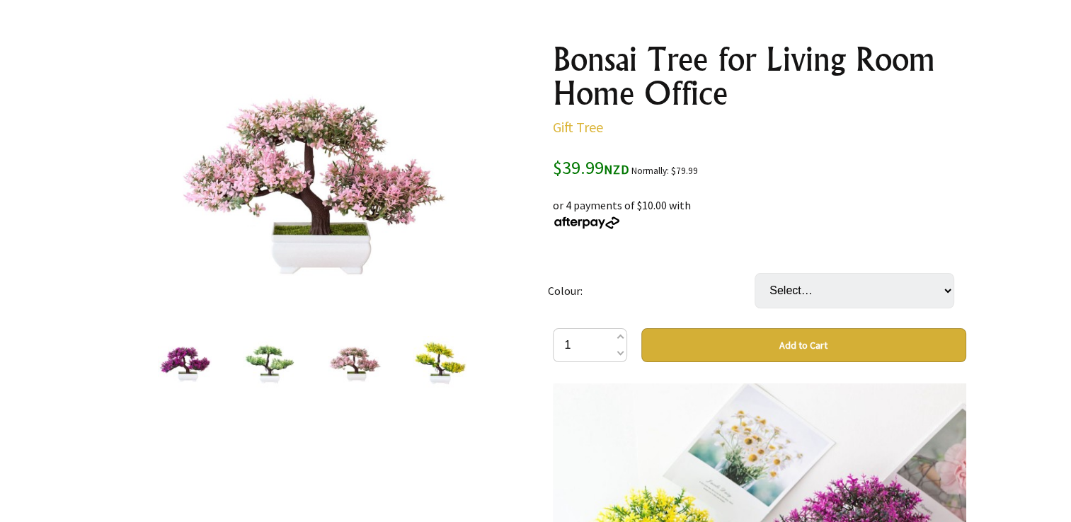
click at [866, 270] on td "Select… Pink Red White Yellow" at bounding box center [857, 290] width 207 height 75
click at [860, 276] on select "Select… Pink Red White Yellow" at bounding box center [854, 290] width 200 height 35
drag, startPoint x: 821, startPoint y: 237, endPoint x: 742, endPoint y: 247, distance: 79.9
click at [168, 367] on img at bounding box center [185, 363] width 54 height 54
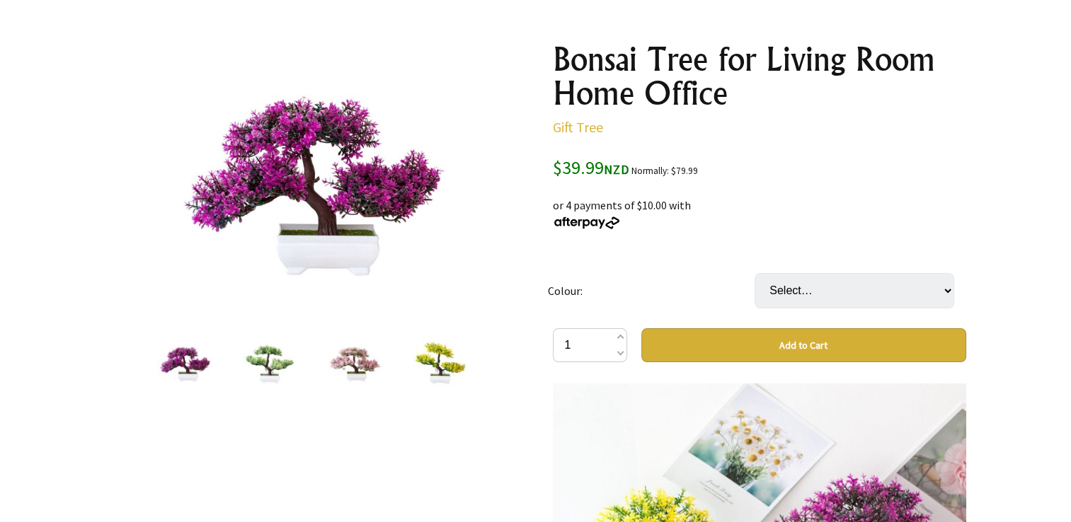
click at [447, 371] on img at bounding box center [440, 363] width 54 height 54
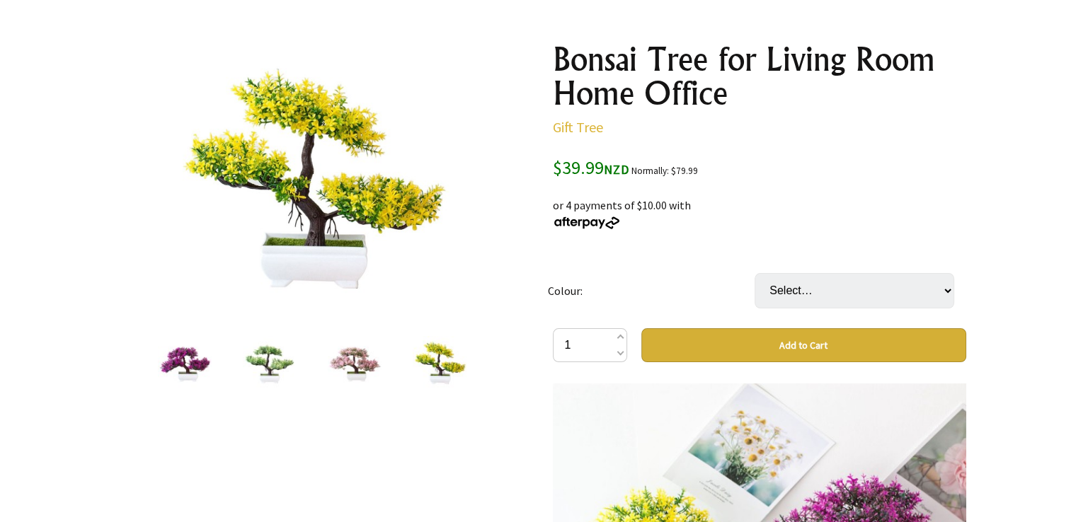
click at [385, 368] on div at bounding box center [354, 362] width 85 height 59
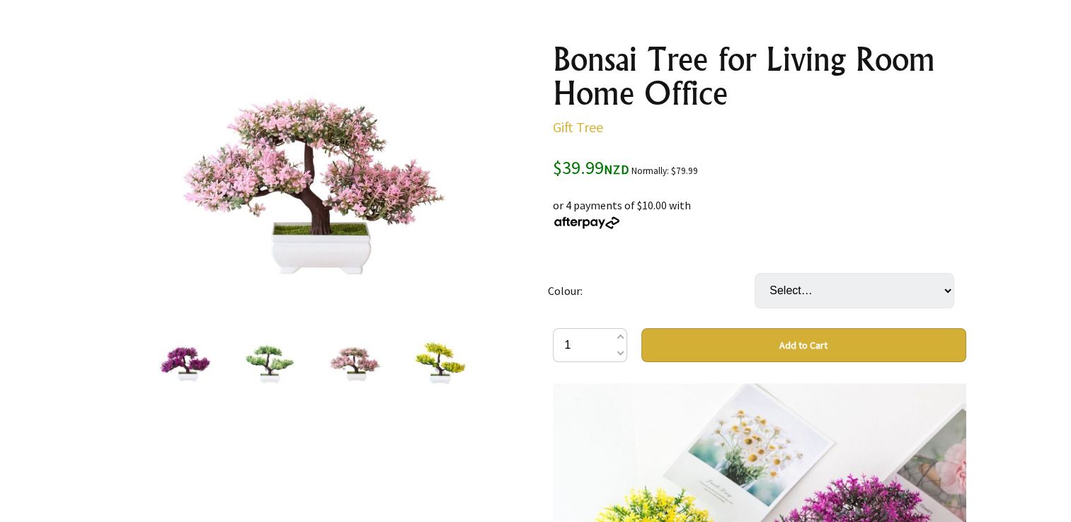
click at [289, 369] on img at bounding box center [270, 363] width 54 height 54
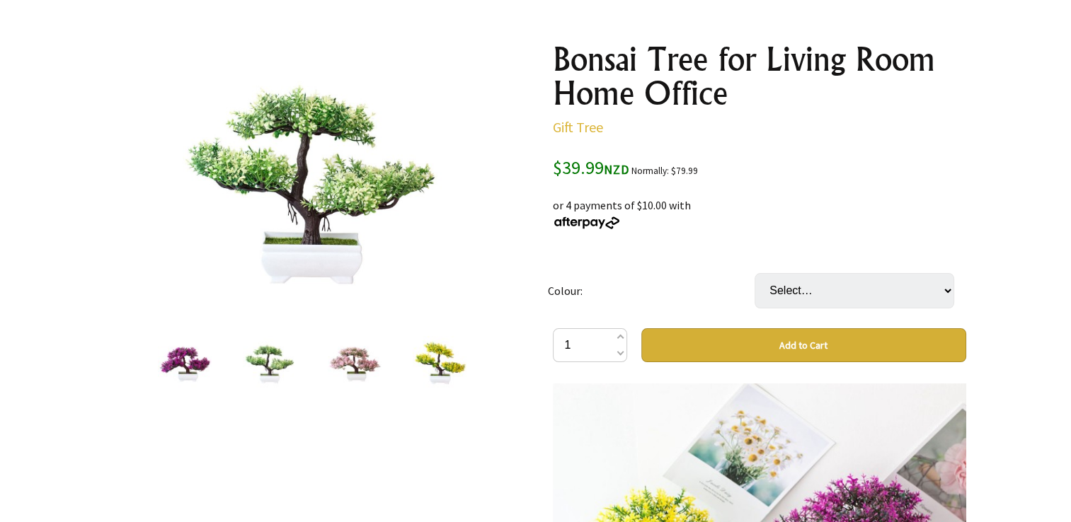
click at [207, 368] on img at bounding box center [185, 363] width 54 height 54
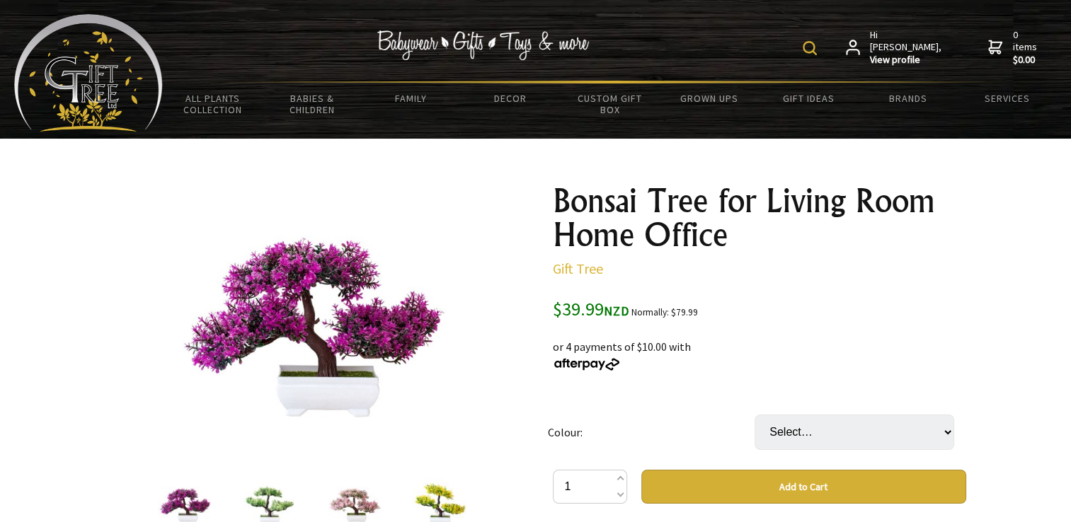
drag, startPoint x: 375, startPoint y: 89, endPoint x: 355, endPoint y: -28, distance: 119.1
click at [1001, 96] on link "Services" at bounding box center [1006, 98] width 99 height 30
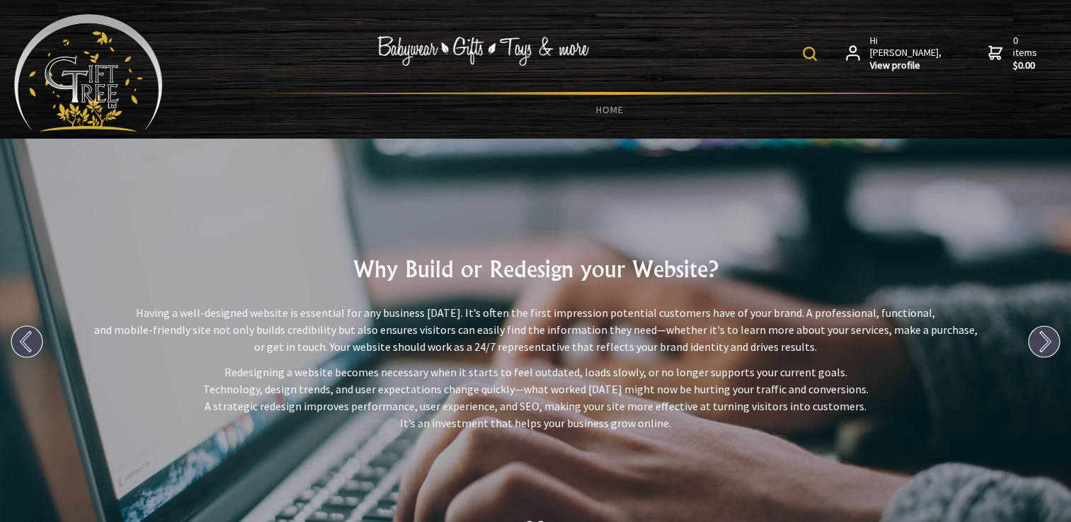
drag, startPoint x: 1028, startPoint y: 315, endPoint x: 979, endPoint y: 152, distance: 169.9
click at [605, 107] on link "HOME" at bounding box center [610, 110] width 894 height 30
